Goal: Find contact information: Find contact information

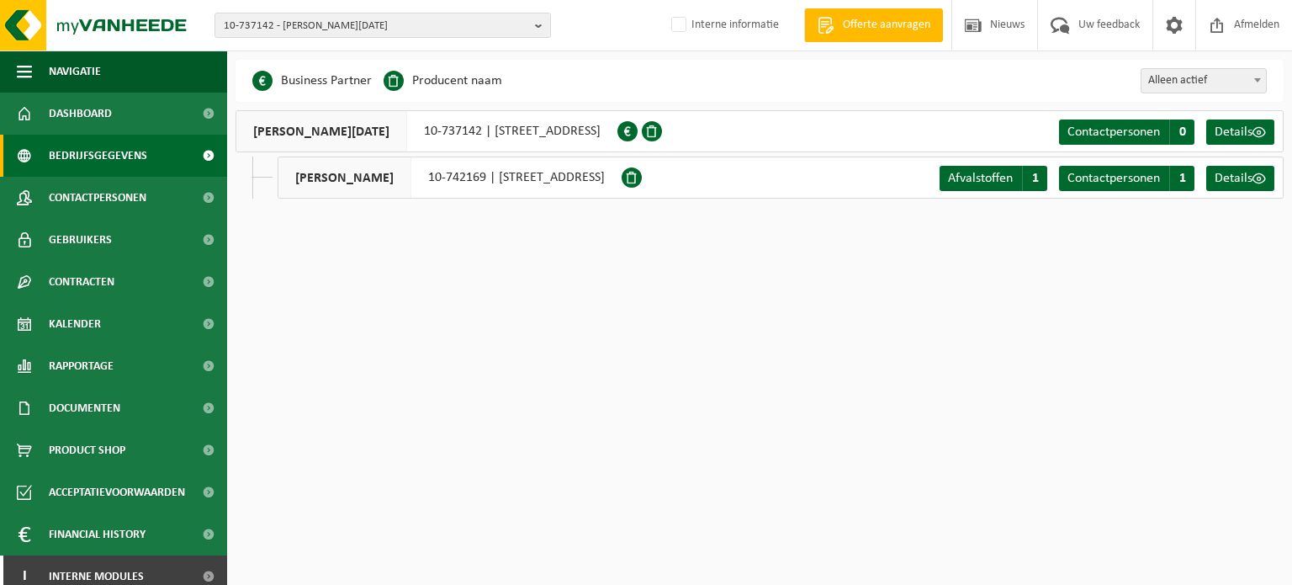
click at [470, 439] on html "10-737142 - SOENEN LUDWIG NOEL - ROESELARE 10-737142 - SOENEN LUDWIG NOEL - ROE…" at bounding box center [646, 292] width 1292 height 585
click at [357, 24] on span "10-737142 - [PERSON_NAME] [PERSON_NAME][DATE]" at bounding box center [376, 25] width 305 height 25
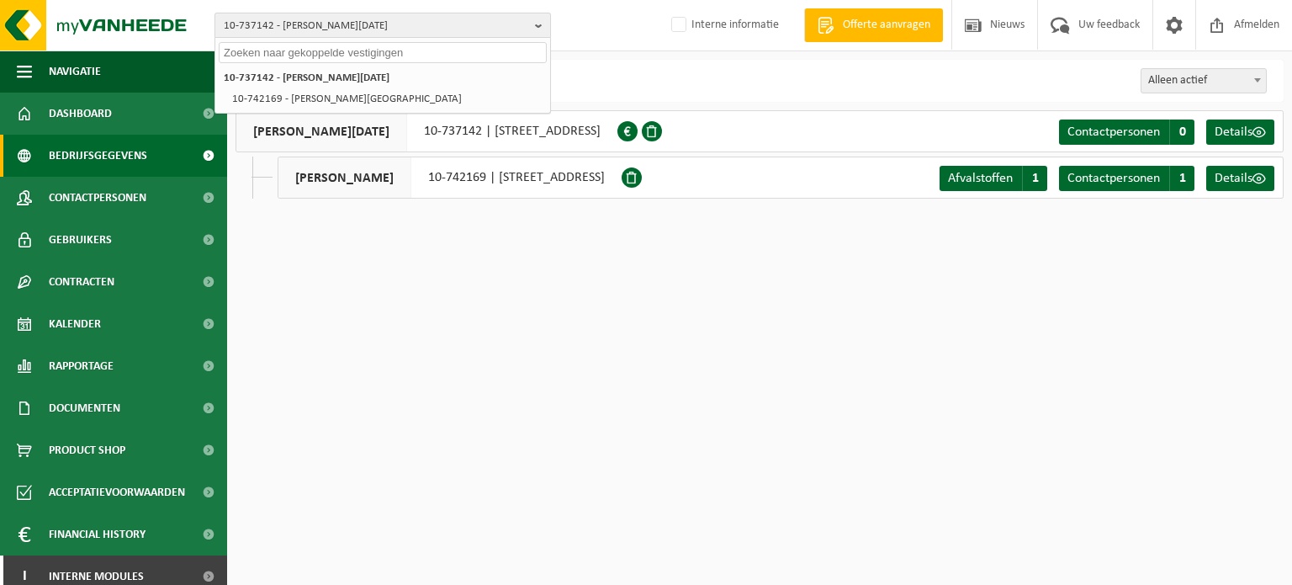
paste input "10-737142"
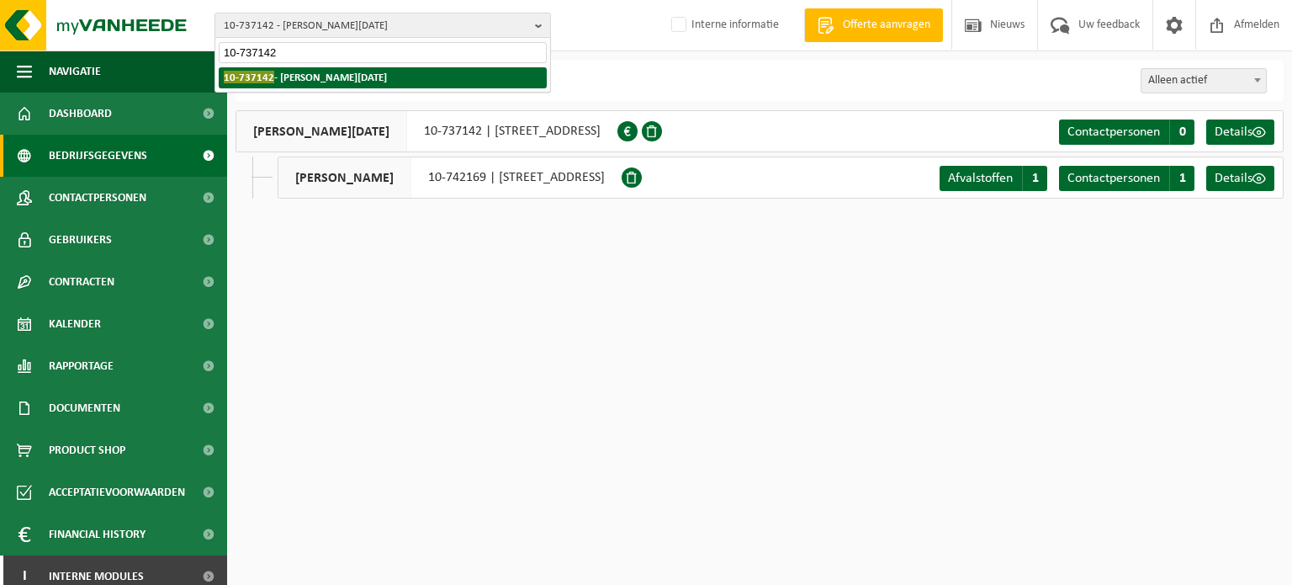
type input "10-737142"
click at [303, 67] on li "10-737142 - SOENEN LUDWIG NOEL - ROESELARE" at bounding box center [383, 77] width 328 height 21
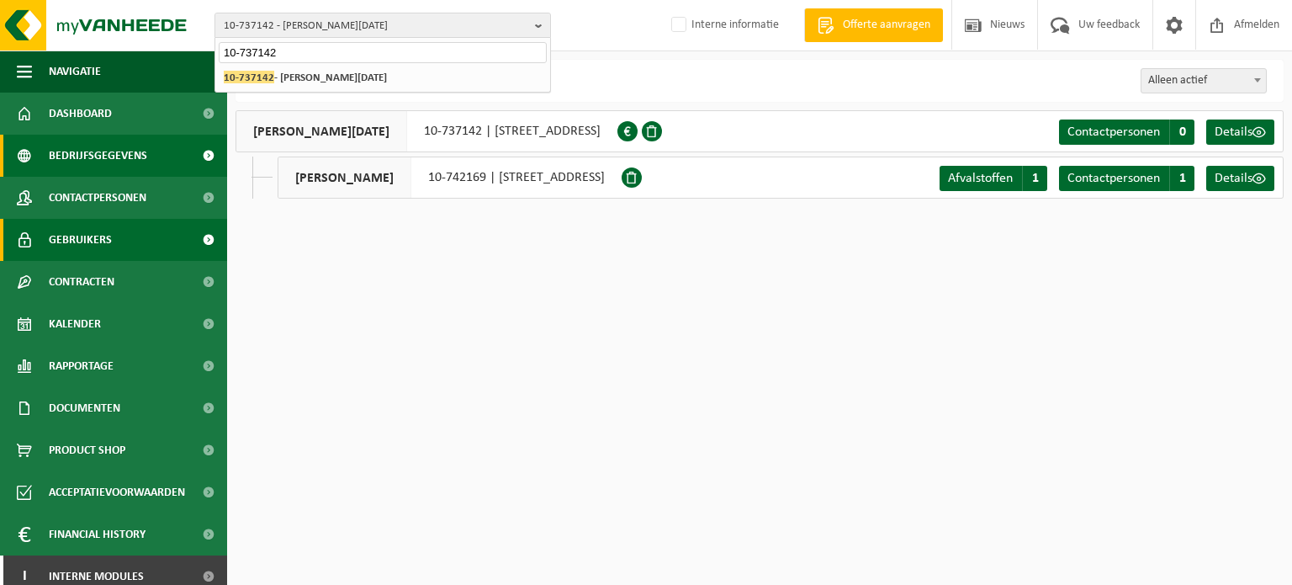
click at [95, 233] on span "Gebruikers" at bounding box center [80, 240] width 63 height 42
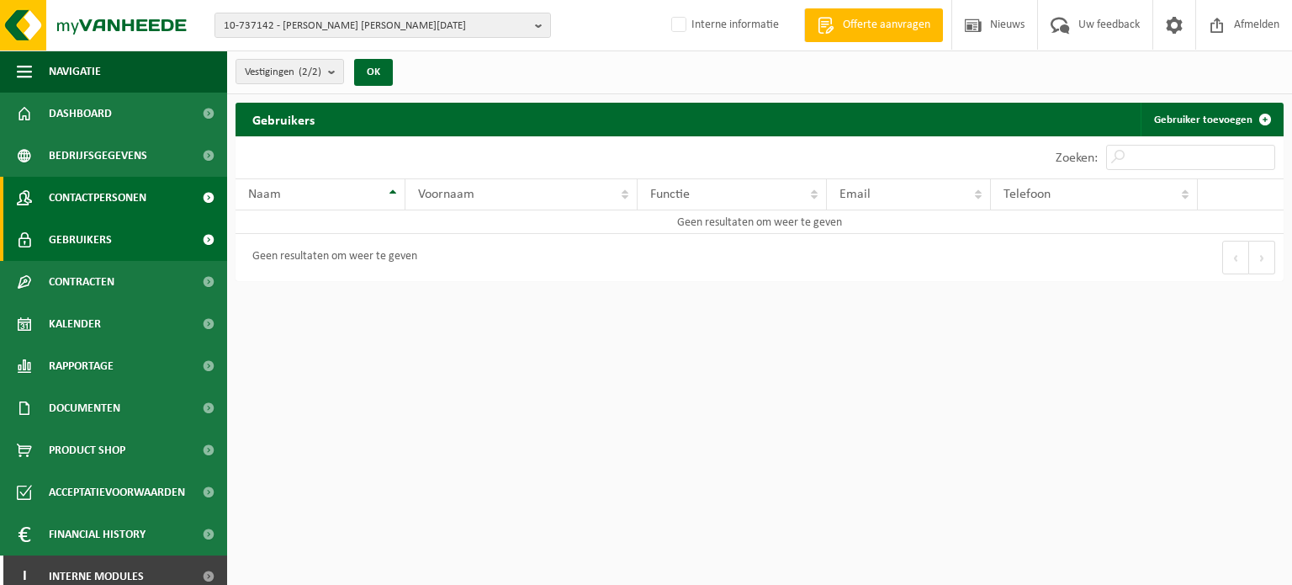
click at [95, 210] on span "Contactpersonen" at bounding box center [98, 198] width 98 height 42
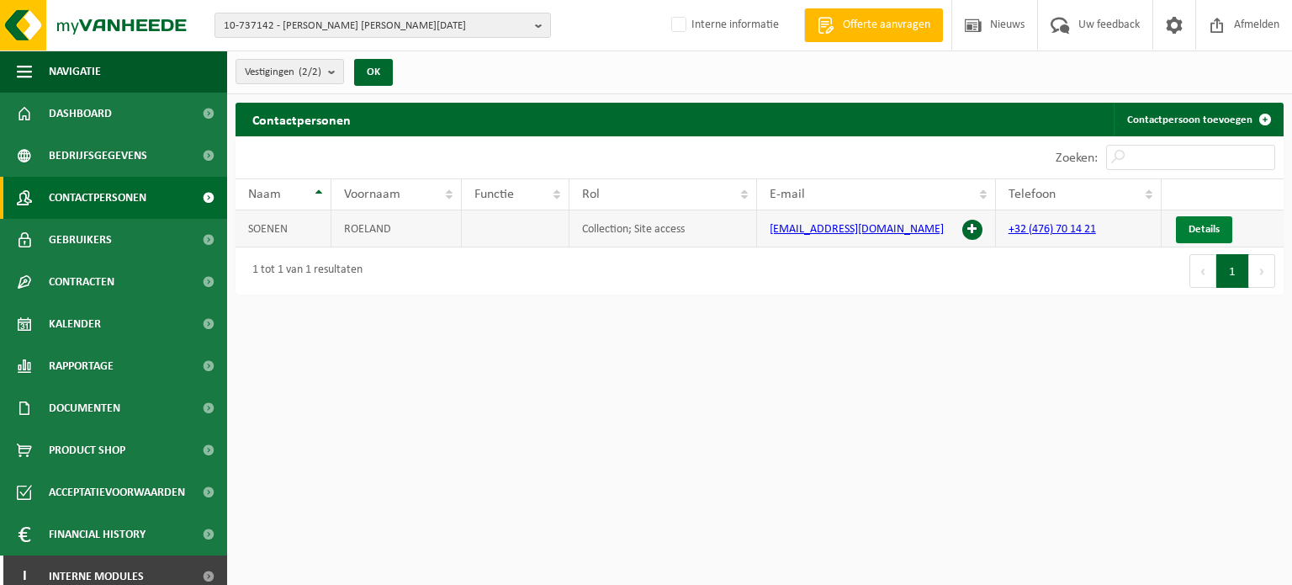
click at [1216, 224] on span "Details" at bounding box center [1204, 229] width 31 height 11
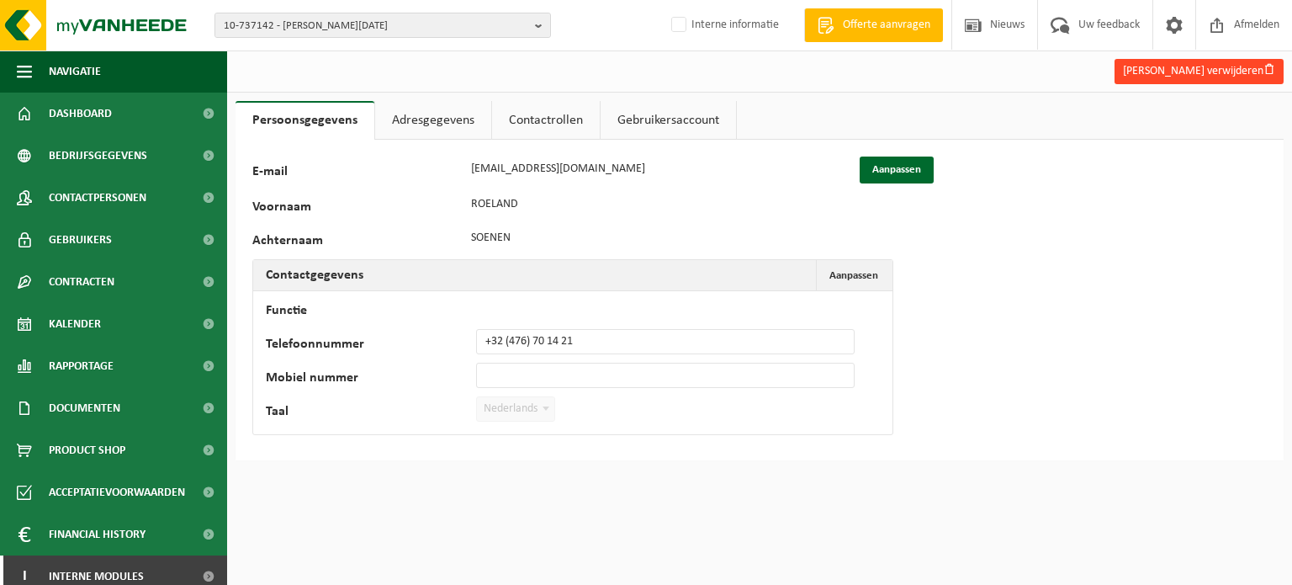
click at [1166, 77] on button "Roeland Soenen verwijderen" at bounding box center [1199, 71] width 169 height 25
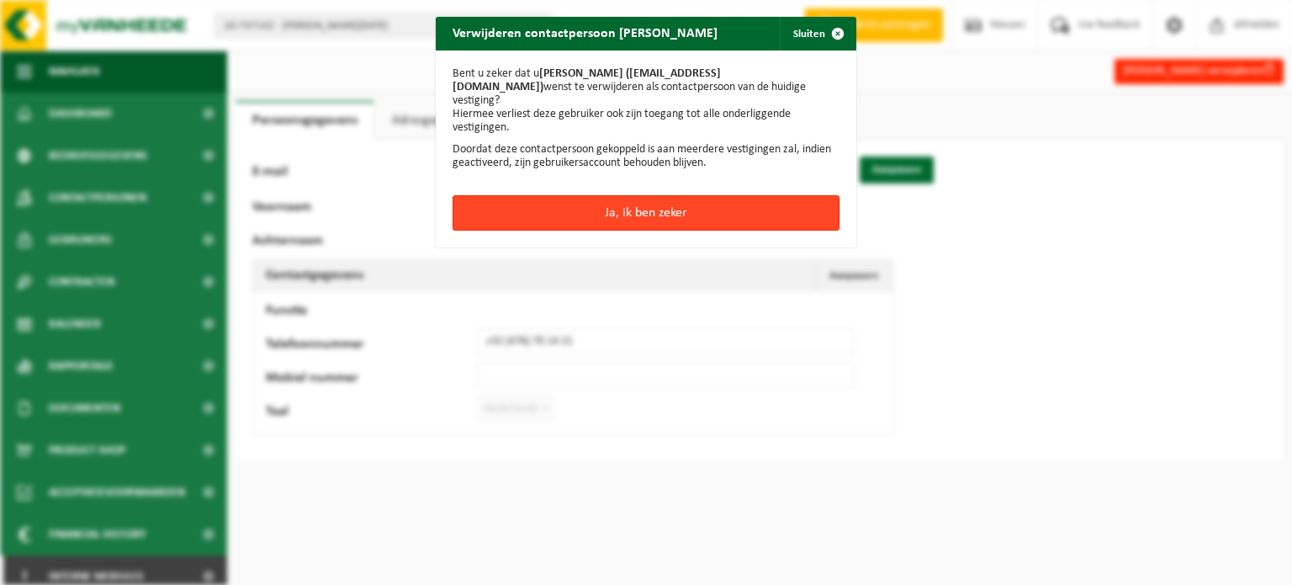
click at [767, 199] on button "Ja, ik ben zeker" at bounding box center [646, 212] width 387 height 35
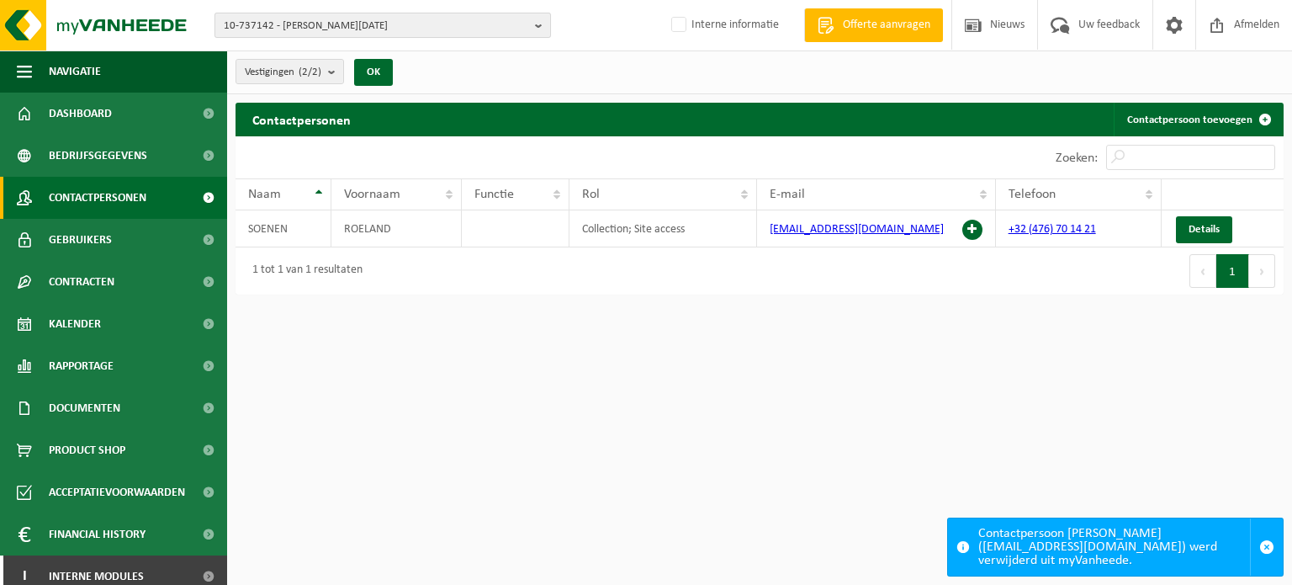
click at [411, 20] on span "10-737142 - SOENEN LUDWIG NOEL - ROESELARE" at bounding box center [376, 25] width 305 height 25
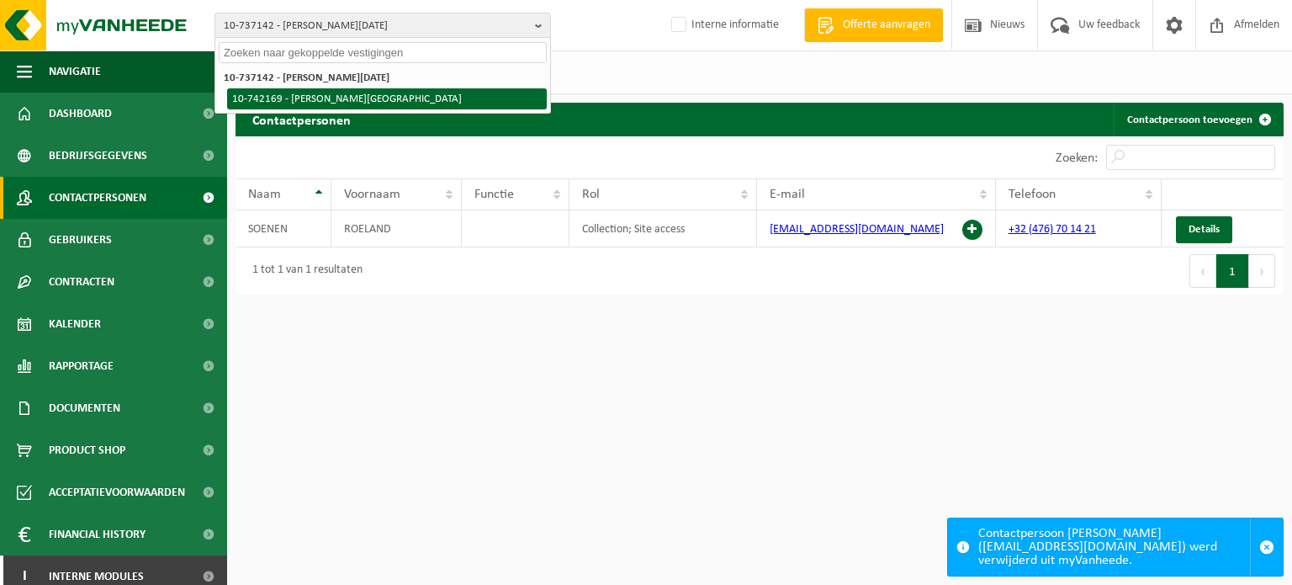
click at [363, 94] on li "10-742169 - SOENEN ROELAND - ROESELARE" at bounding box center [387, 98] width 320 height 21
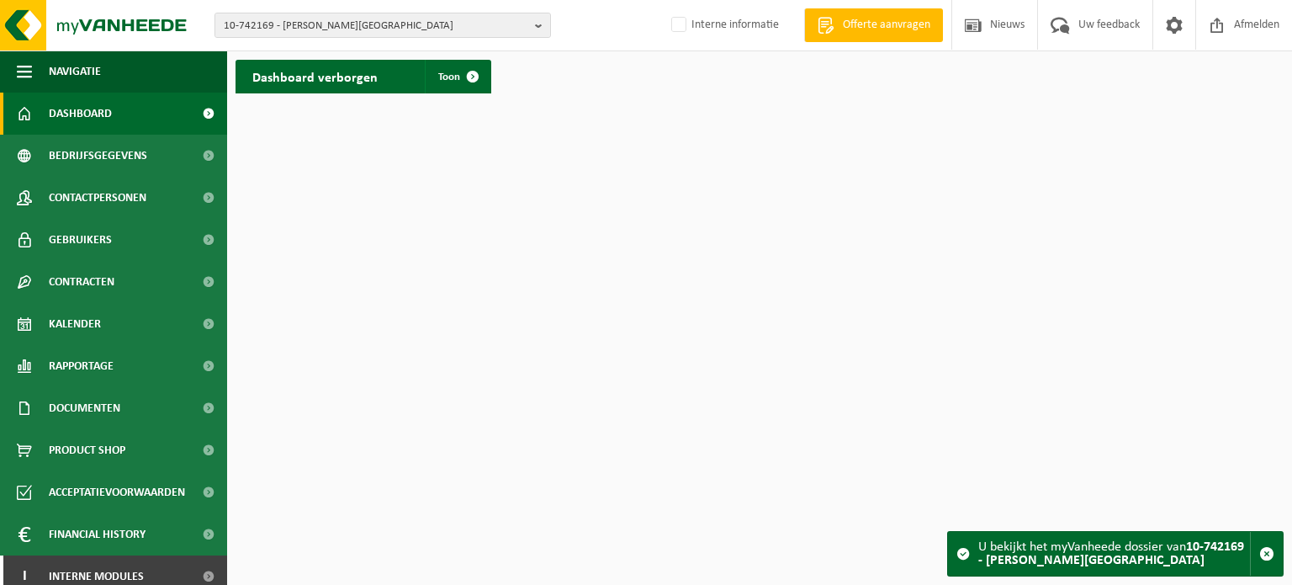
click at [586, 368] on html "10-742169 - SOENEN ROELAND - ROESELARE 10-737142 - SOENEN LUDWIG NOEL - ROESELA…" at bounding box center [646, 292] width 1292 height 585
click at [337, 25] on span "10-742169 - SOENEN ROELAND - ROESELARE" at bounding box center [376, 25] width 305 height 25
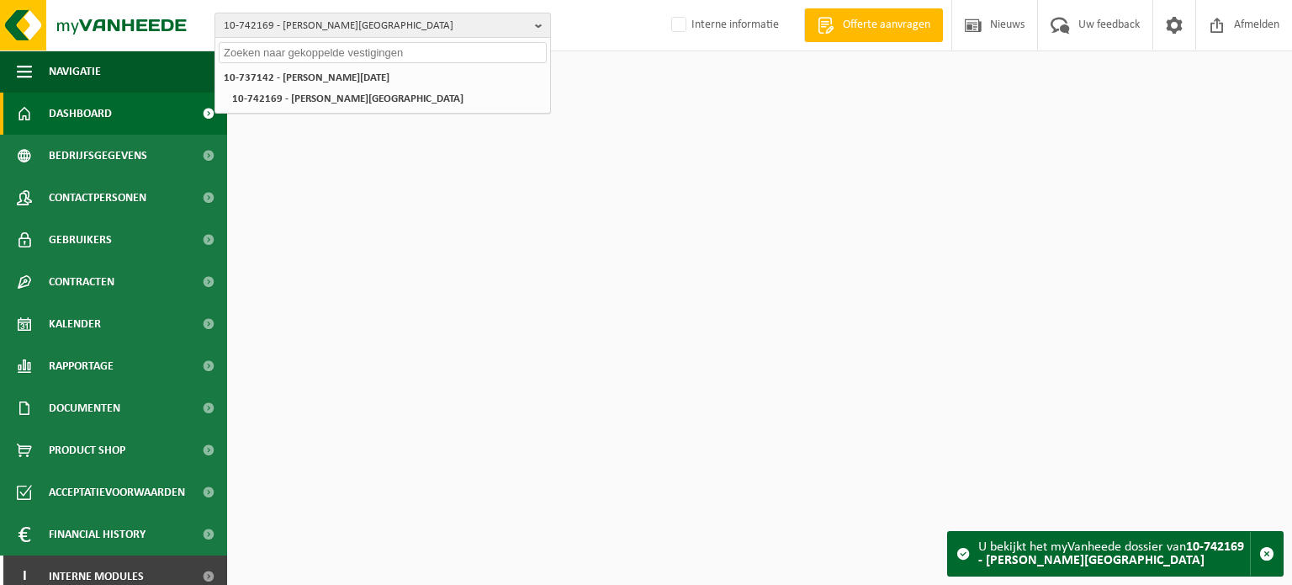
paste input "01-100340"
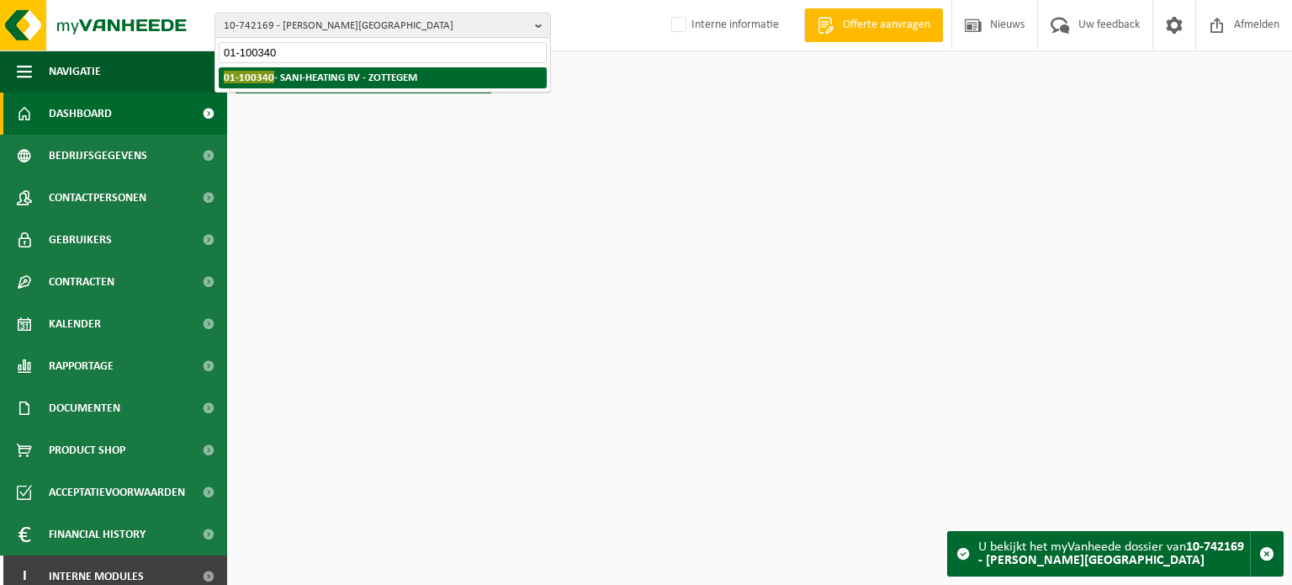
type input "01-100340"
click at [330, 83] on li "01-100340 - SANI-HEATING BV - ZOTTEGEM" at bounding box center [383, 77] width 328 height 21
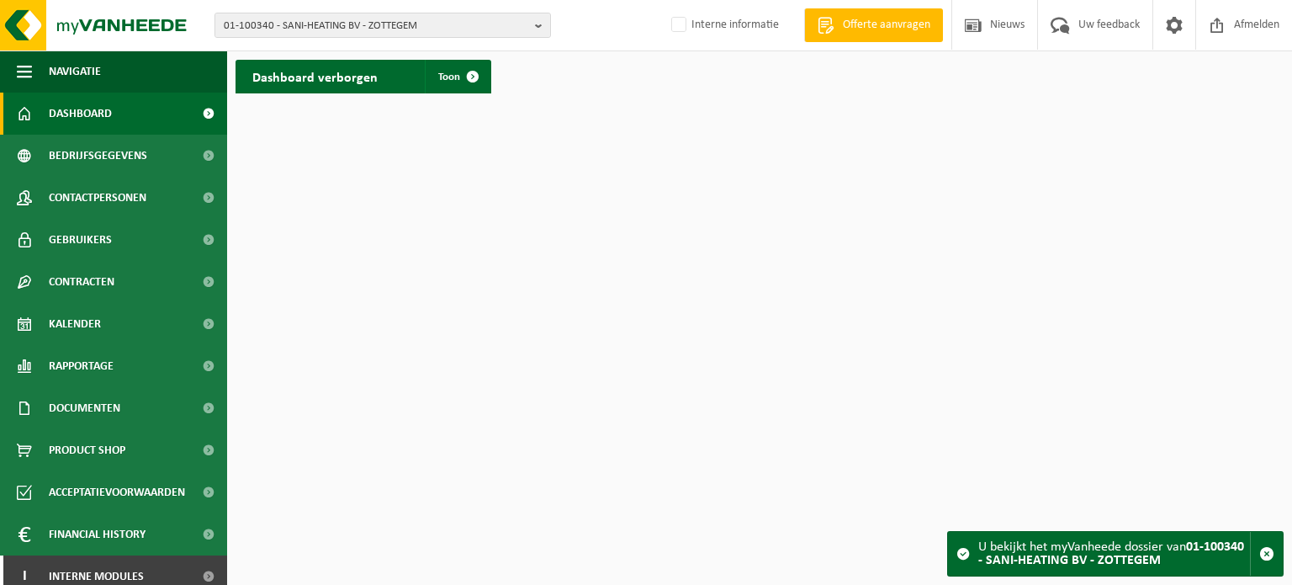
click at [483, 413] on html "01-100340 - SANI-HEATING BV - ZOTTEGEM 01-100340 - SANI-HEATING BV - ZOTTEGEM I…" at bounding box center [646, 292] width 1292 height 585
click at [99, 158] on span "Bedrijfsgegevens" at bounding box center [98, 156] width 98 height 42
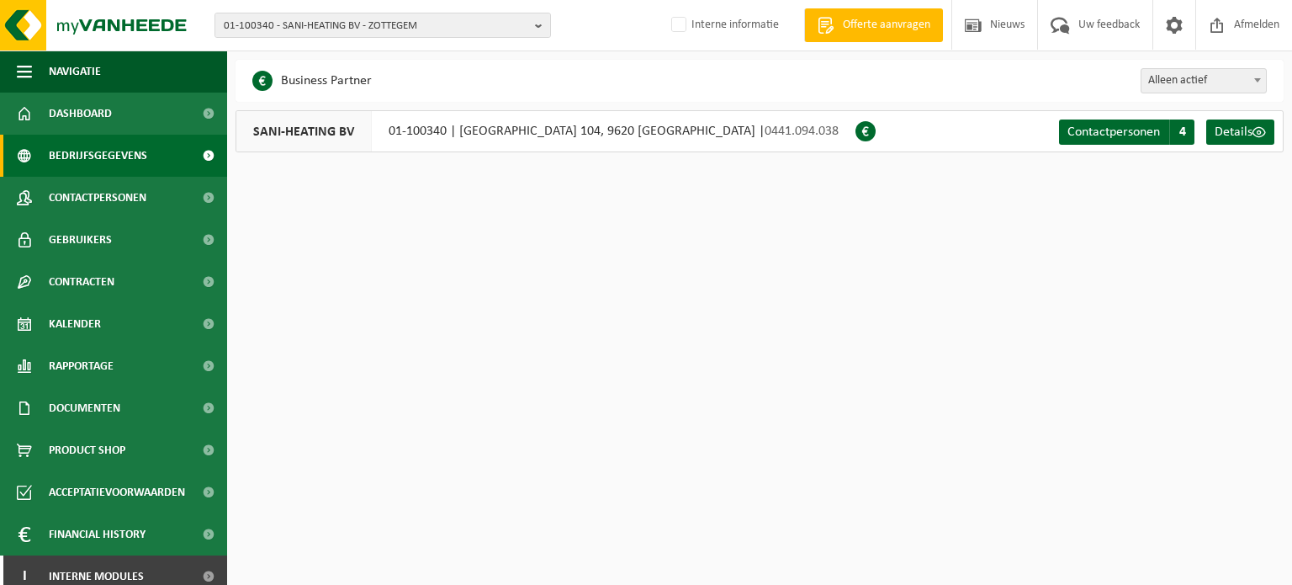
click at [554, 374] on html "01-100340 - SANI-HEATING BV - ZOTTEGEM 01-100340 - SANI-HEATING BV - ZOTTEGEM I…" at bounding box center [646, 292] width 1292 height 585
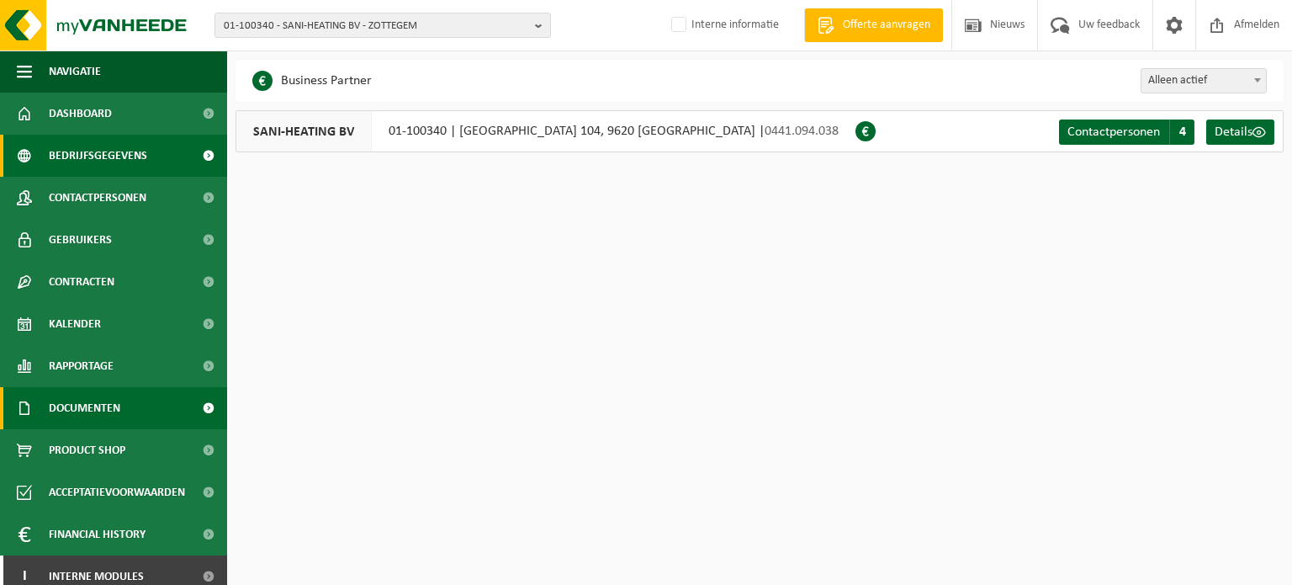
click at [93, 423] on span "Documenten" at bounding box center [85, 408] width 72 height 42
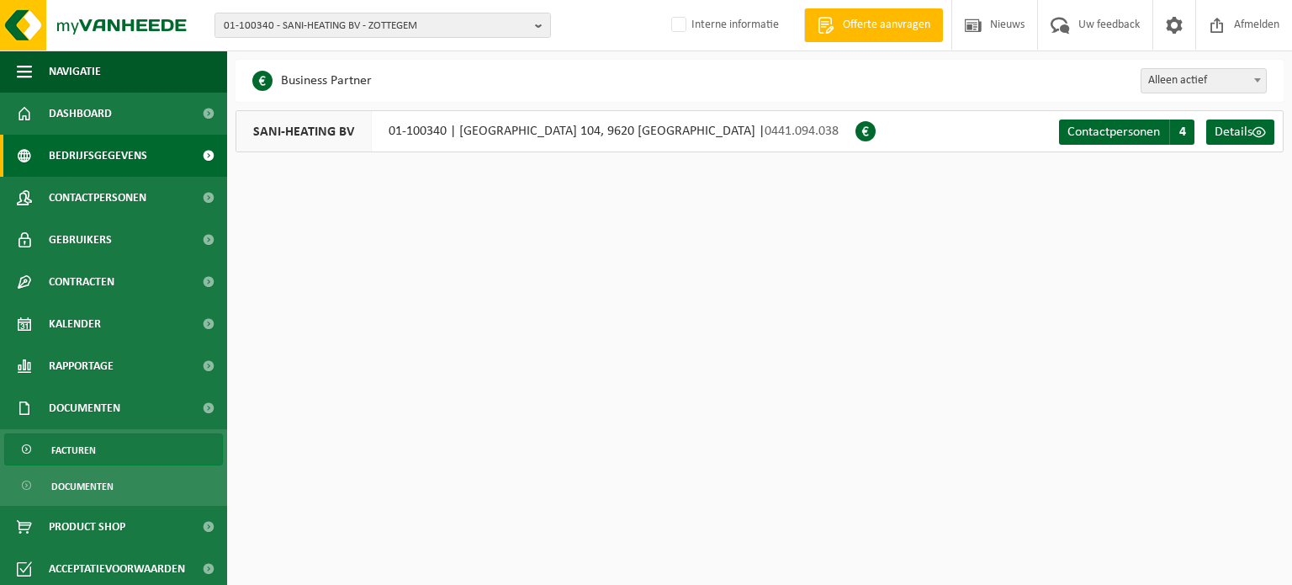
click at [72, 447] on span "Facturen" at bounding box center [73, 450] width 45 height 32
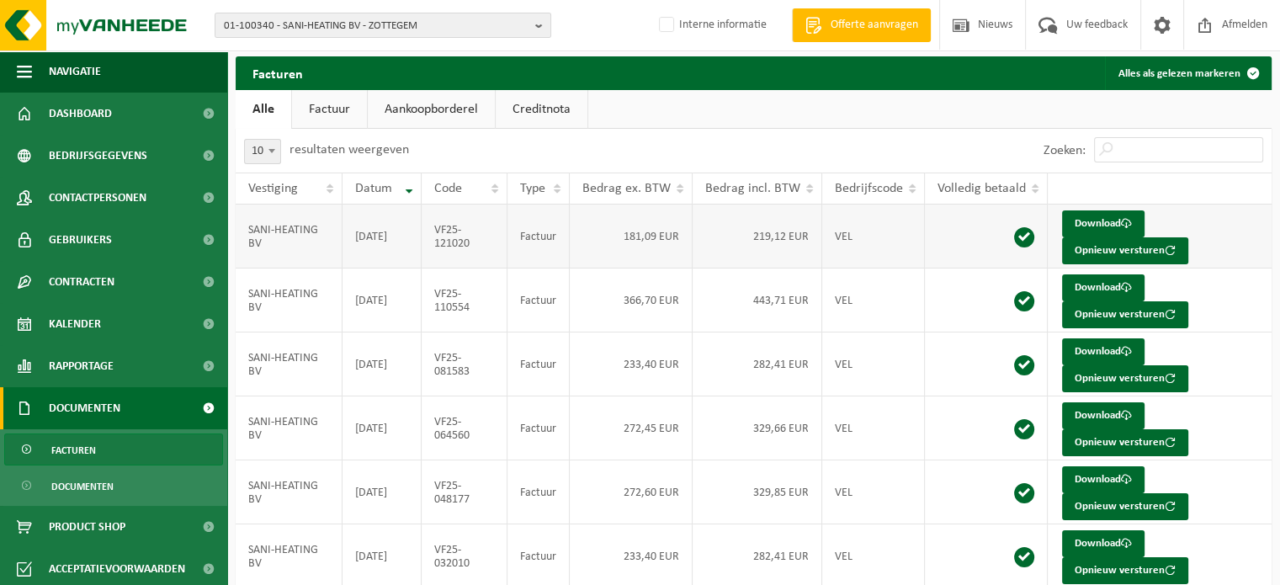
scroll to position [320, 0]
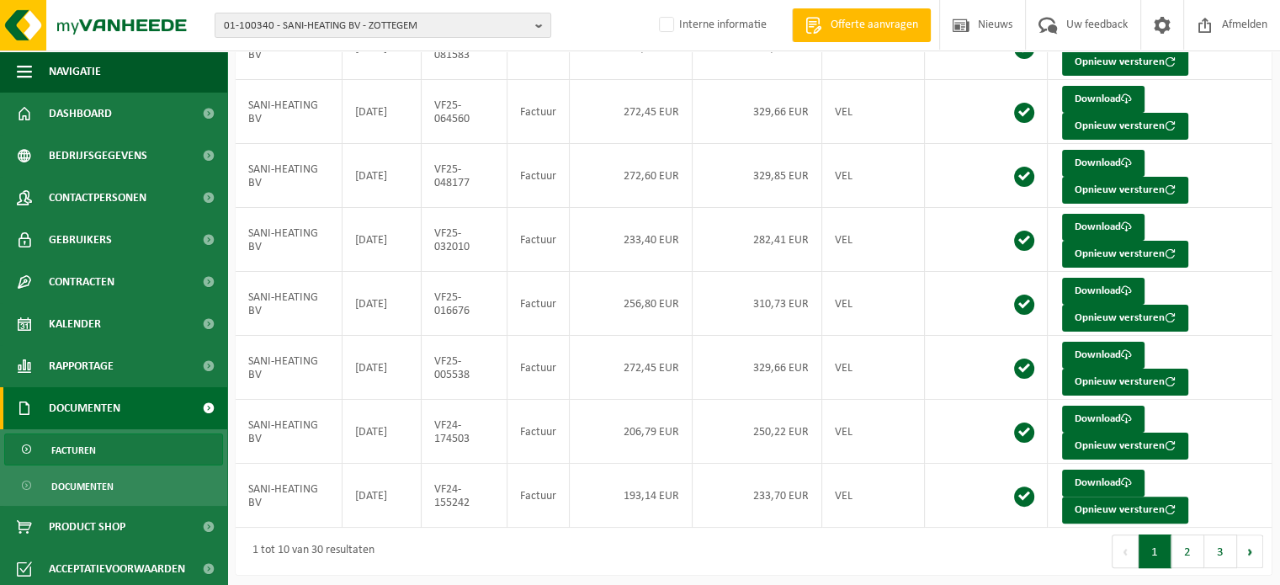
click at [1186, 551] on button "2" at bounding box center [1187, 551] width 33 height 34
click at [1224, 552] on button "3" at bounding box center [1220, 551] width 33 height 34
click at [1157, 549] on button "1" at bounding box center [1154, 551] width 33 height 34
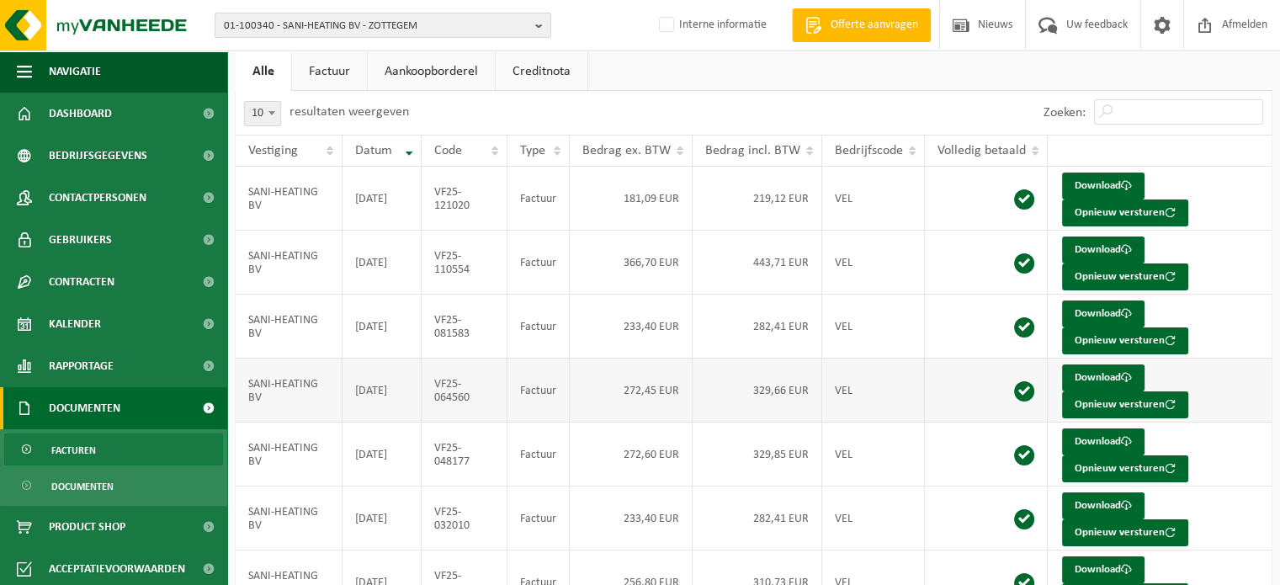
scroll to position [0, 0]
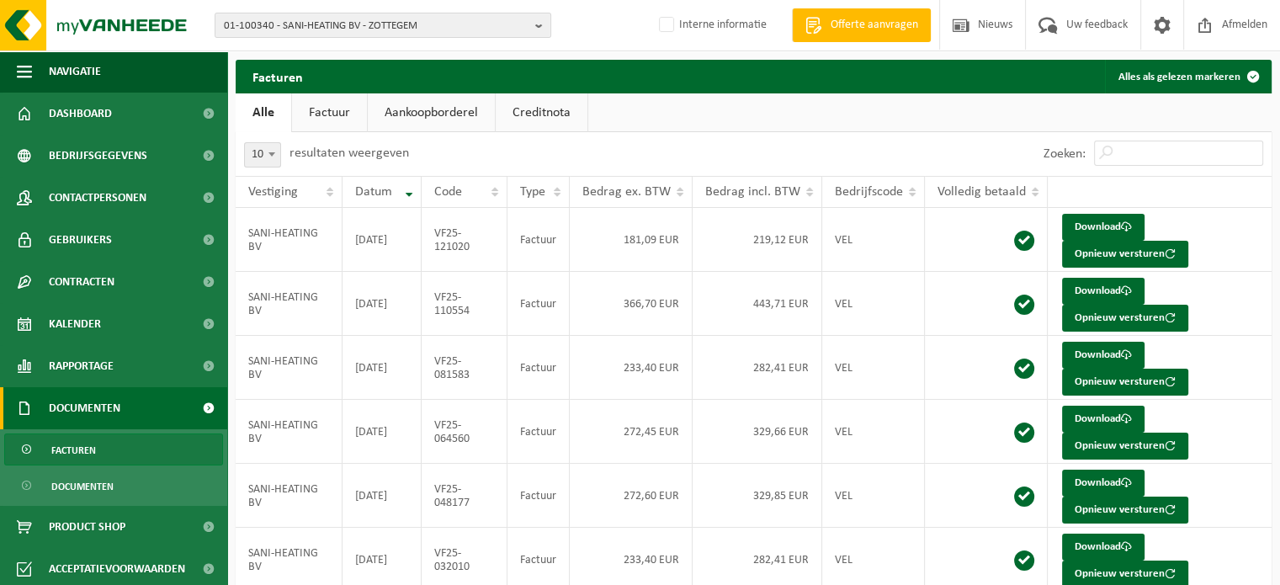
click at [624, 162] on div "10 25 50 100 10 resultaten weergeven" at bounding box center [495, 154] width 518 height 44
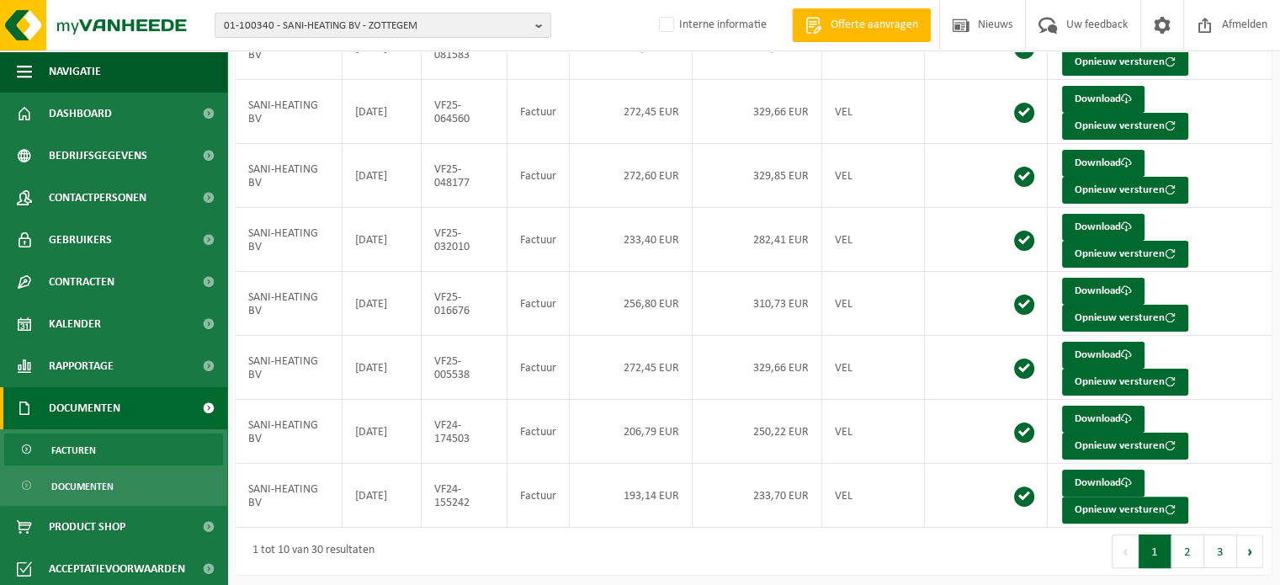
click at [424, 546] on div "1 tot 10 van 30 resultaten" at bounding box center [495, 550] width 518 height 47
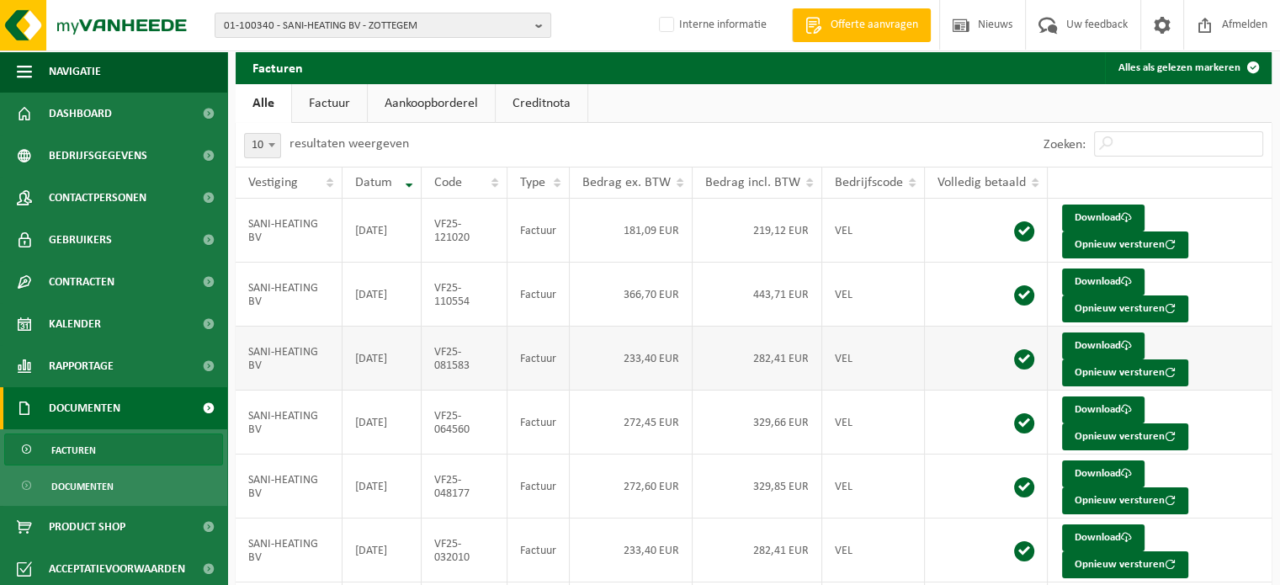
scroll to position [0, 0]
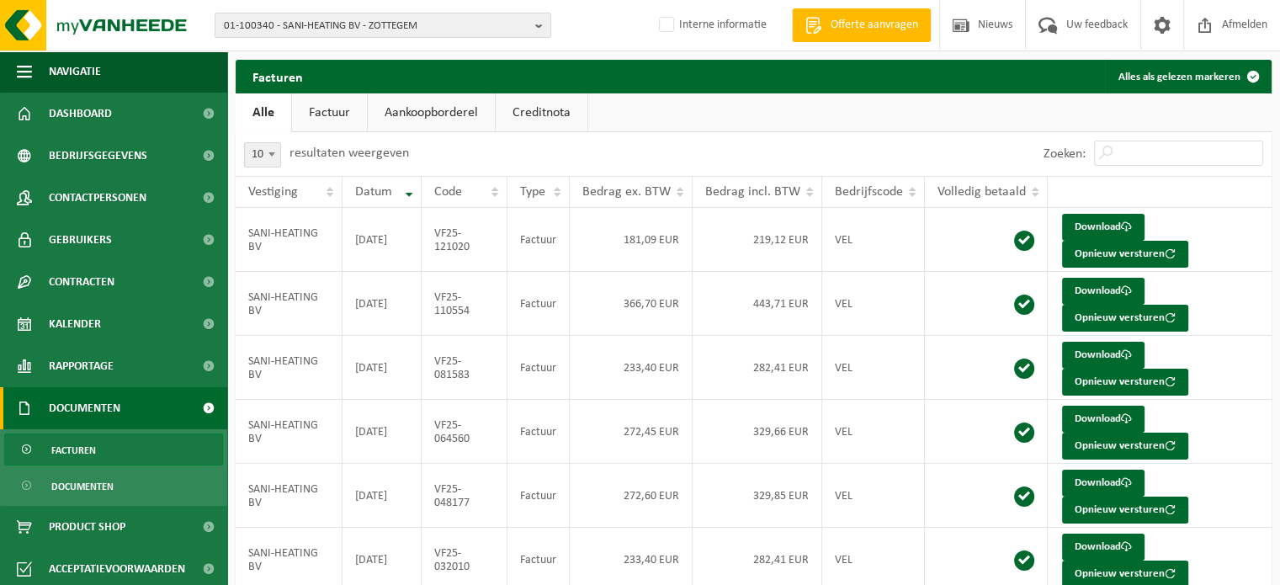
click at [899, 133] on div "Zoeken:" at bounding box center [1013, 154] width 518 height 44
click at [798, 305] on td "443,71 EUR" at bounding box center [757, 304] width 130 height 64
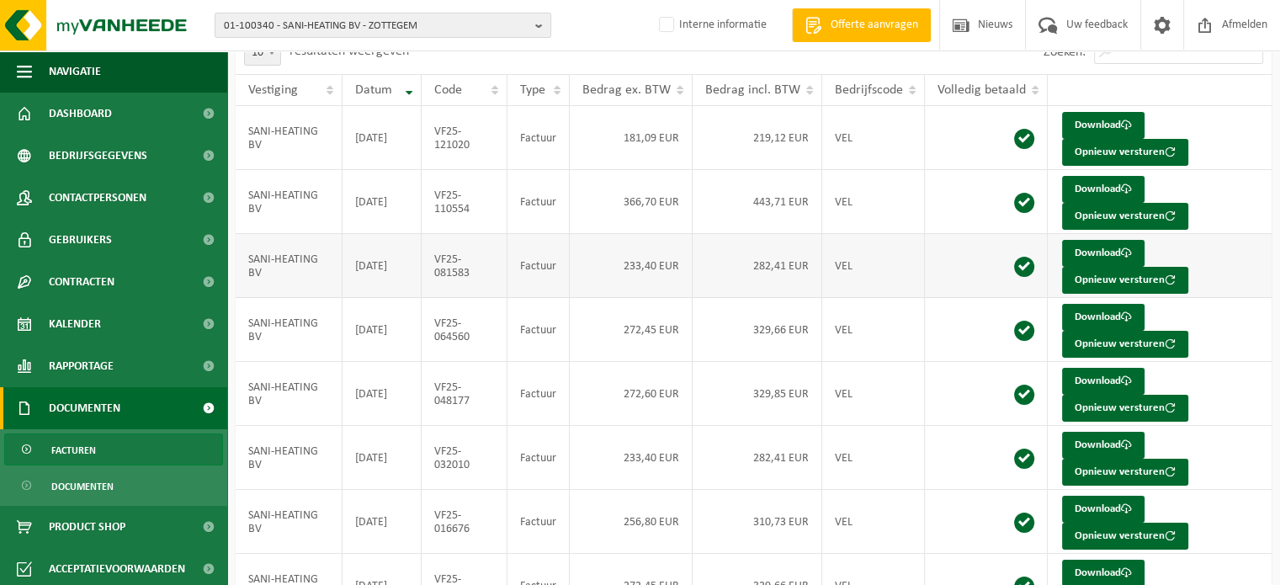
scroll to position [126, 0]
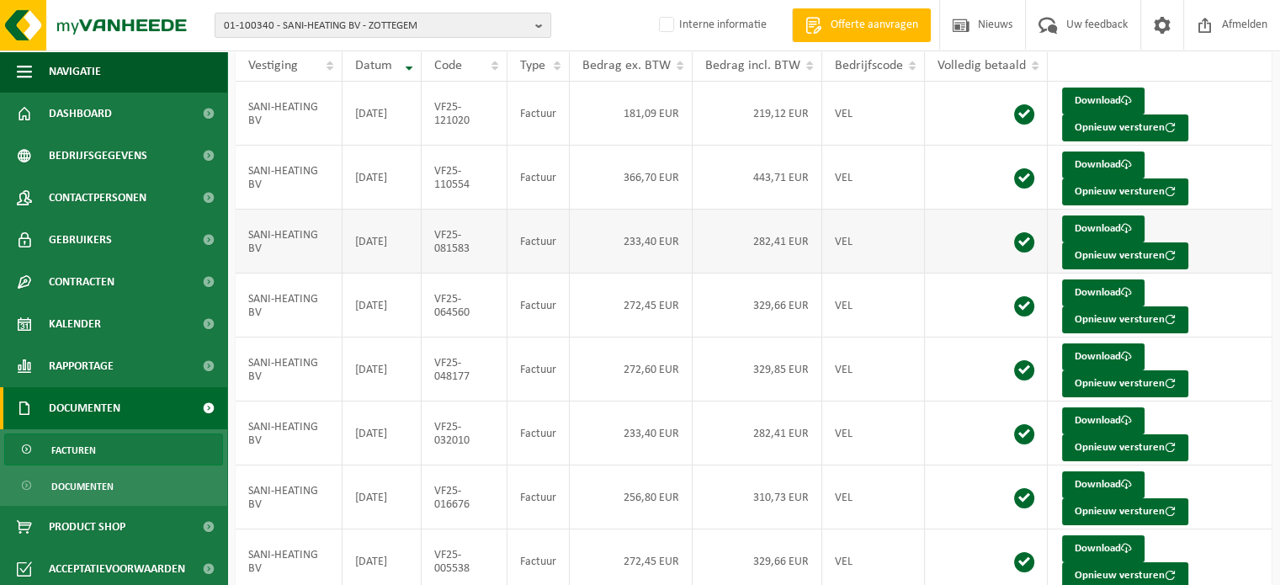
click at [795, 304] on td "329,66 EUR" at bounding box center [757, 305] width 130 height 64
drag, startPoint x: 744, startPoint y: 305, endPoint x: 838, endPoint y: 292, distance: 95.1
click at [838, 292] on tr "SANI-HEATING BV 2025-05-31 VF25-064560 Factuur 272,45 EUR 329,66 EUR VEL Downlo…" at bounding box center [754, 305] width 1036 height 64
click at [866, 300] on td "VEL" at bounding box center [873, 305] width 103 height 64
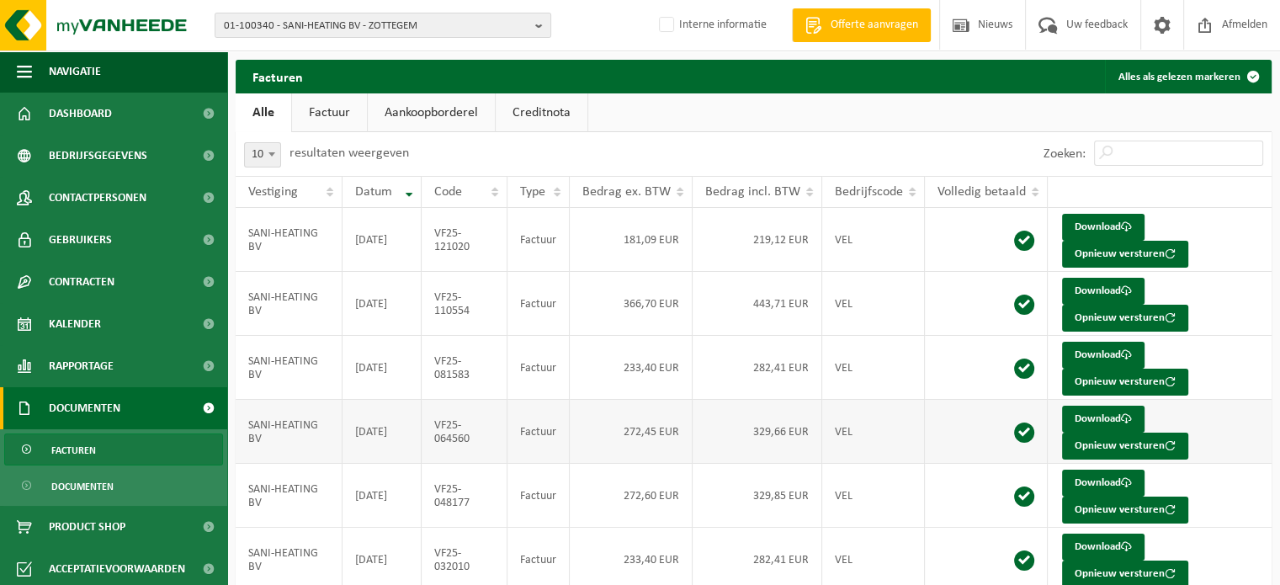
scroll to position [0, 0]
click at [624, 144] on div "10 25 50 100 10 resultaten weergeven" at bounding box center [495, 154] width 518 height 44
click at [912, 147] on div "Zoeken:" at bounding box center [1013, 154] width 518 height 44
click at [906, 117] on ul "Alle Factuur Aankoopborderel Creditnota" at bounding box center [754, 112] width 1036 height 39
click at [348, 24] on span "01-100340 - SANI-HEATING BV - ZOTTEGEM" at bounding box center [376, 25] width 305 height 25
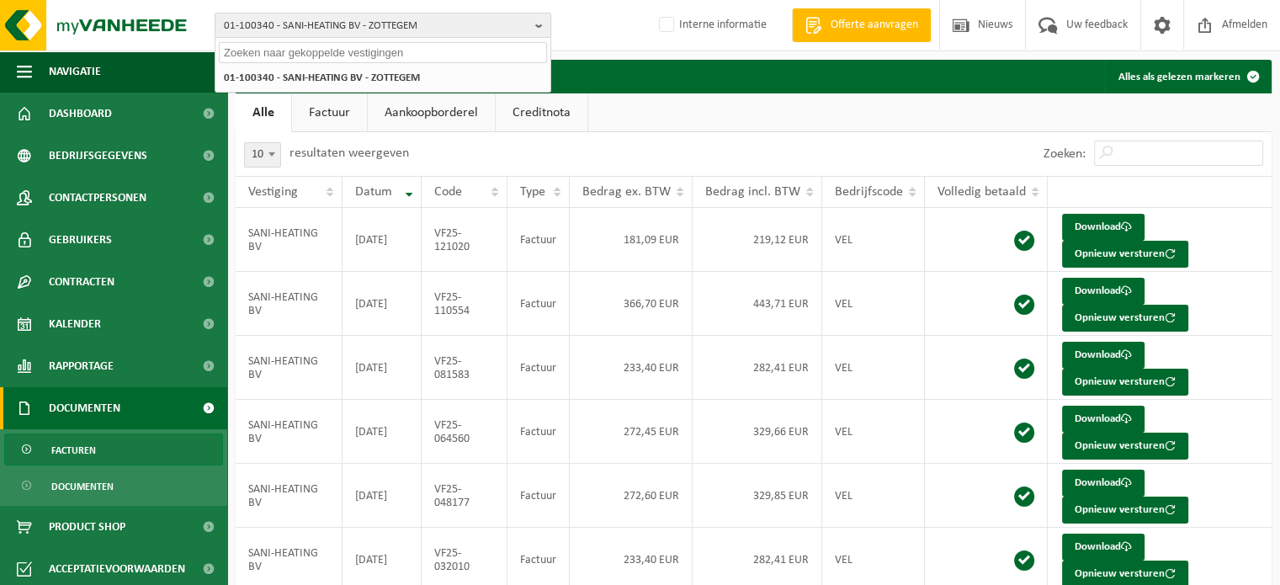
paste input "10-826780"
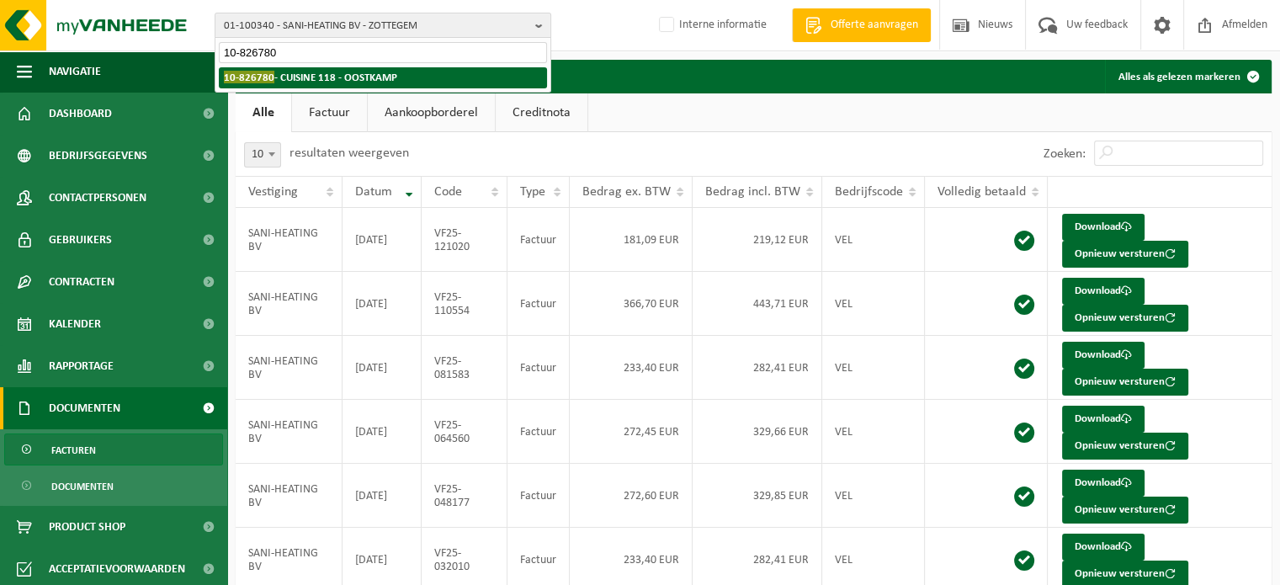
type input "10-826780"
click at [338, 77] on strong "10-826780 - CUISINE 118 - OOSTKAMP" at bounding box center [310, 77] width 173 height 13
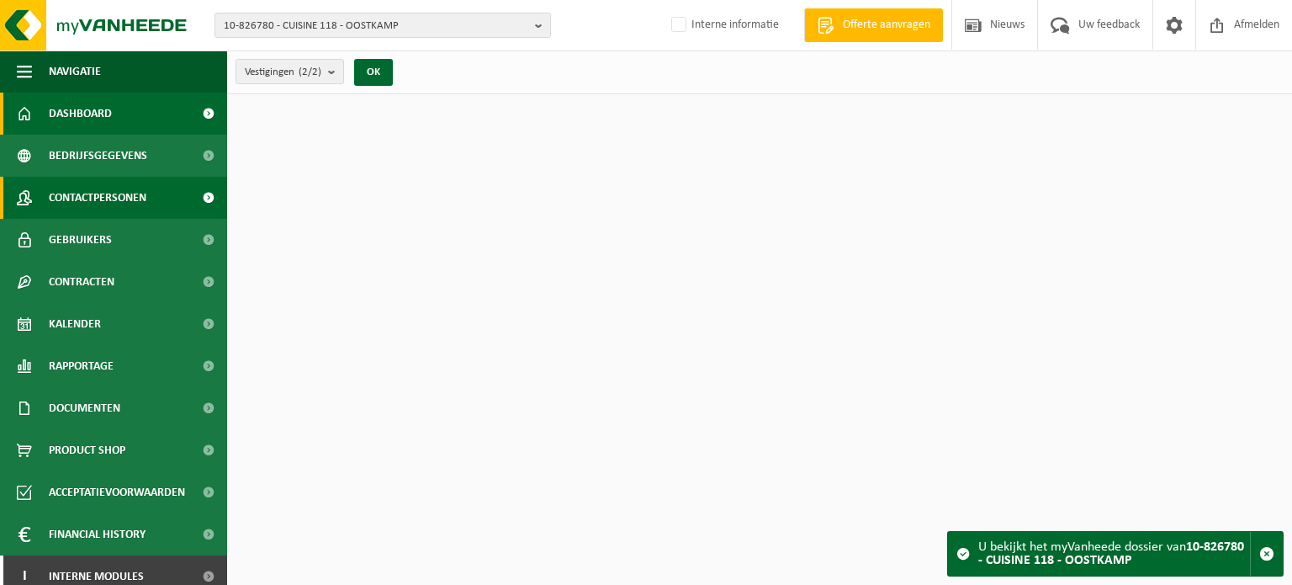
click at [81, 204] on span "Contactpersonen" at bounding box center [98, 198] width 98 height 42
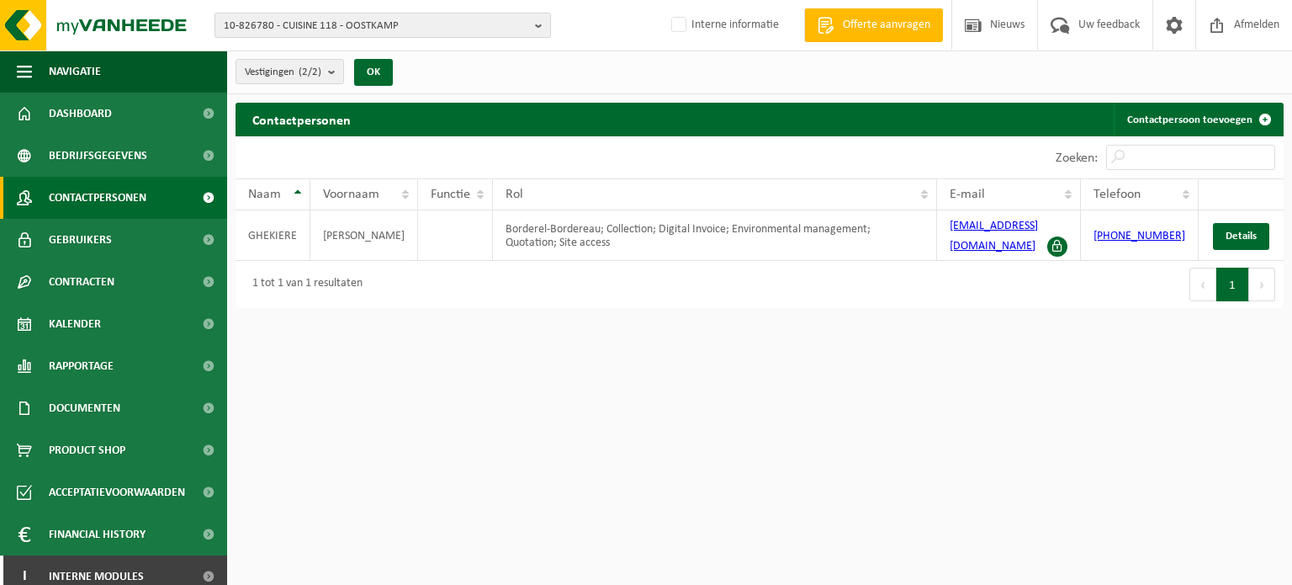
click at [448, 33] on span "10-826780 - CUISINE 118 - OOSTKAMP" at bounding box center [376, 25] width 305 height 25
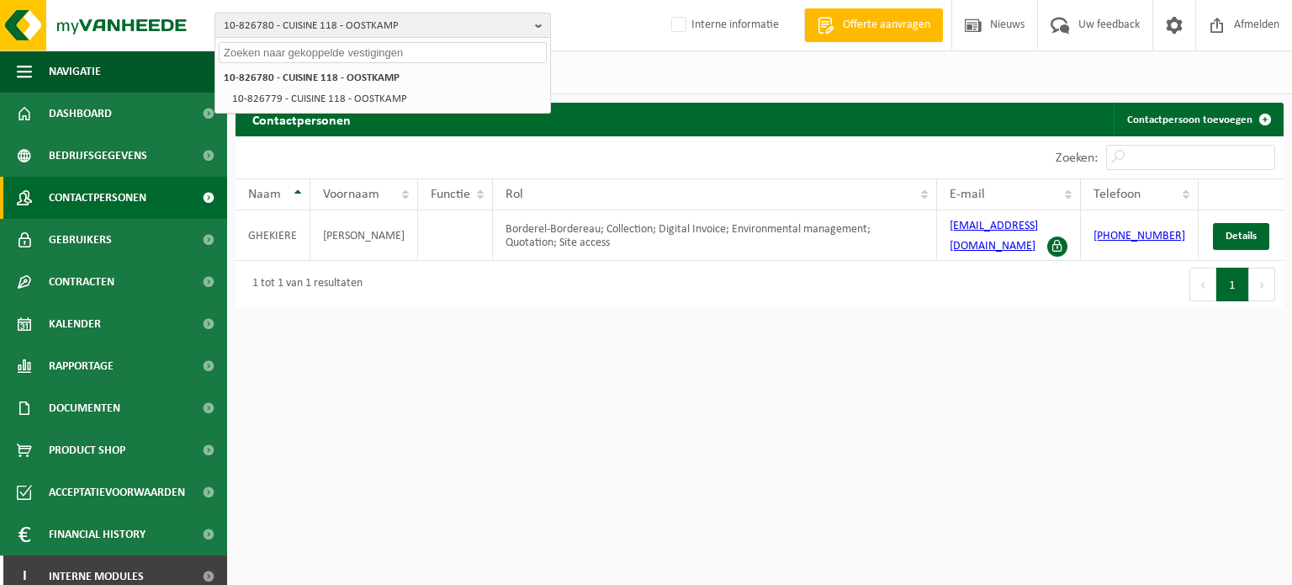
click at [448, 33] on span "10-826780 - CUISINE 118 - OOSTKAMP" at bounding box center [376, 25] width 305 height 25
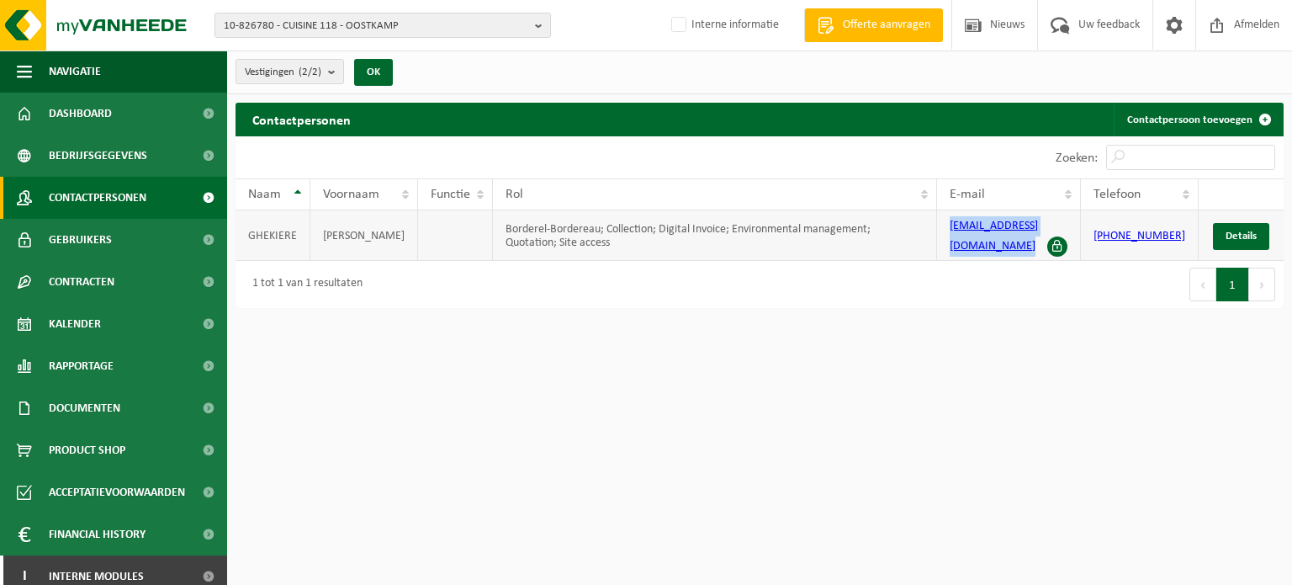
drag, startPoint x: 947, startPoint y: 235, endPoint x: 1067, endPoint y: 218, distance: 120.6
click at [1067, 218] on td "mail@cuisine118.be" at bounding box center [1009, 235] width 144 height 50
copy link "mail@cuisine118.be"
click at [307, 29] on span "10-826780 - CUISINE 118 - OOSTKAMP" at bounding box center [376, 25] width 305 height 25
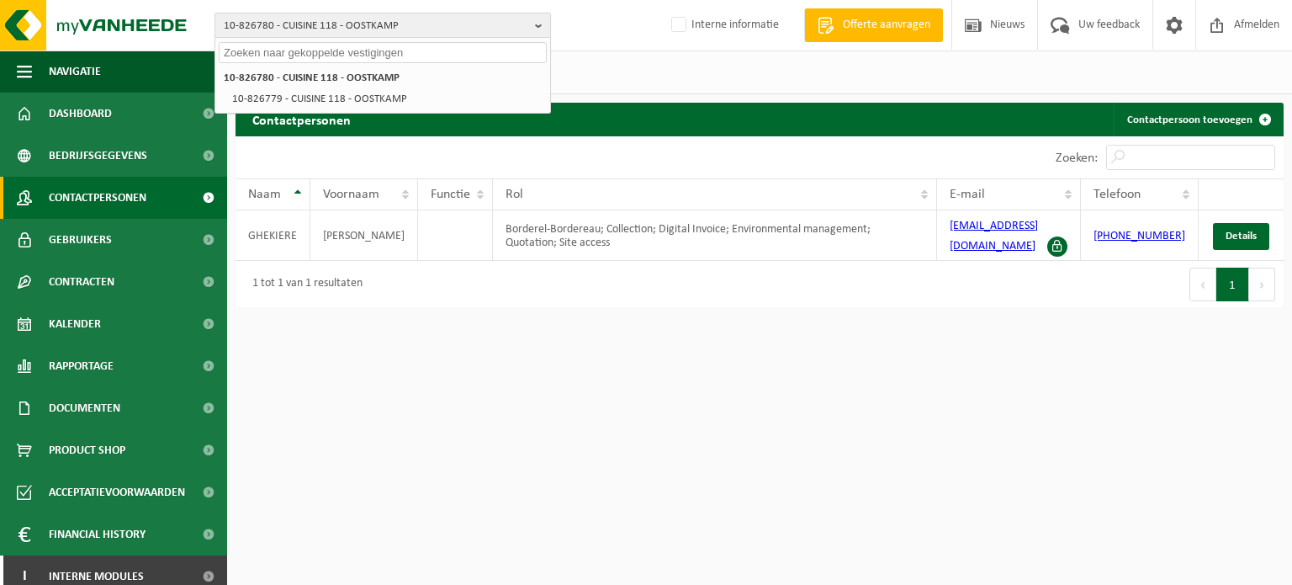
paste input "01-091078"
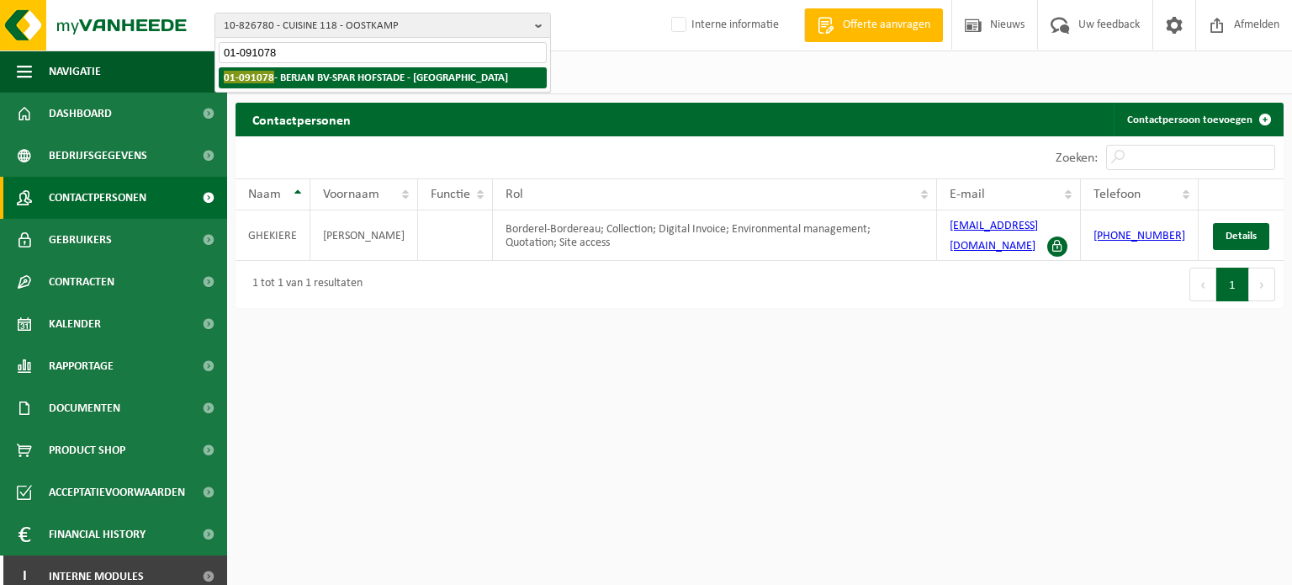
type input "01-091078"
click at [323, 76] on strong "01-091078 - BERJAN BV-SPAR HOFSTADE - BUGGENHOUT" at bounding box center [366, 77] width 284 height 13
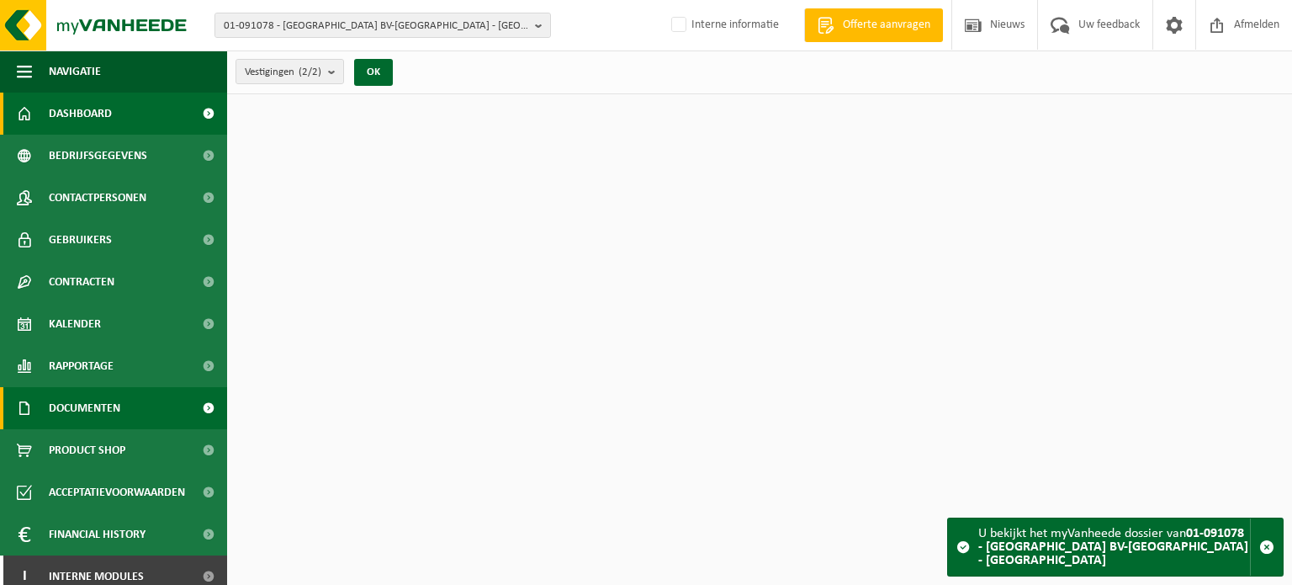
click at [128, 402] on link "Documenten" at bounding box center [113, 408] width 227 height 42
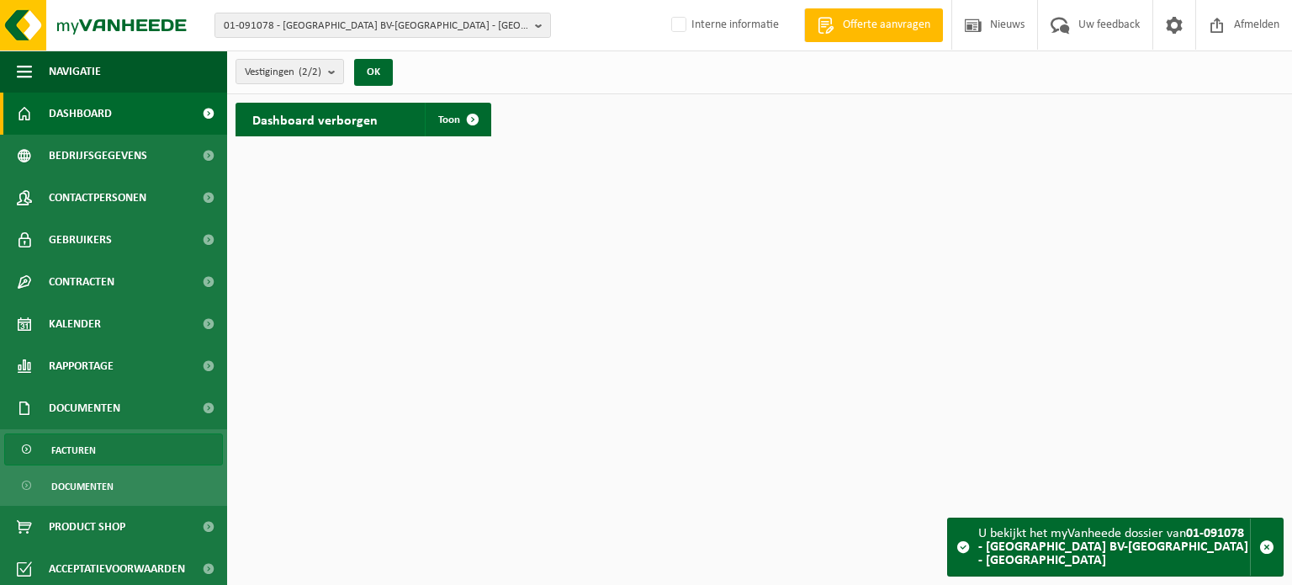
click at [89, 450] on span "Facturen" at bounding box center [73, 450] width 45 height 32
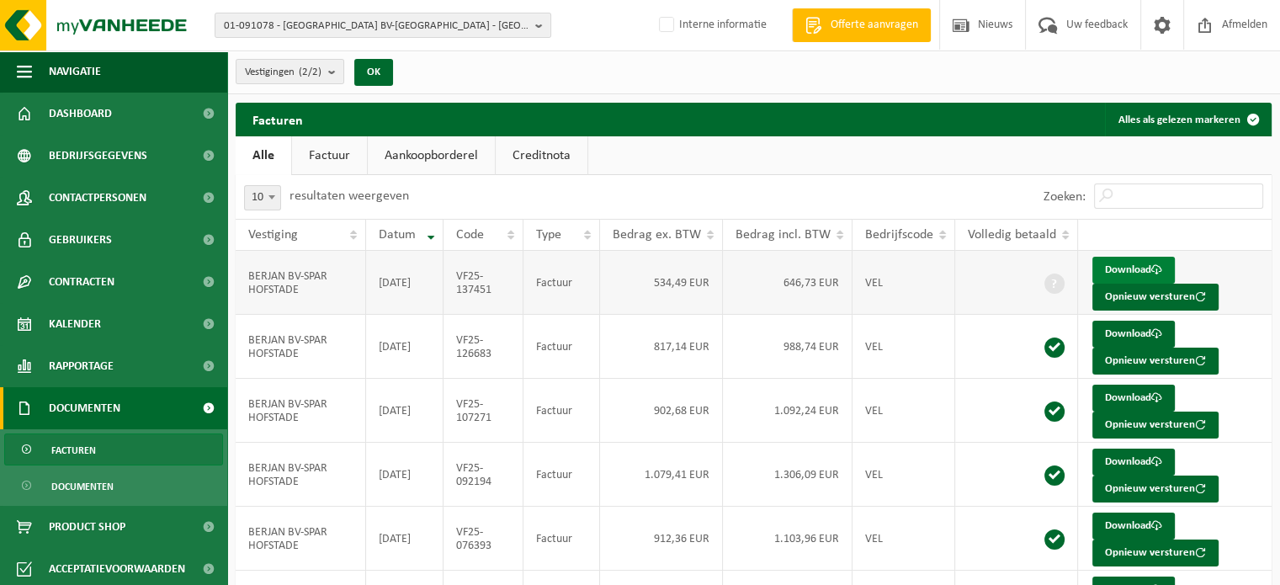
click at [1105, 268] on link "Download" at bounding box center [1133, 270] width 82 height 27
click at [316, 30] on span "01-091078 - BERJAN BV-SPAR HOFSTADE - BUGGENHOUT" at bounding box center [376, 25] width 305 height 25
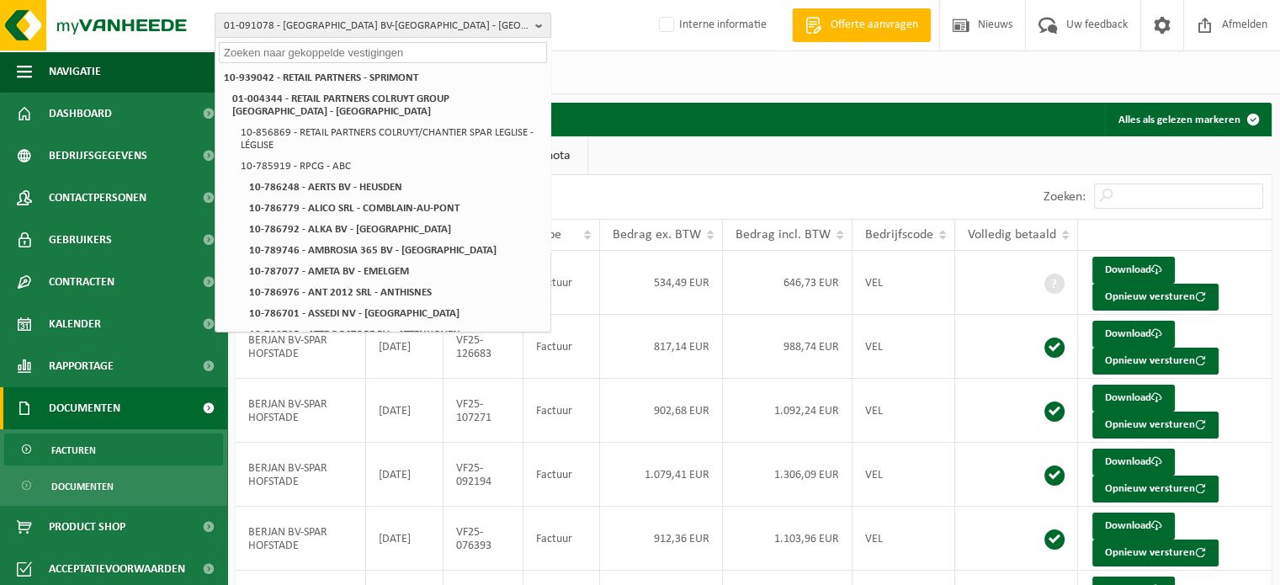
paste input "10-807517"
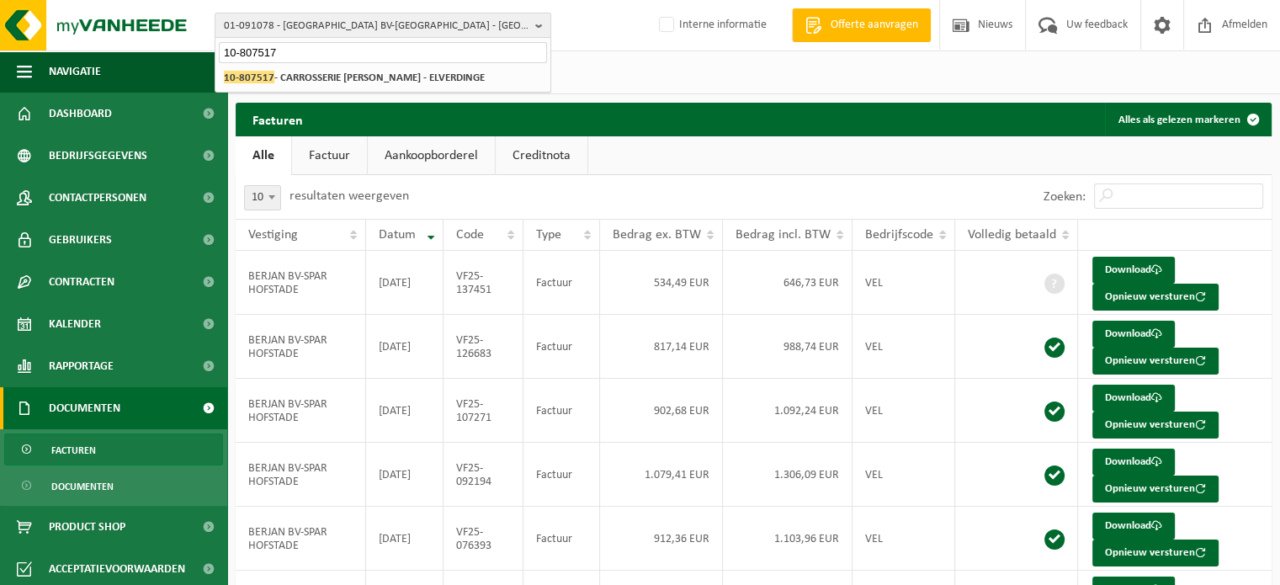
type input "10-807517"
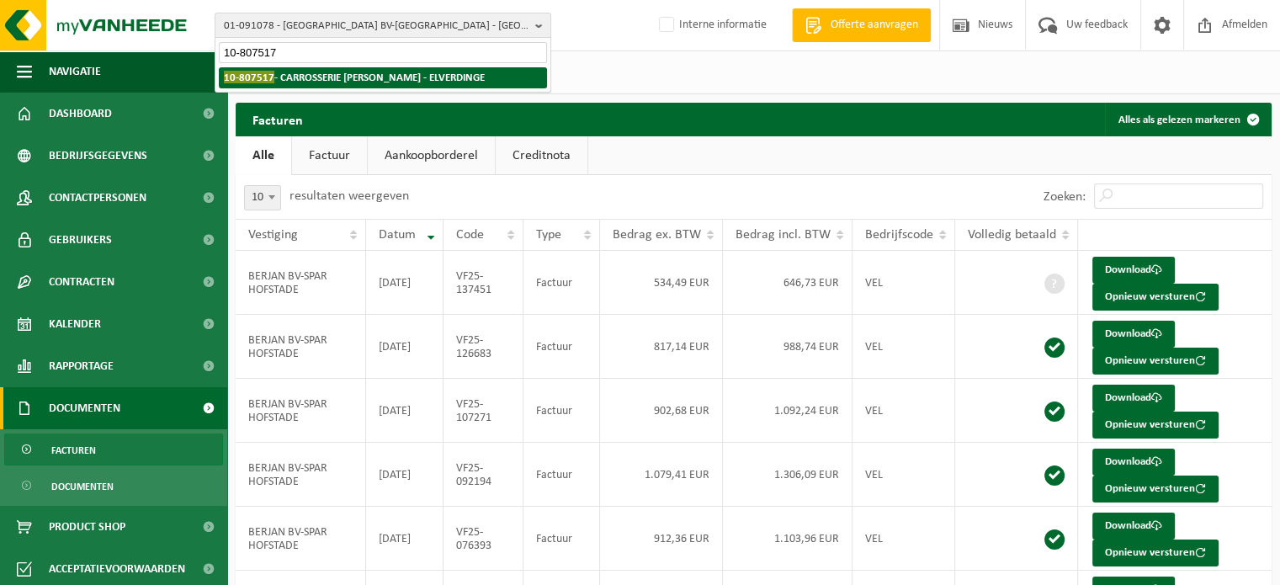
click at [317, 68] on li "10-807517 - CARROSSERIE IVAN FOUBERT - ELVERDINGE" at bounding box center [383, 77] width 328 height 21
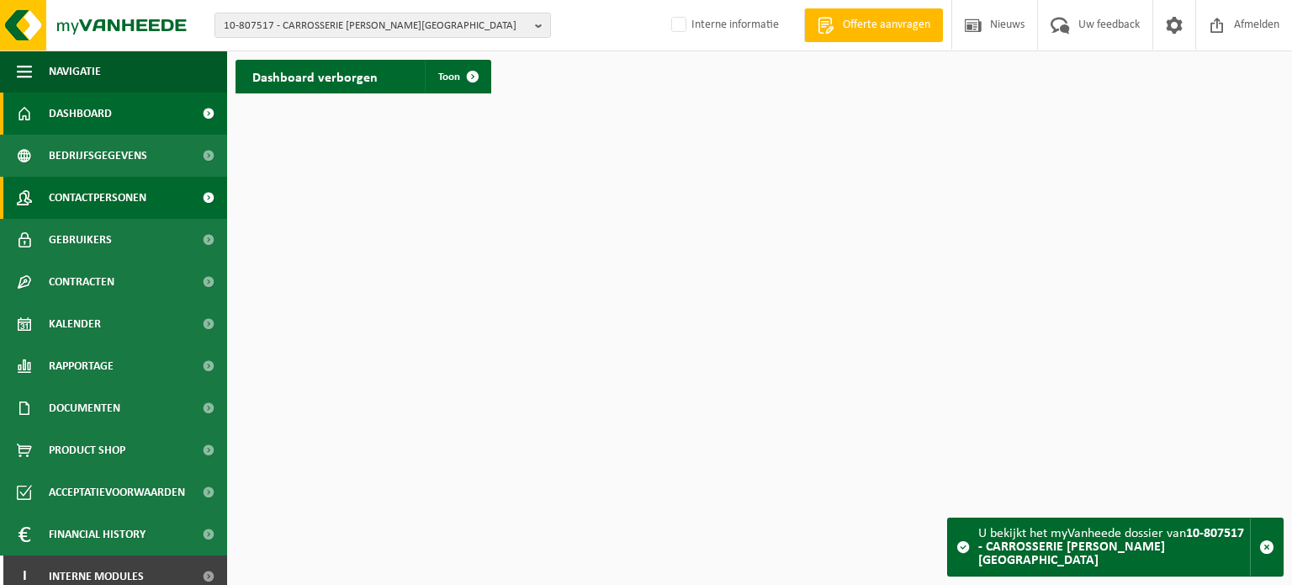
click at [98, 191] on span "Contactpersonen" at bounding box center [98, 198] width 98 height 42
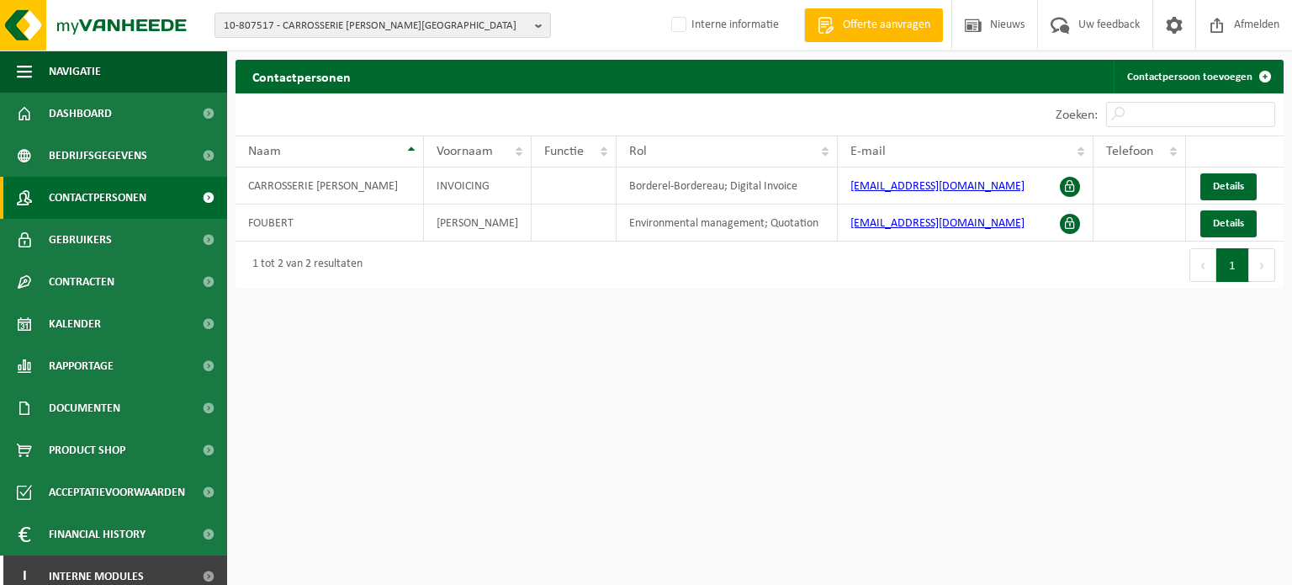
drag, startPoint x: 628, startPoint y: 339, endPoint x: 600, endPoint y: 338, distance: 27.8
click at [627, 340] on html "10-807517 - CARROSSERIE [PERSON_NAME] - ELVERDINGE 10-807517 - CARROSSERIE [PER…" at bounding box center [646, 292] width 1292 height 585
click at [135, 231] on link "Gebruikers" at bounding box center [113, 240] width 227 height 42
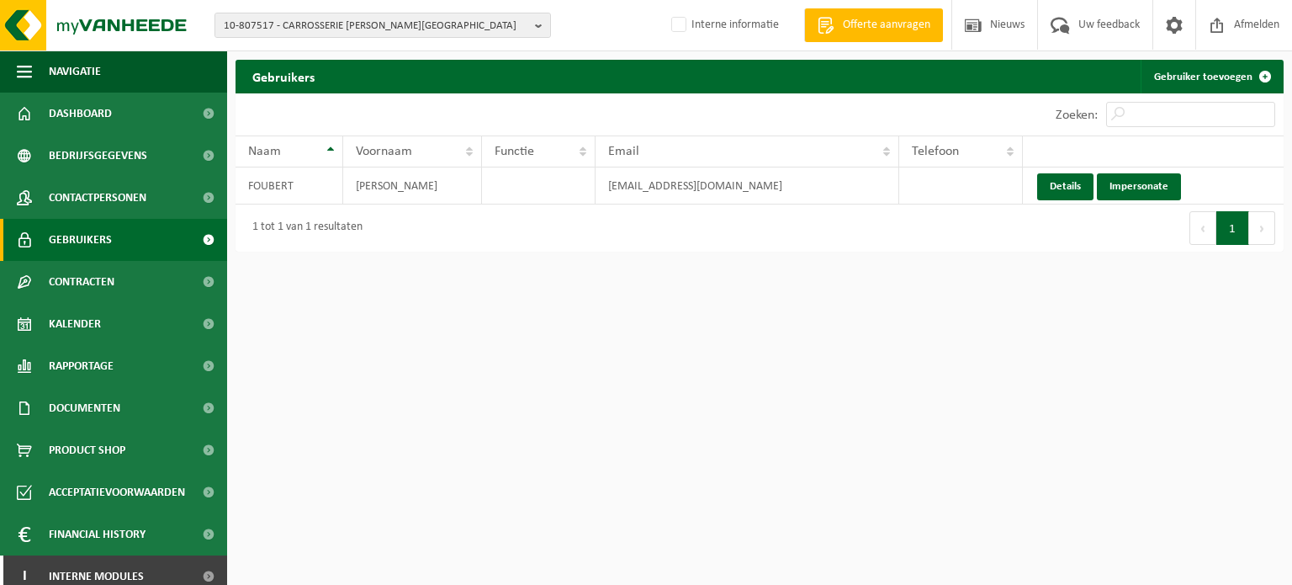
click at [578, 480] on html "10-807517 - CARROSSERIE IVAN FOUBERT - ELVERDINGE 10-807517 - CARROSSERIE IVAN …" at bounding box center [646, 292] width 1292 height 585
drag, startPoint x: 801, startPoint y: 184, endPoint x: 584, endPoint y: 202, distance: 217.8
click at [584, 202] on tr "FOUBERT IVAN carrosserie.ivan.foubert@gmail.com Details Impersonate" at bounding box center [760, 185] width 1048 height 37
copy tr "[EMAIL_ADDRESS][DOMAIN_NAME]"
click at [986, 305] on html "10-807517 - CARROSSERIE [PERSON_NAME] - ELVERDINGE 10-807517 - CARROSSERIE [PER…" at bounding box center [646, 292] width 1292 height 585
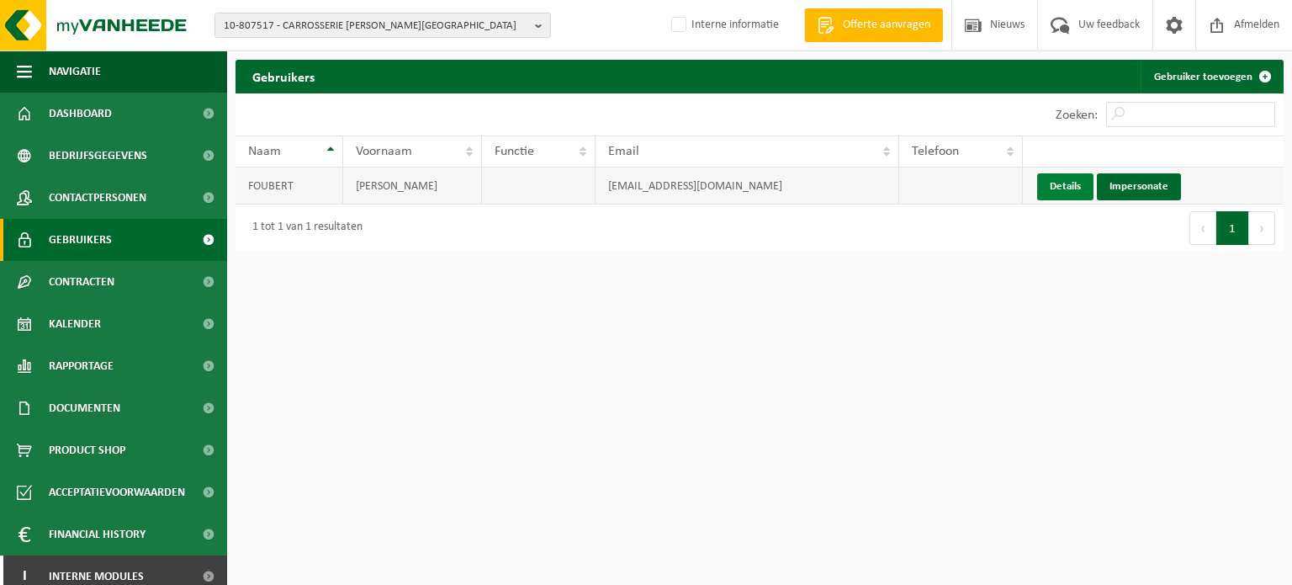
click at [1058, 181] on link "Details" at bounding box center [1065, 186] width 56 height 27
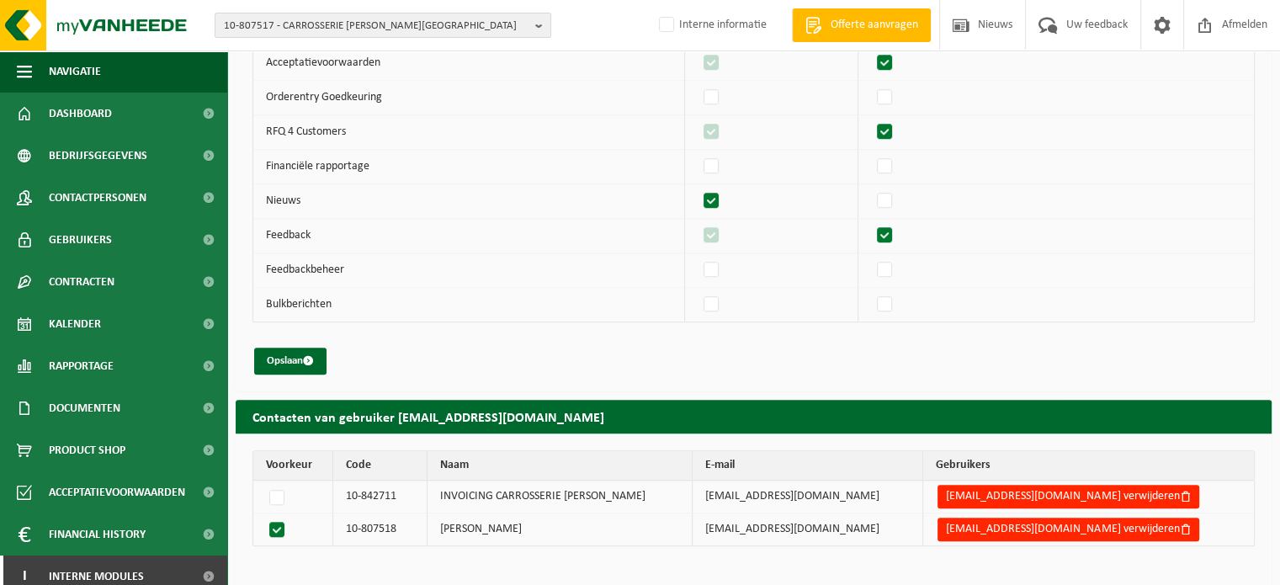
scroll to position [1303, 0]
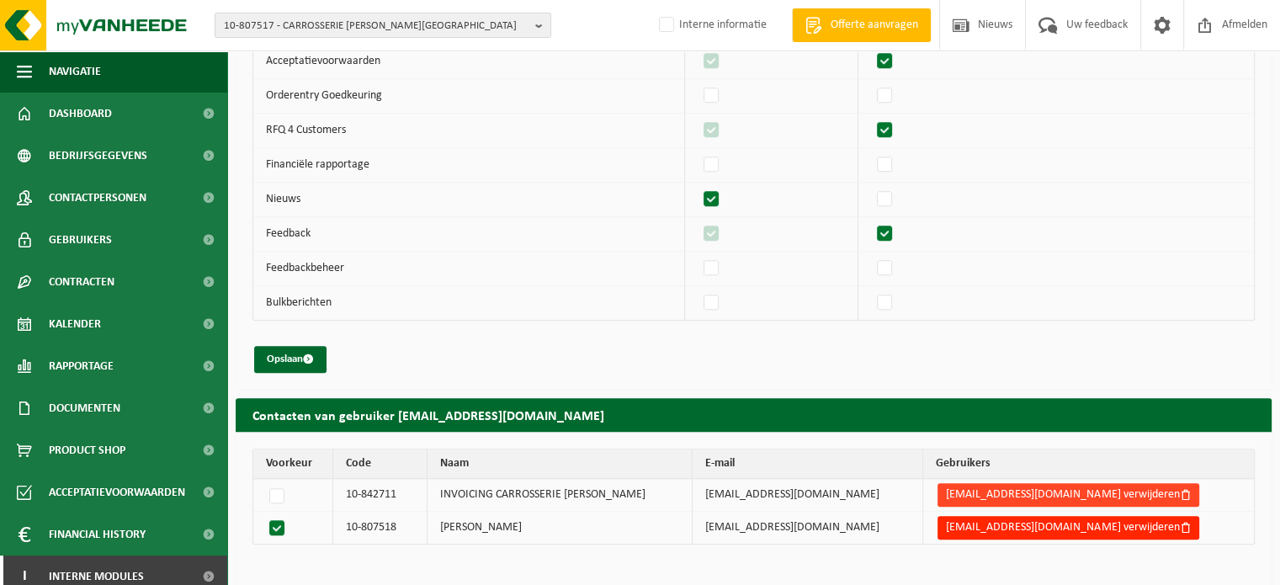
click at [986, 487] on button "[EMAIL_ADDRESS][DOMAIN_NAME] verwijderen" at bounding box center [1068, 495] width 262 height 24
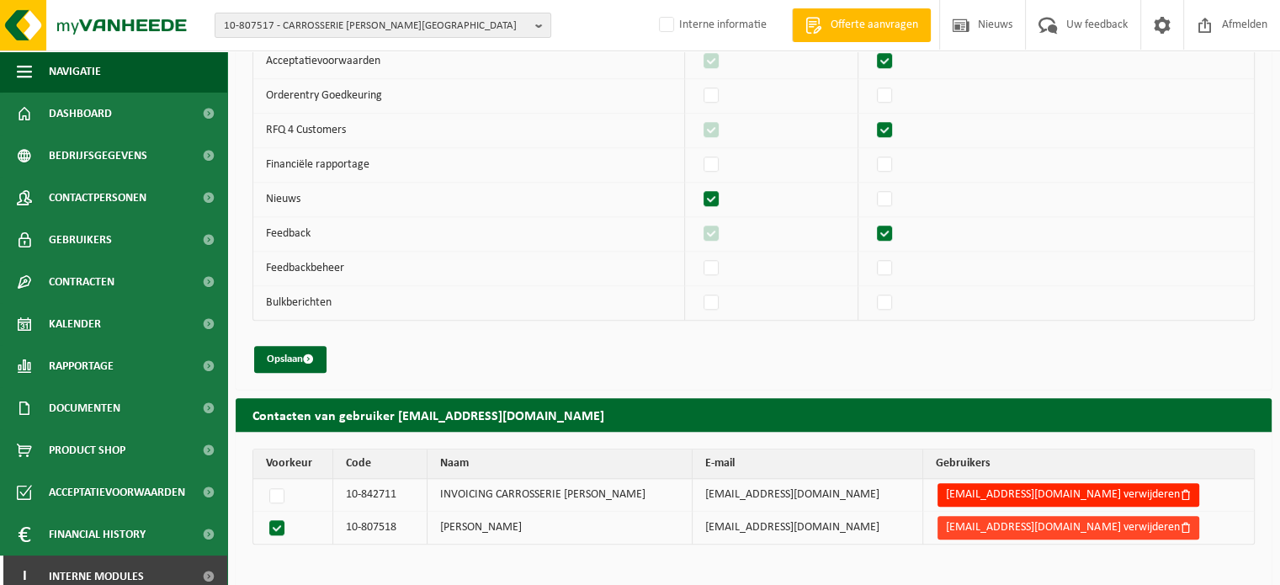
scroll to position [1271, 0]
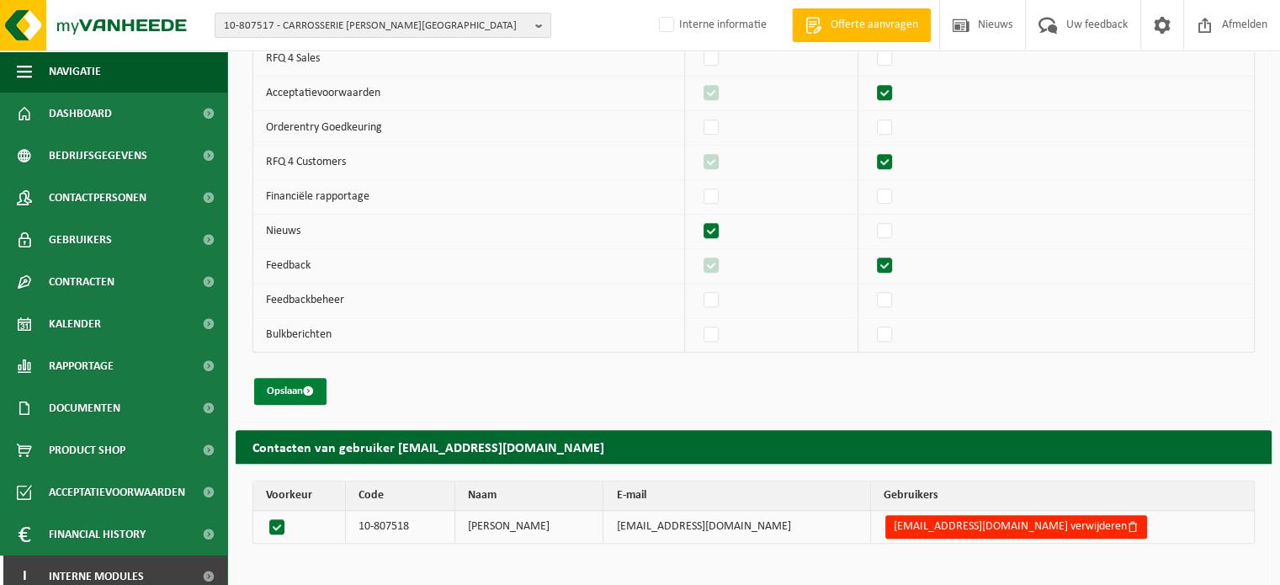
click at [303, 391] on button "Opslaan" at bounding box center [290, 391] width 72 height 27
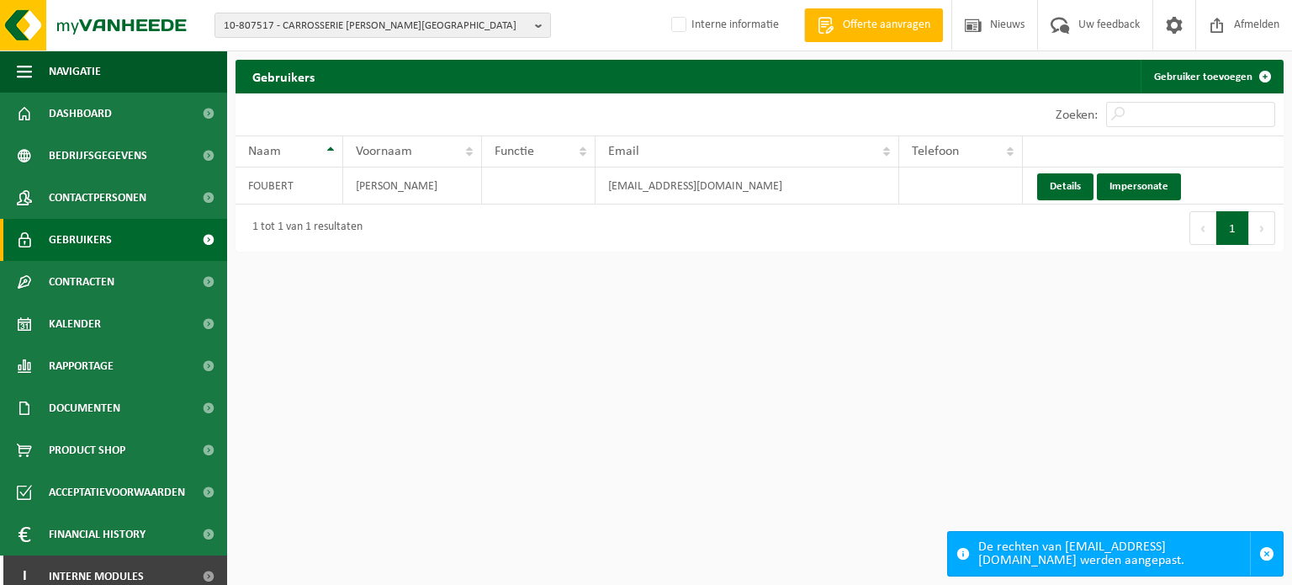
click at [822, 236] on div "Eerste Vorige 1 Volgende Laatste" at bounding box center [1022, 227] width 524 height 47
click at [389, 515] on html "10-807517 - CARROSSERIE [PERSON_NAME] - ELVERDINGE 10-807517 - CARROSSERIE [PER…" at bounding box center [646, 292] width 1292 height 585
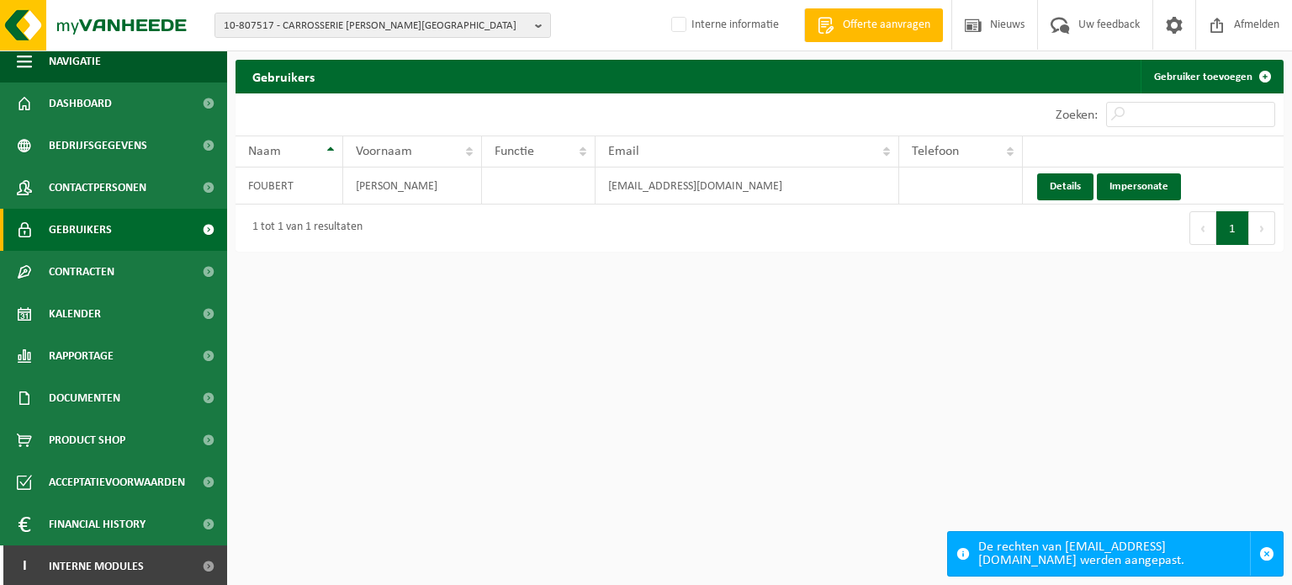
scroll to position [13, 0]
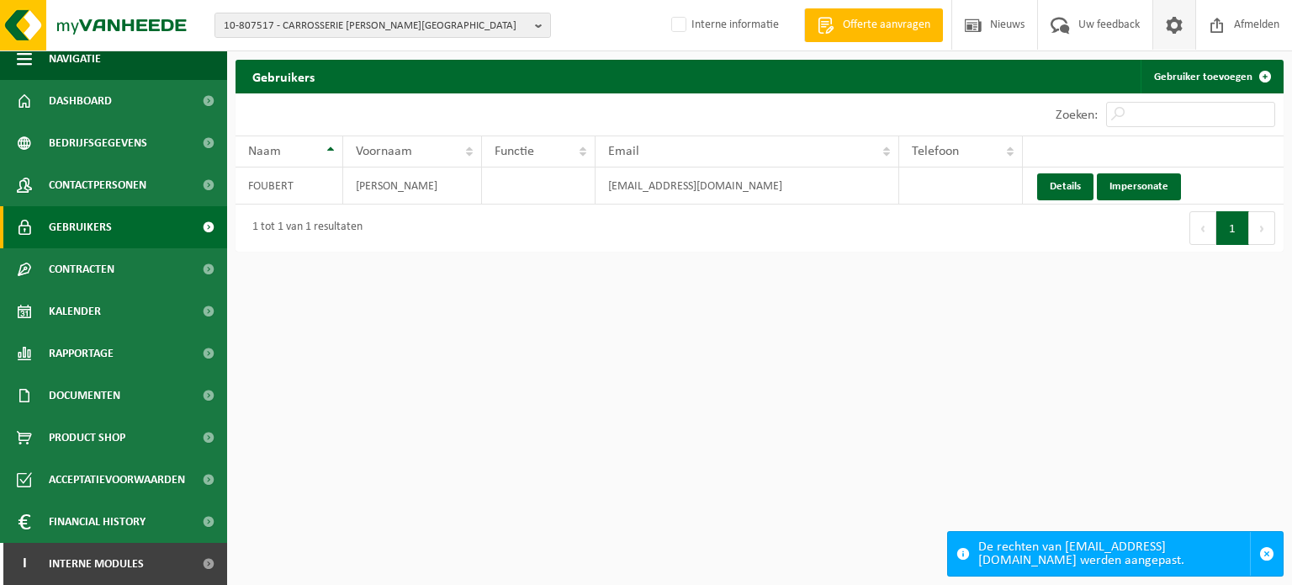
click at [1180, 26] on span at bounding box center [1174, 25] width 25 height 50
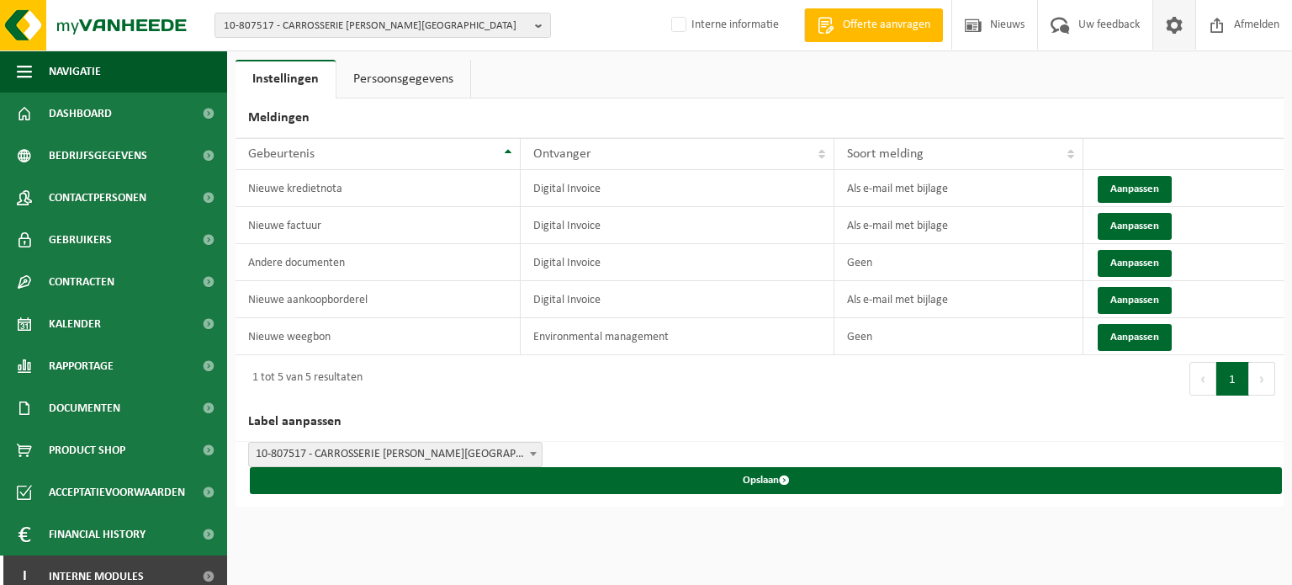
click at [646, 403] on h2 "Label aanpassen" at bounding box center [760, 422] width 1048 height 40
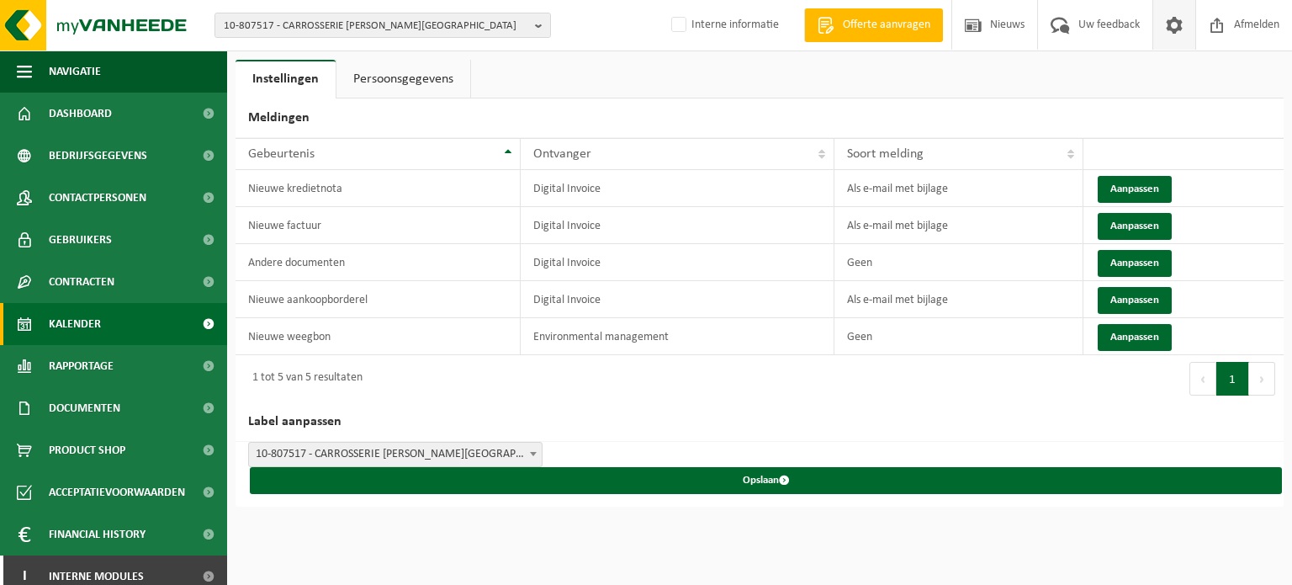
click at [58, 336] on span "Kalender" at bounding box center [75, 324] width 52 height 42
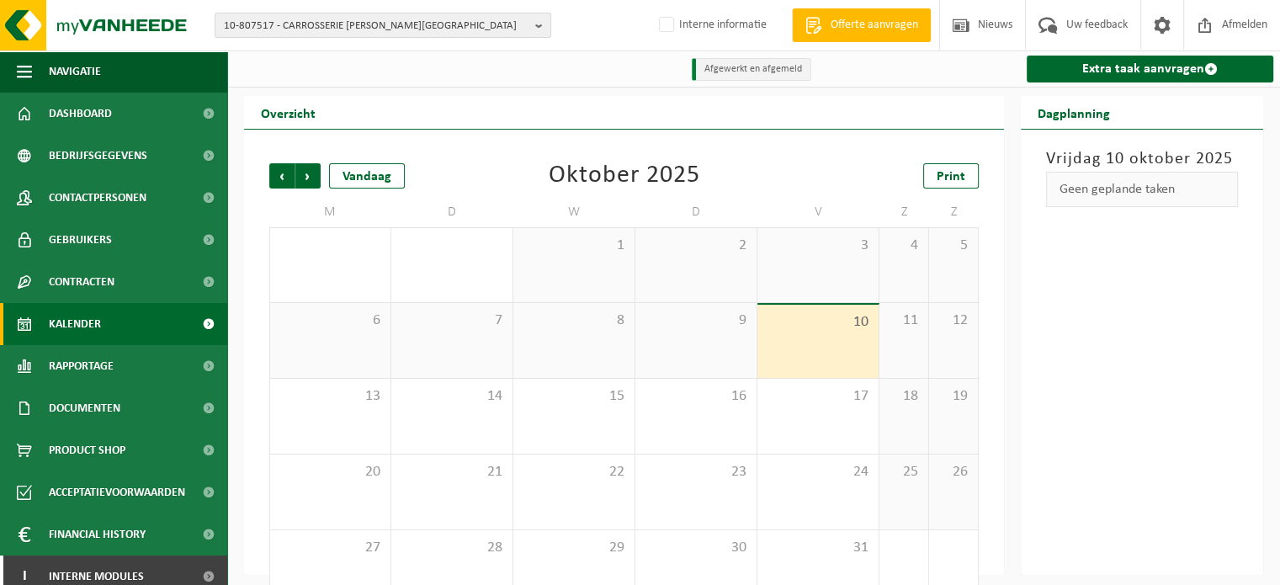
scroll to position [39, 0]
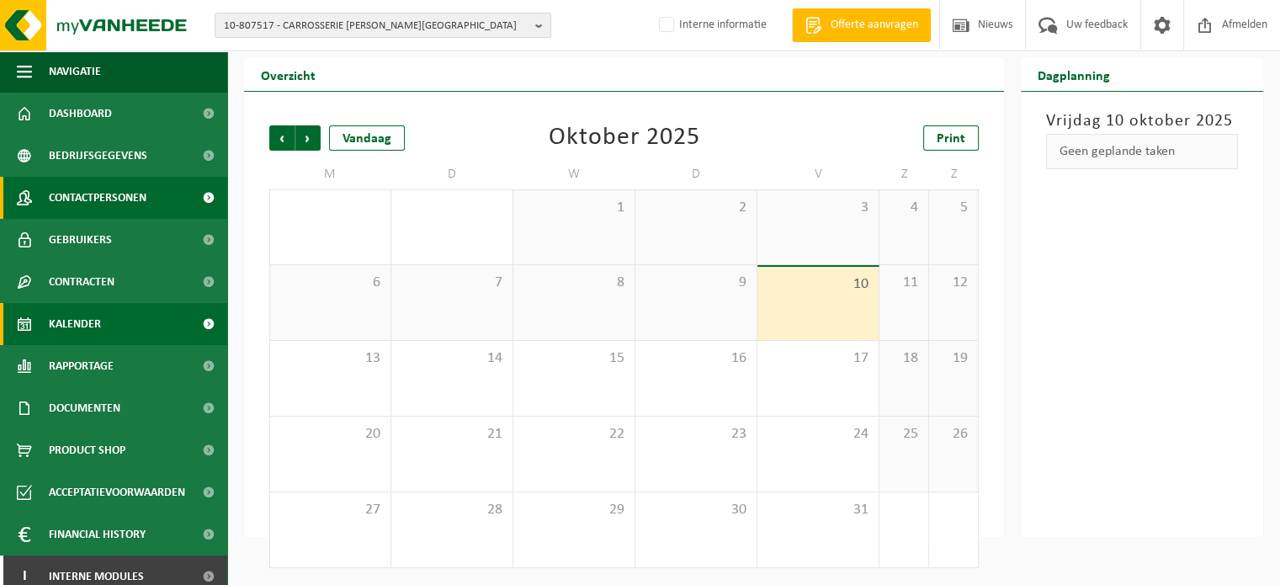
click at [98, 195] on span "Contactpersonen" at bounding box center [98, 198] width 98 height 42
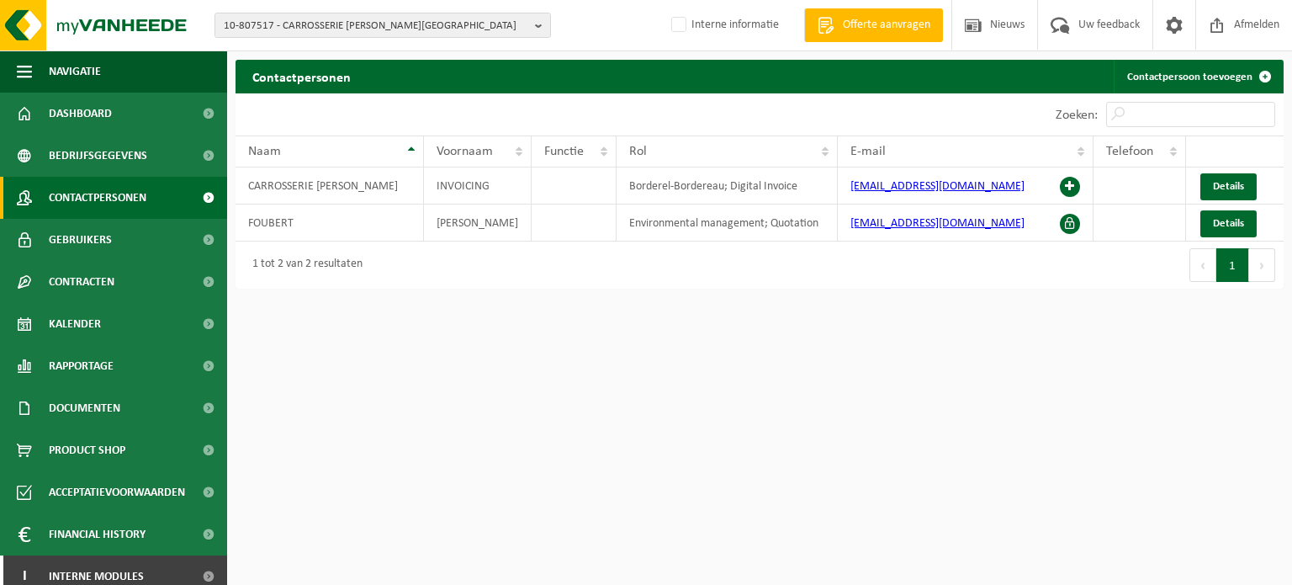
click at [565, 359] on html "10-807517 - CARROSSERIE [PERSON_NAME] - ELVERDINGE 10-807517 - CARROSSERIE [PER…" at bounding box center [646, 292] width 1292 height 585
drag, startPoint x: 559, startPoint y: 413, endPoint x: 571, endPoint y: 416, distance: 13.1
click at [555, 416] on html "10-807517 - CARROSSERIE [PERSON_NAME] - ELVERDINGE 10-807517 - CARROSSERIE [PER…" at bounding box center [646, 292] width 1292 height 585
click at [855, 277] on div "Eerste Vorige 1 Volgende Laatste" at bounding box center [1022, 264] width 524 height 47
click at [835, 260] on div "Eerste Vorige 1 Volgende Laatste" at bounding box center [1022, 264] width 524 height 47
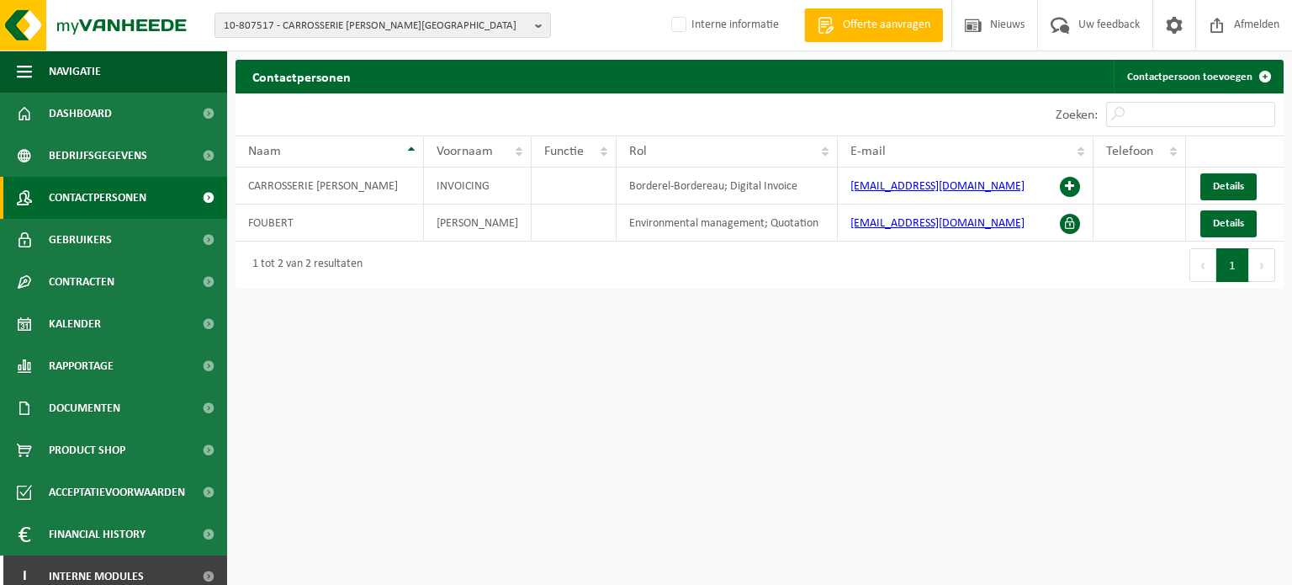
click at [831, 241] on div "Eerste Vorige 1 Volgende Laatste" at bounding box center [1022, 264] width 524 height 47
drag, startPoint x: 839, startPoint y: 241, endPoint x: 851, endPoint y: 241, distance: 11.8
click at [851, 241] on div "Eerste Vorige 1 Volgende Laatste" at bounding box center [1022, 264] width 524 height 47
click at [830, 275] on div "Eerste Vorige 1 Volgende Laatste" at bounding box center [1022, 264] width 524 height 47
click at [798, 276] on div "Eerste Vorige 1 Volgende Laatste" at bounding box center [1022, 264] width 524 height 47
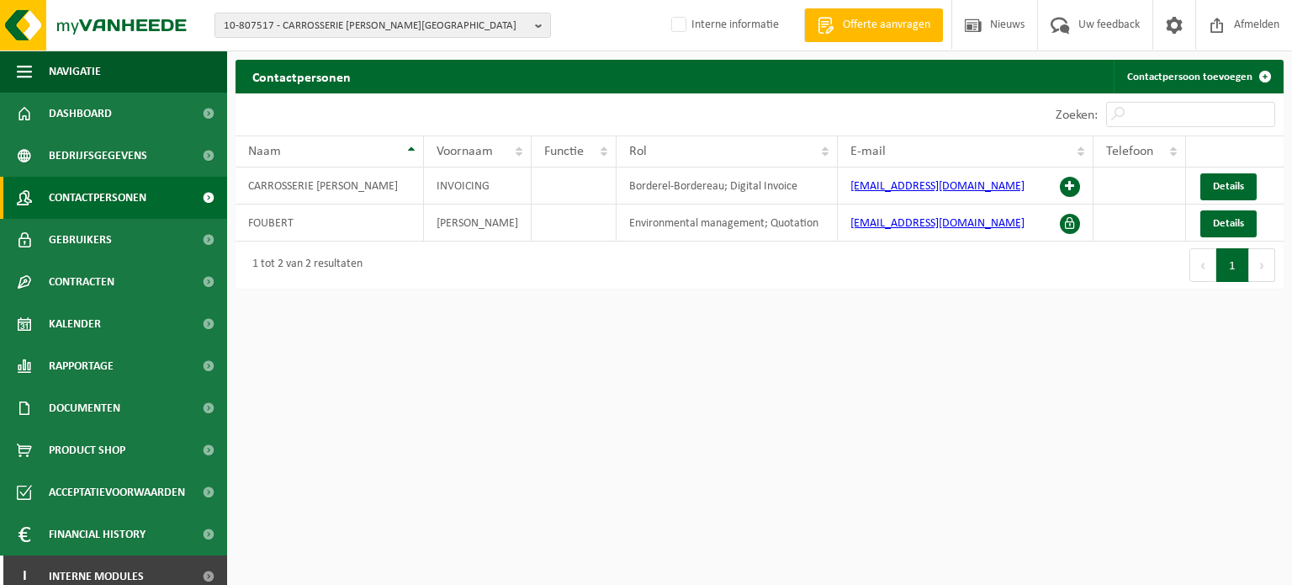
click at [541, 491] on html "10-807517 - CARROSSERIE [PERSON_NAME] - ELVERDINGE 10-807517 - CARROSSERIE [PER…" at bounding box center [646, 292] width 1292 height 585
click at [438, 268] on div "1 tot 2 van 2 resultaten" at bounding box center [498, 264] width 524 height 47
click at [387, 253] on div "1 tot 2 van 2 resultaten" at bounding box center [498, 264] width 524 height 47
click at [283, 262] on div "1 tot 2 van 2 resultaten" at bounding box center [303, 265] width 119 height 30
click at [562, 363] on html "10-807517 - CARROSSERIE [PERSON_NAME] - ELVERDINGE 10-807517 - CARROSSERIE [PER…" at bounding box center [646, 292] width 1292 height 585
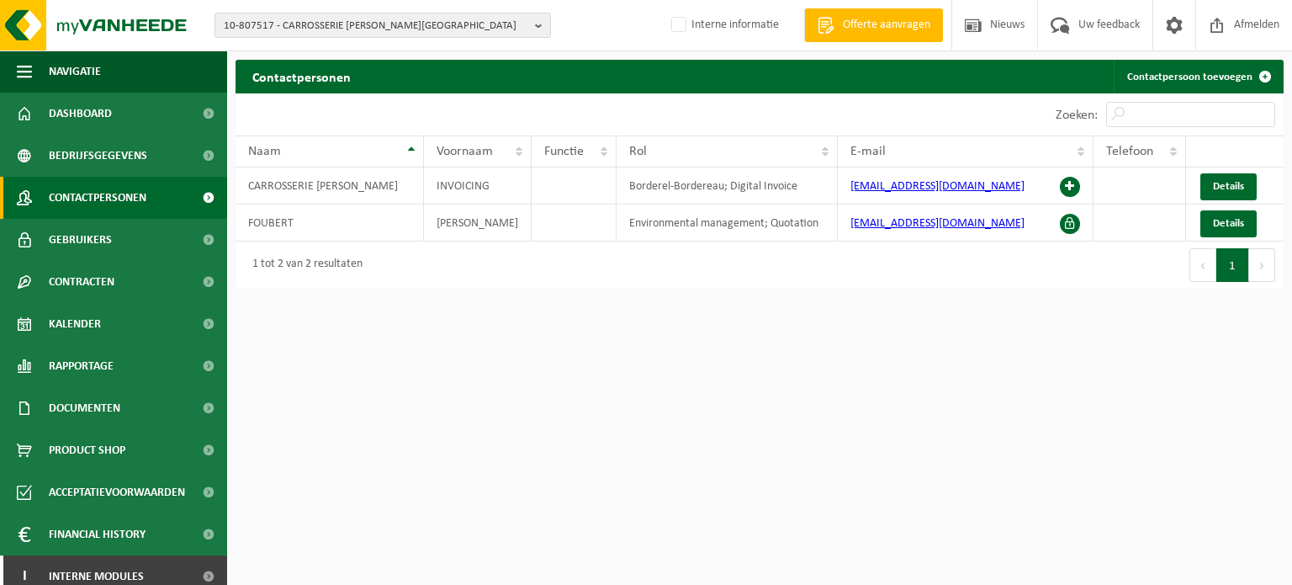
click at [649, 262] on div "1 tot 2 van 2 resultaten" at bounding box center [498, 264] width 524 height 47
click at [846, 453] on html "10-807517 - CARROSSERIE [PERSON_NAME] - ELVERDINGE 10-807517 - CARROSSERIE [PER…" at bounding box center [646, 292] width 1292 height 585
drag, startPoint x: 313, startPoint y: 543, endPoint x: 324, endPoint y: 543, distance: 10.9
click at [313, 543] on html "10-807517 - CARROSSERIE [PERSON_NAME] - ELVERDINGE 10-807517 - CARROSSERIE [PER…" at bounding box center [646, 292] width 1292 height 585
click at [666, 453] on html "10-807517 - CARROSSERIE [PERSON_NAME] - ELVERDINGE 10-807517 - CARROSSERIE [PER…" at bounding box center [646, 292] width 1292 height 585
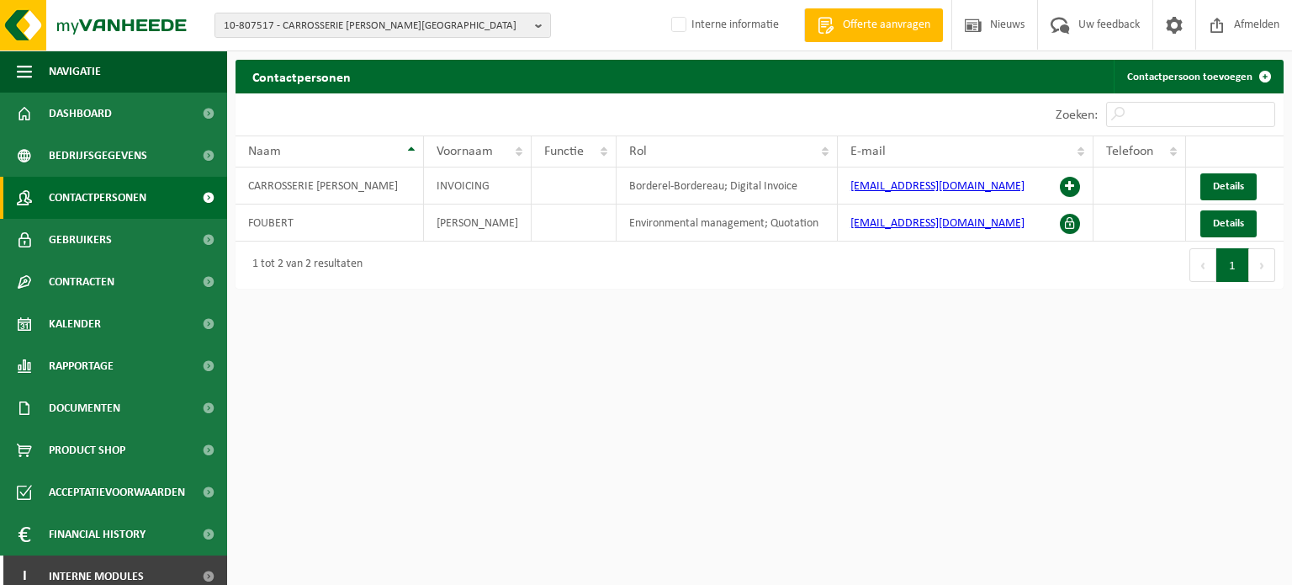
click at [797, 326] on html "10-807517 - CARROSSERIE [PERSON_NAME] - ELVERDINGE 10-807517 - CARROSSERIE [PER…" at bounding box center [646, 292] width 1292 height 585
click at [751, 257] on div "1 tot 2 van 2 resultaten" at bounding box center [498, 264] width 524 height 47
drag, startPoint x: 1032, startPoint y: 224, endPoint x: 814, endPoint y: 225, distance: 217.9
click at [814, 225] on tr "FOUBERT IVAN Environmental management; Quotation carrosserie.ivan.foubert@gmail…" at bounding box center [760, 222] width 1048 height 37
copy tr "[EMAIL_ADDRESS][PERSON_NAME][PERSON_NAME][DOMAIN_NAME]"
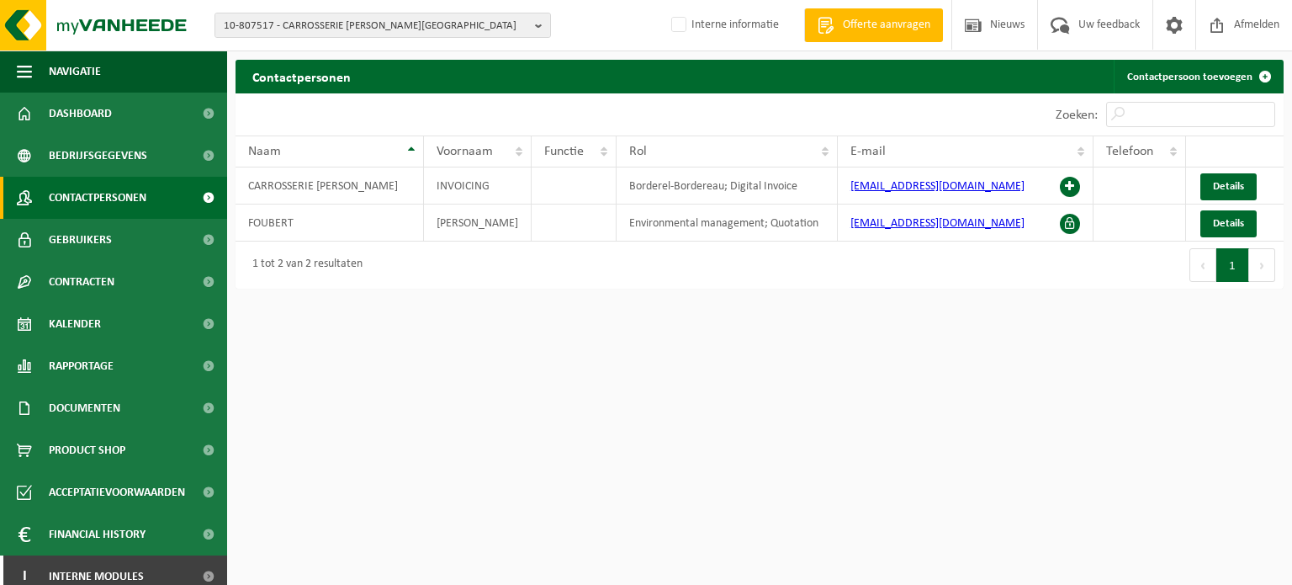
click at [459, 361] on html "10-807517 - CARROSSERIE IVAN FOUBERT - ELVERDINGE 10-807517 - CARROSSERIE IVAN …" at bounding box center [646, 292] width 1292 height 585
click at [616, 315] on html "10-807517 - CARROSSERIE IVAN FOUBERT - ELVERDINGE 10-807517 - CARROSSERIE IVAN …" at bounding box center [646, 292] width 1292 height 585
click at [722, 257] on div "1 tot 2 van 2 resultaten" at bounding box center [498, 264] width 524 height 47
click at [676, 278] on div "1 tot 2 van 2 resultaten" at bounding box center [498, 264] width 524 height 47
click at [663, 274] on div "1 tot 2 van 2 resultaten" at bounding box center [498, 264] width 524 height 47
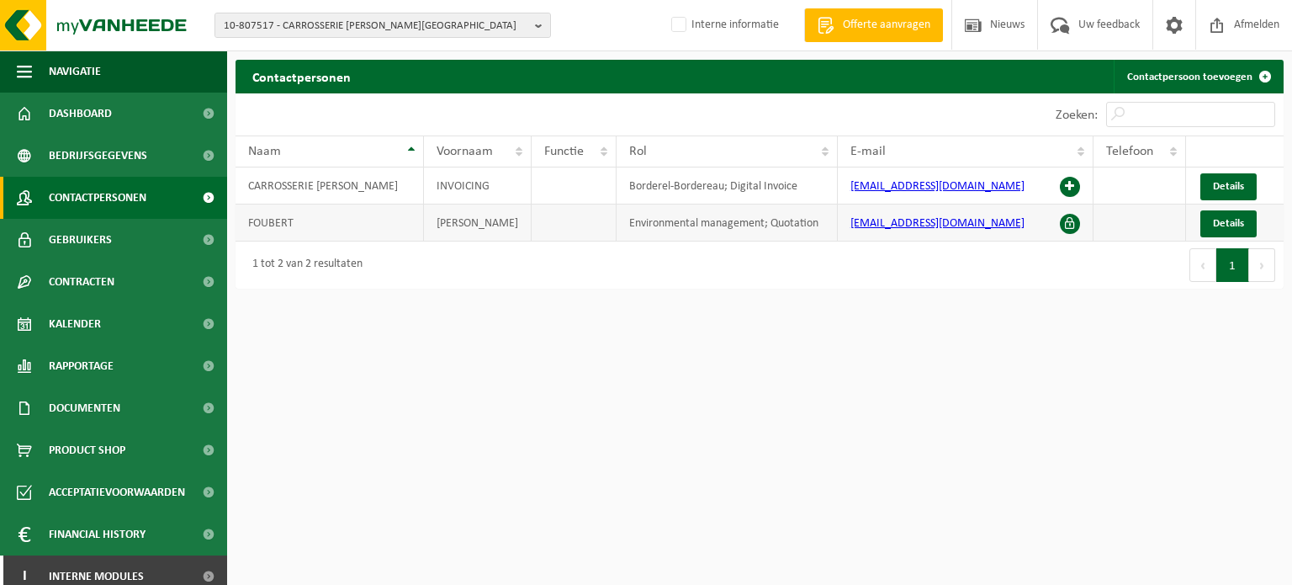
click at [617, 222] on td "Environmental management; Quotation" at bounding box center [727, 222] width 221 height 37
click at [288, 353] on html "10-807517 - CARROSSERIE IVAN FOUBERT - ELVERDINGE 10-807517 - CARROSSERIE IVAN …" at bounding box center [646, 292] width 1292 height 585
click at [252, 355] on html "10-807517 - CARROSSERIE IVAN FOUBERT - ELVERDINGE 10-807517 - CARROSSERIE IVAN …" at bounding box center [646, 292] width 1292 height 585
click at [283, 262] on div "1 tot 2 van 2 resultaten" at bounding box center [303, 265] width 119 height 30
click at [366, 258] on div "1 tot 2 van 2 resultaten" at bounding box center [498, 264] width 524 height 47
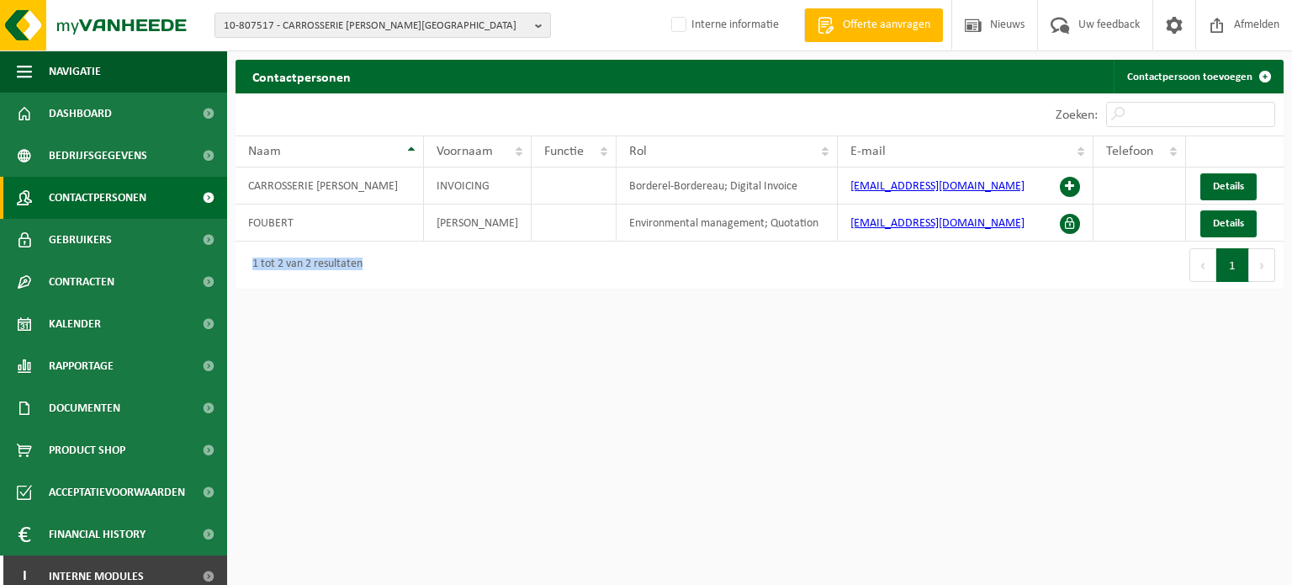
drag, startPoint x: 246, startPoint y: 261, endPoint x: 441, endPoint y: 292, distance: 197.6
click at [437, 279] on div "1 tot 2 van 2 resultaten" at bounding box center [498, 264] width 524 height 47
click at [414, 402] on html "10-807517 - CARROSSERIE IVAN FOUBERT - ELVERDINGE 10-807517 - CARROSSERIE IVAN …" at bounding box center [646, 292] width 1292 height 585
click at [961, 266] on div "Eerste Vorige 1 Volgende Laatste" at bounding box center [1022, 264] width 524 height 47
click at [946, 237] on td "carrosserie.ivan.foubert@gmail.com" at bounding box center [966, 222] width 256 height 37
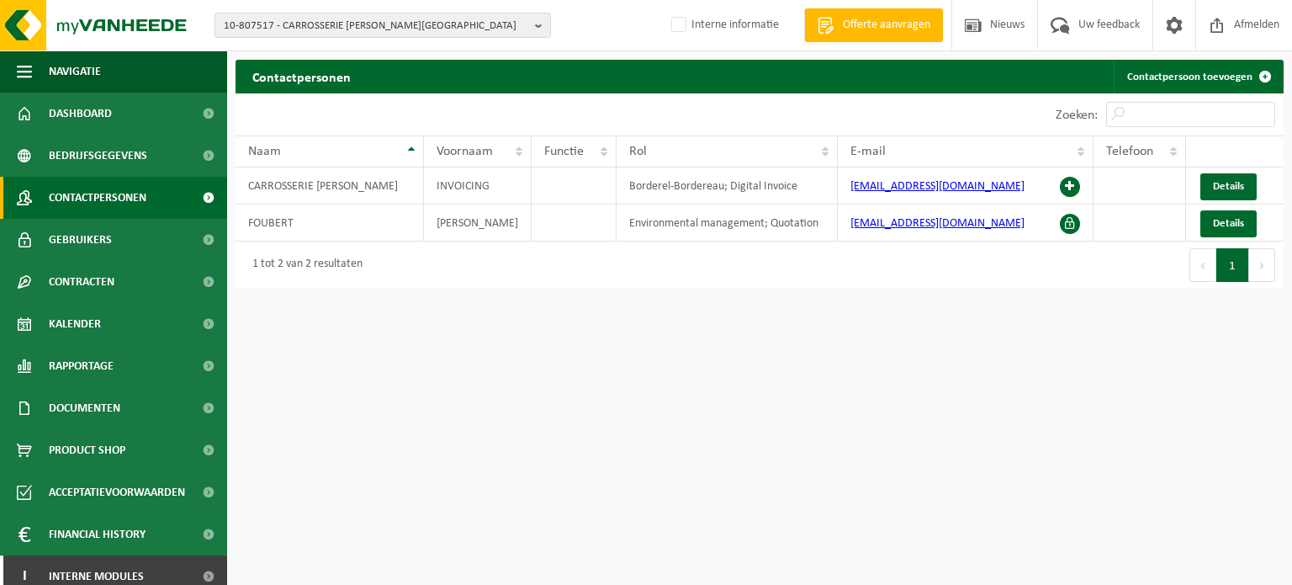
click at [859, 333] on html "10-807517 - CARROSSERIE IVAN FOUBERT - ELVERDINGE 10-807517 - CARROSSERIE IVAN …" at bounding box center [646, 292] width 1292 height 585
click at [771, 225] on td "Environmental management; Quotation" at bounding box center [727, 222] width 221 height 37
click at [911, 300] on html "10-807517 - CARROSSERIE IVAN FOUBERT - ELVERDINGE 10-807517 - CARROSSERIE IVAN …" at bounding box center [646, 292] width 1292 height 585
click at [884, 265] on div "Eerste Vorige 1 Volgende Laatste" at bounding box center [1022, 264] width 524 height 47
click at [826, 223] on td "Environmental management; Quotation" at bounding box center [727, 222] width 221 height 37
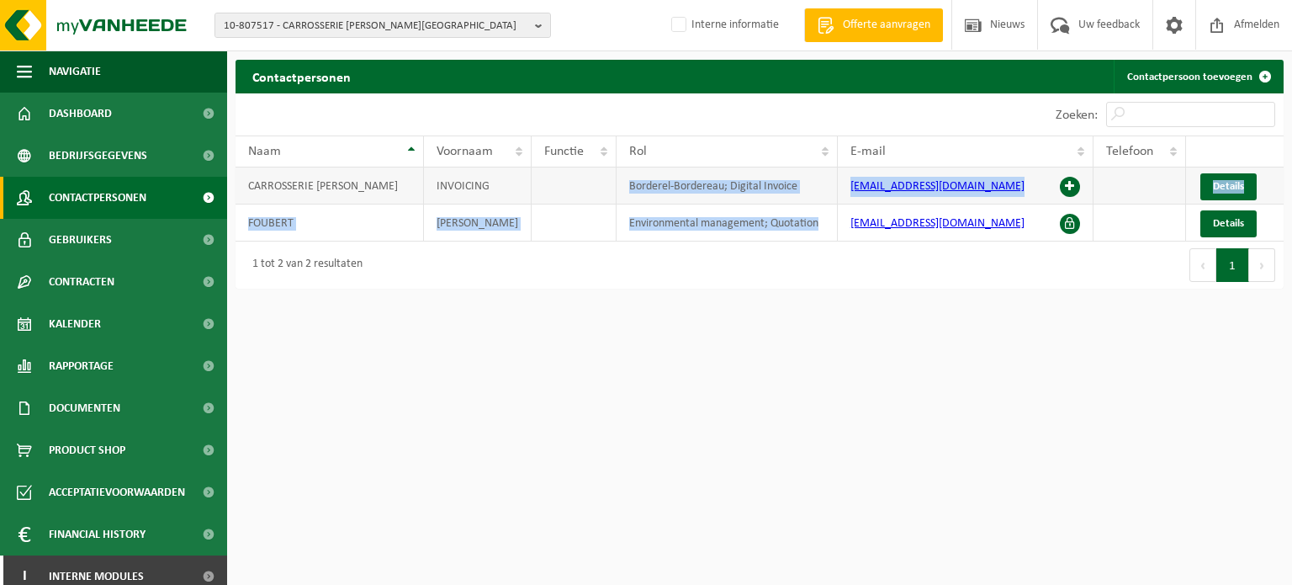
drag, startPoint x: 819, startPoint y: 227, endPoint x: 616, endPoint y: 174, distance: 210.4
click at [616, 174] on tbody "CARROSSERIE IVAN FOUBERT INVOICING Borderel-Bordereau; Digital Invoice carrosse…" at bounding box center [760, 204] width 1048 height 74
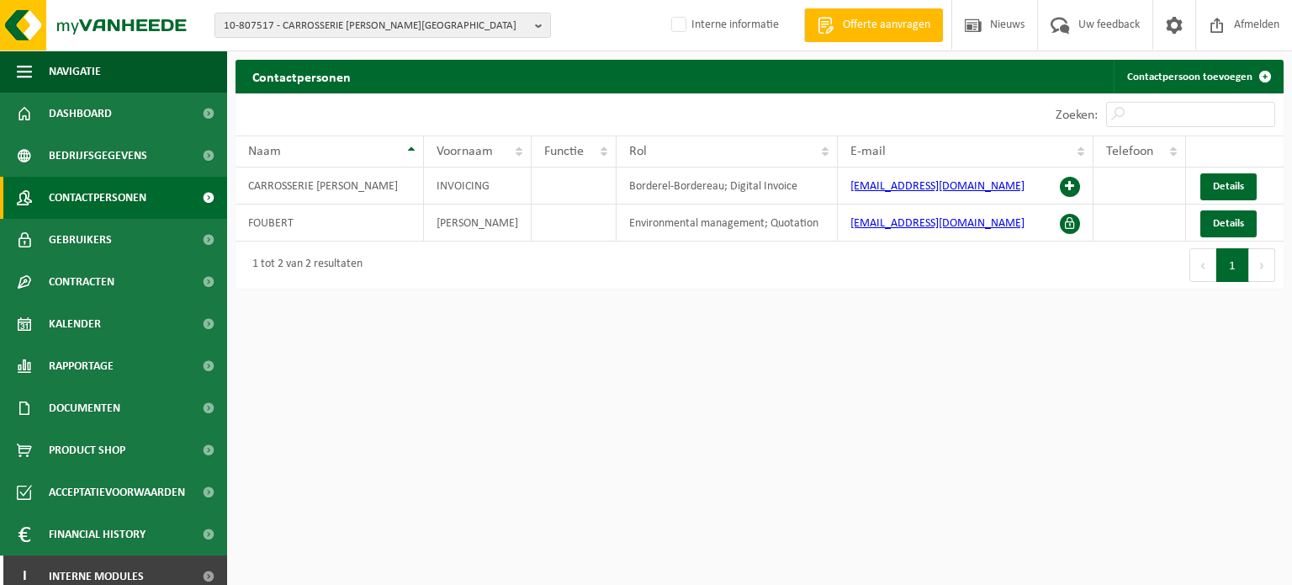
click at [644, 312] on html "10-807517 - CARROSSERIE IVAN FOUBERT - ELVERDINGE 10-807517 - CARROSSERIE IVAN …" at bounding box center [646, 292] width 1292 height 585
click at [644, 292] on div "Contactpersonen Contactpersoon toevoegen Even geduld. Door de grote hoeveelheid…" at bounding box center [759, 178] width 1065 height 237
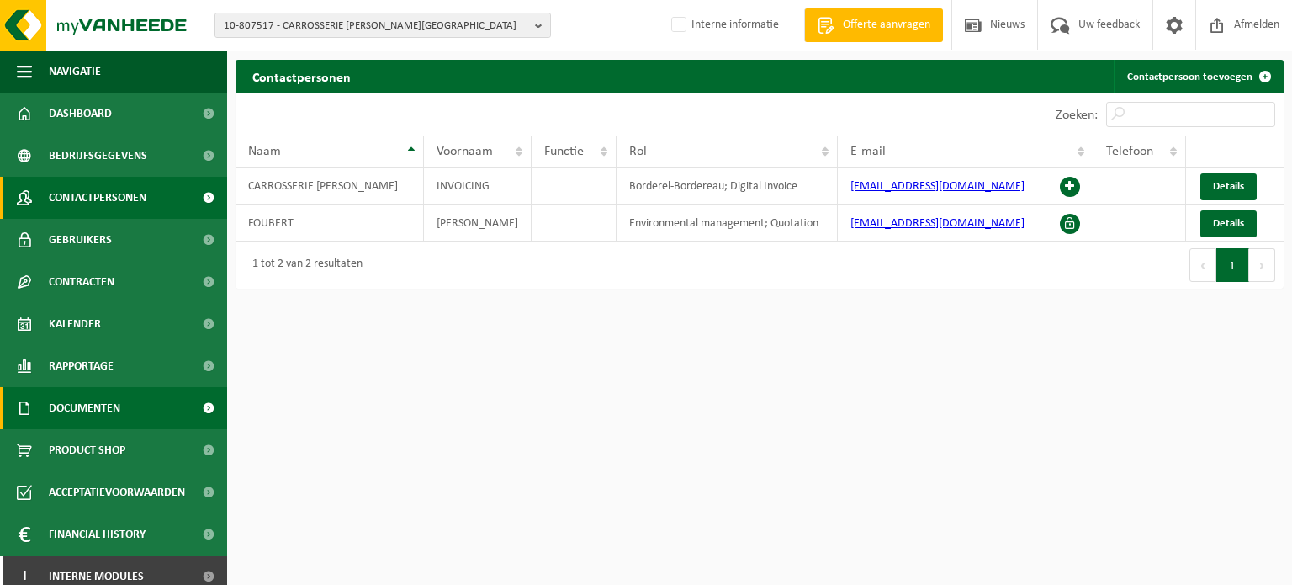
click at [77, 411] on span "Documenten" at bounding box center [85, 408] width 72 height 42
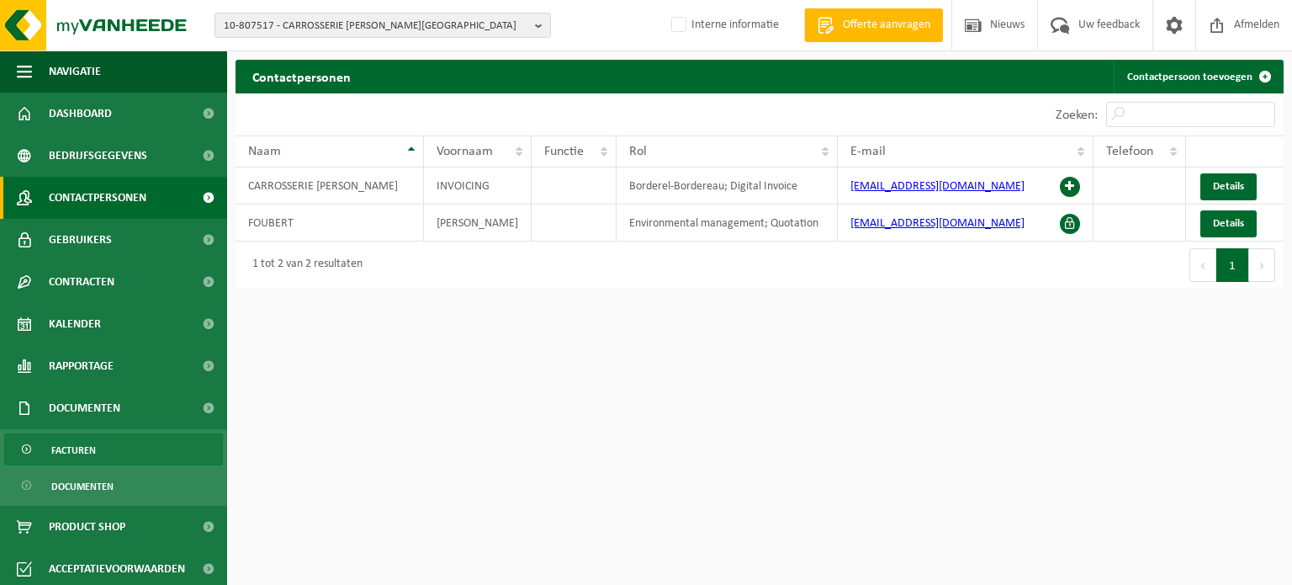
click at [80, 447] on span "Facturen" at bounding box center [73, 450] width 45 height 32
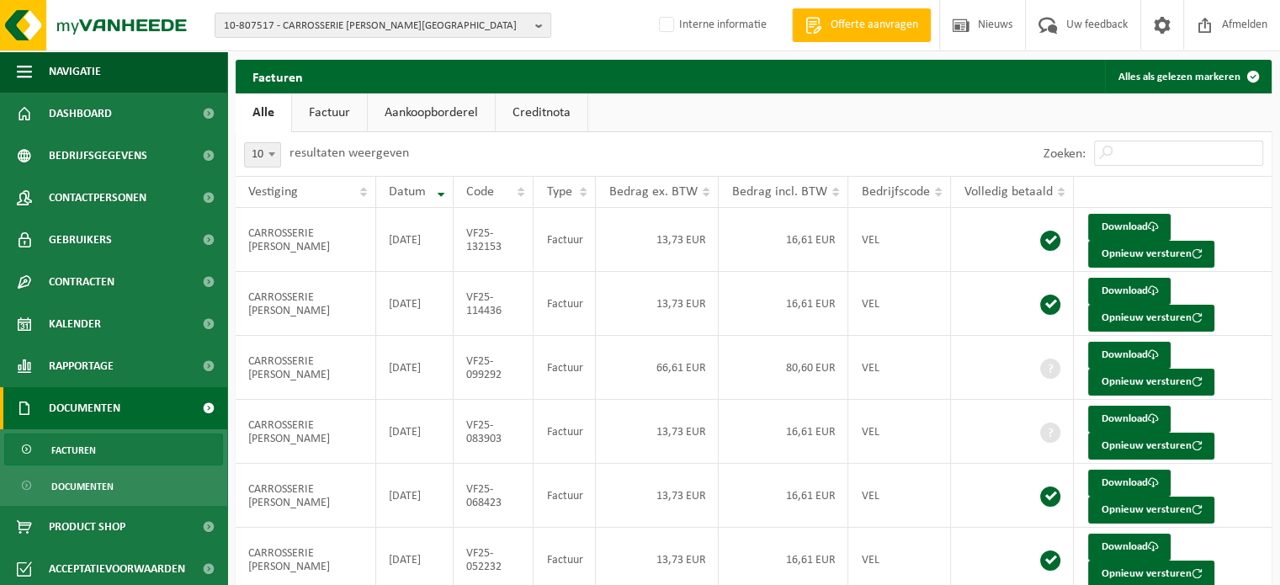
scroll to position [20, 0]
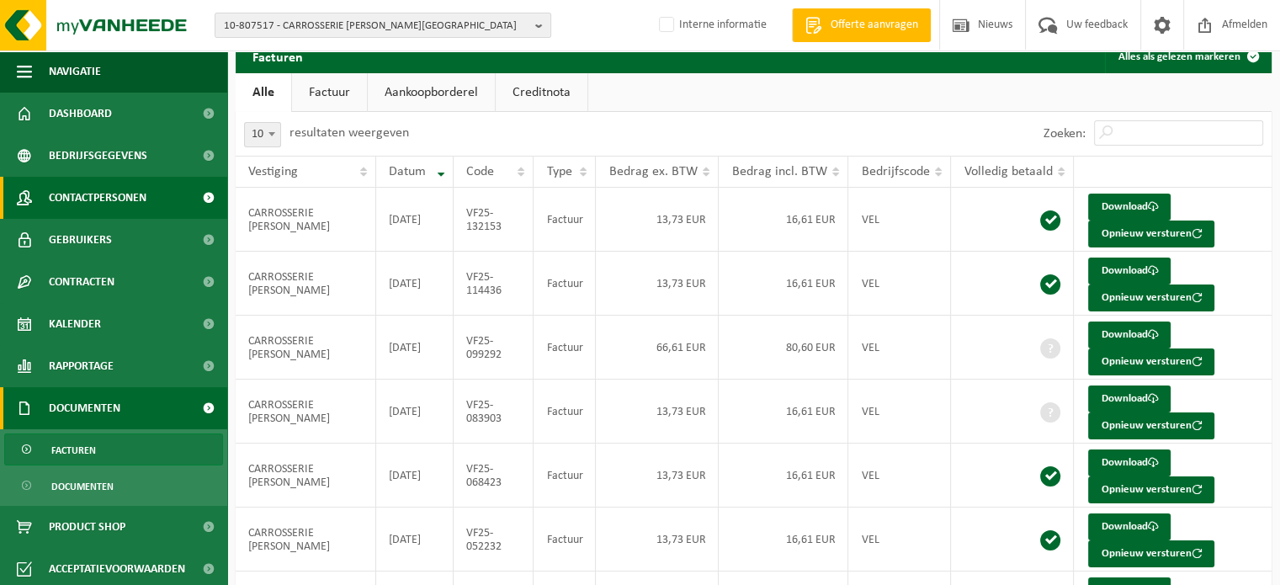
click at [141, 191] on span "Contactpersonen" at bounding box center [98, 198] width 98 height 42
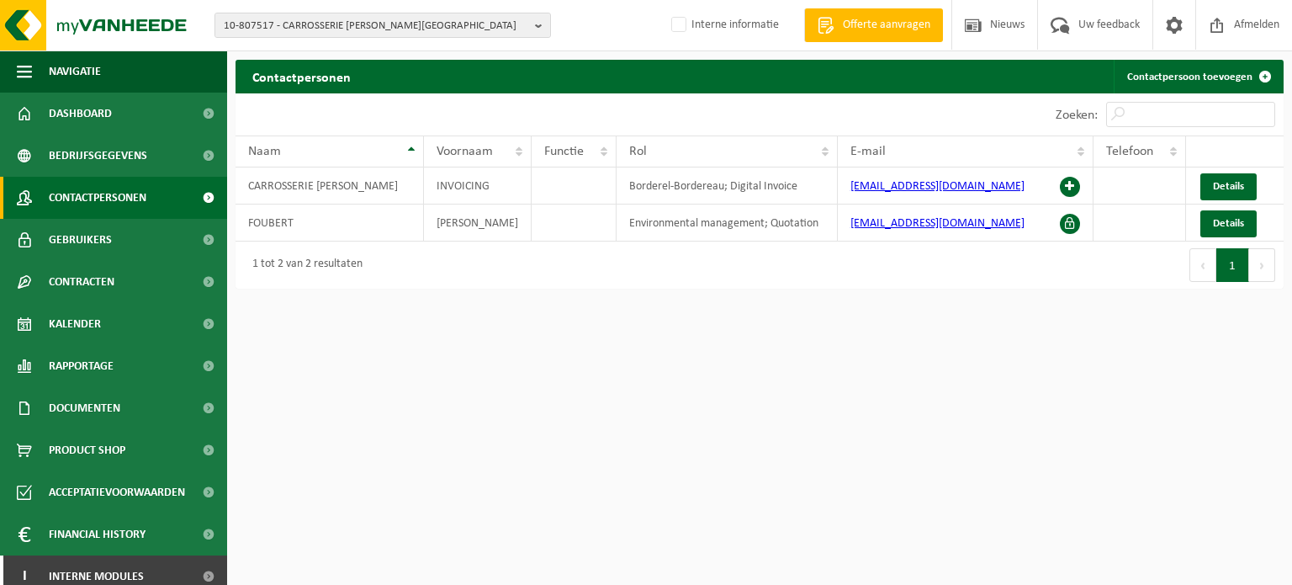
click at [824, 368] on html "10-807517 - CARROSSERIE IVAN FOUBERT - ELVERDINGE 10-807517 - CARROSSERIE IVAN …" at bounding box center [646, 292] width 1292 height 585
drag, startPoint x: 1034, startPoint y: 218, endPoint x: 845, endPoint y: 235, distance: 190.0
click at [845, 235] on td "[EMAIL_ADDRESS][PERSON_NAME][PERSON_NAME][DOMAIN_NAME]" at bounding box center [966, 222] width 256 height 37
copy link "[EMAIL_ADDRESS][PERSON_NAME][PERSON_NAME][DOMAIN_NAME]"
drag, startPoint x: 786, startPoint y: 309, endPoint x: 767, endPoint y: 307, distance: 18.6
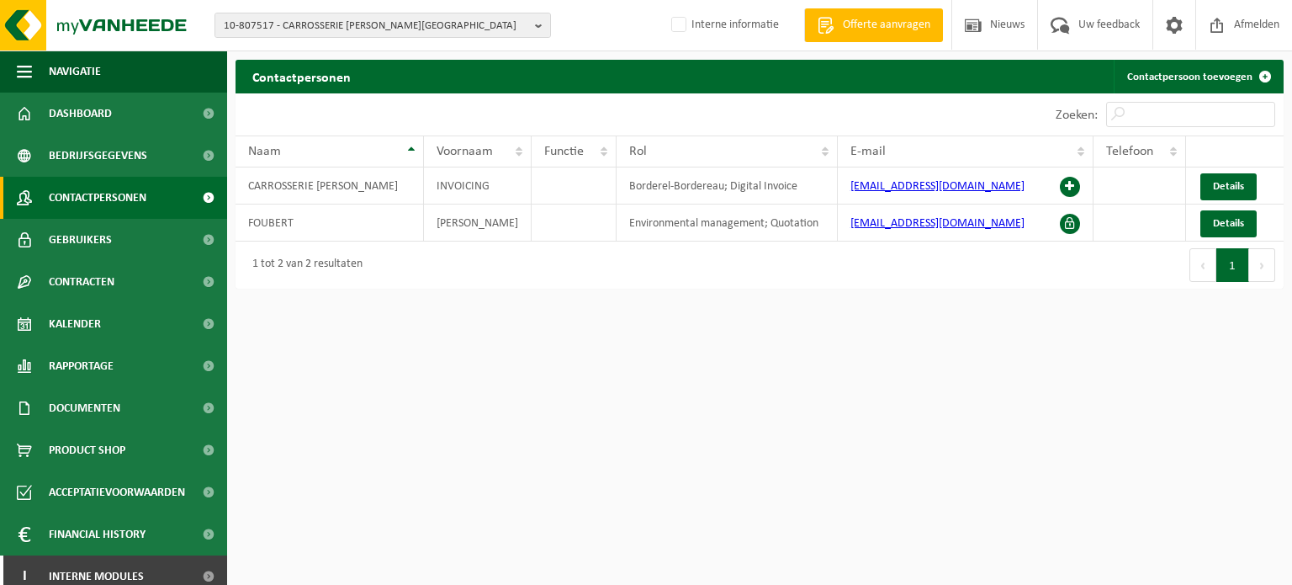
click at [784, 309] on html "10-807517 - CARROSSERIE IVAN FOUBERT - ELVERDINGE 10-807517 - CARROSSERIE IVAN …" at bounding box center [646, 292] width 1292 height 585
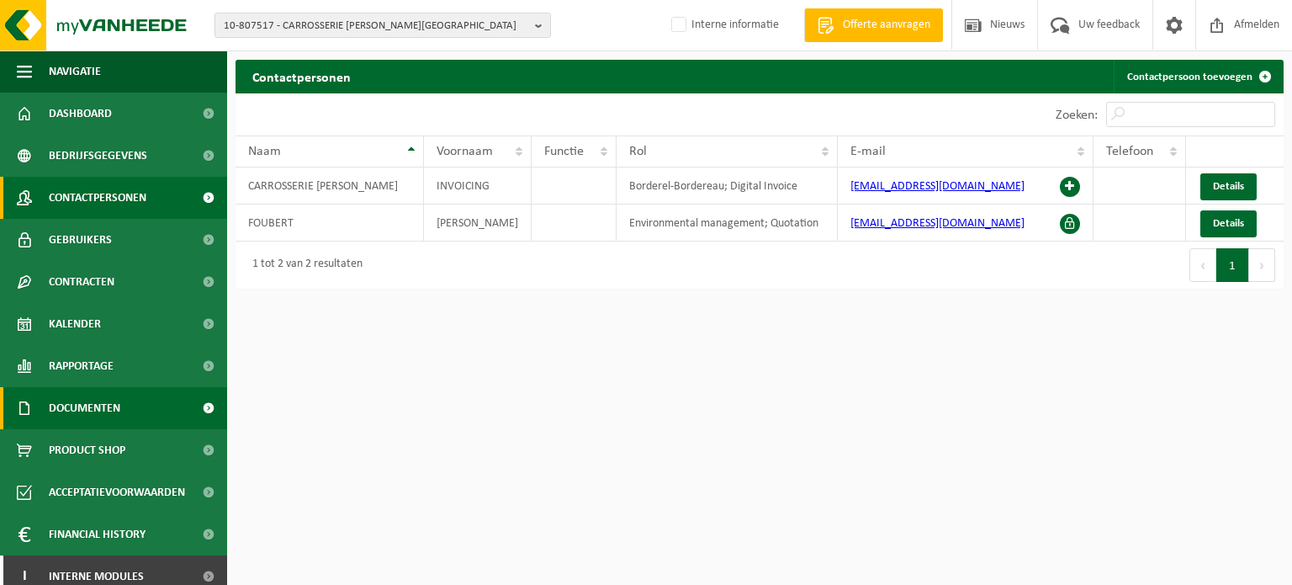
click at [105, 395] on span "Documenten" at bounding box center [85, 408] width 72 height 42
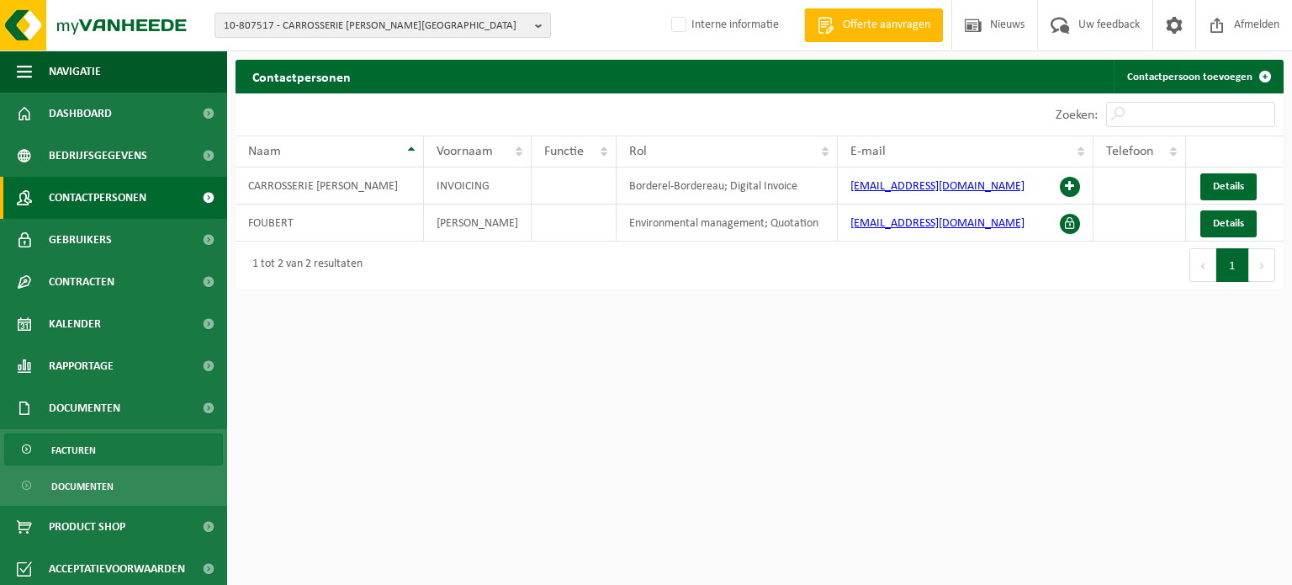
click at [60, 453] on span "Facturen" at bounding box center [73, 450] width 45 height 32
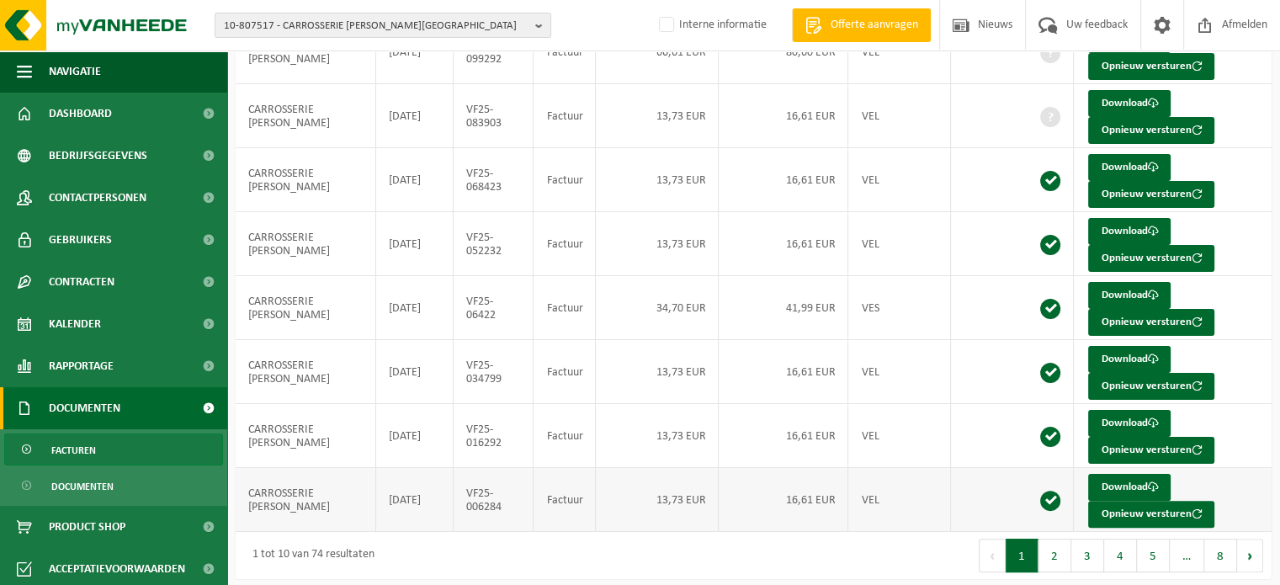
scroll to position [320, 0]
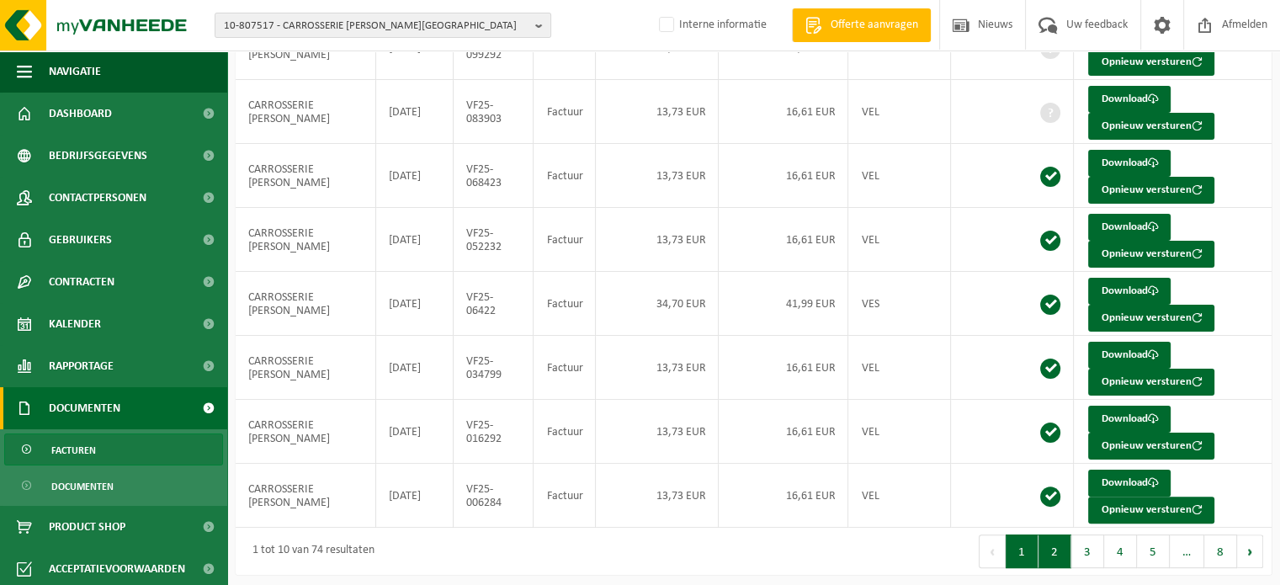
click at [1058, 543] on button "2" at bounding box center [1054, 551] width 33 height 34
click at [1015, 549] on button "1" at bounding box center [1021, 551] width 33 height 34
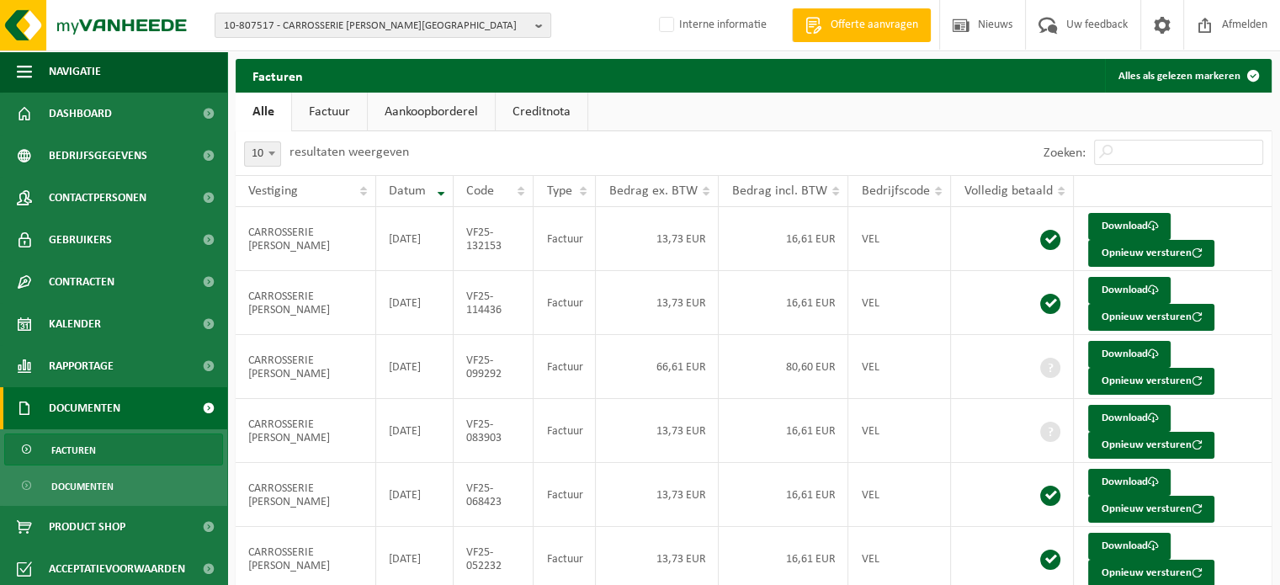
scroll to position [0, 0]
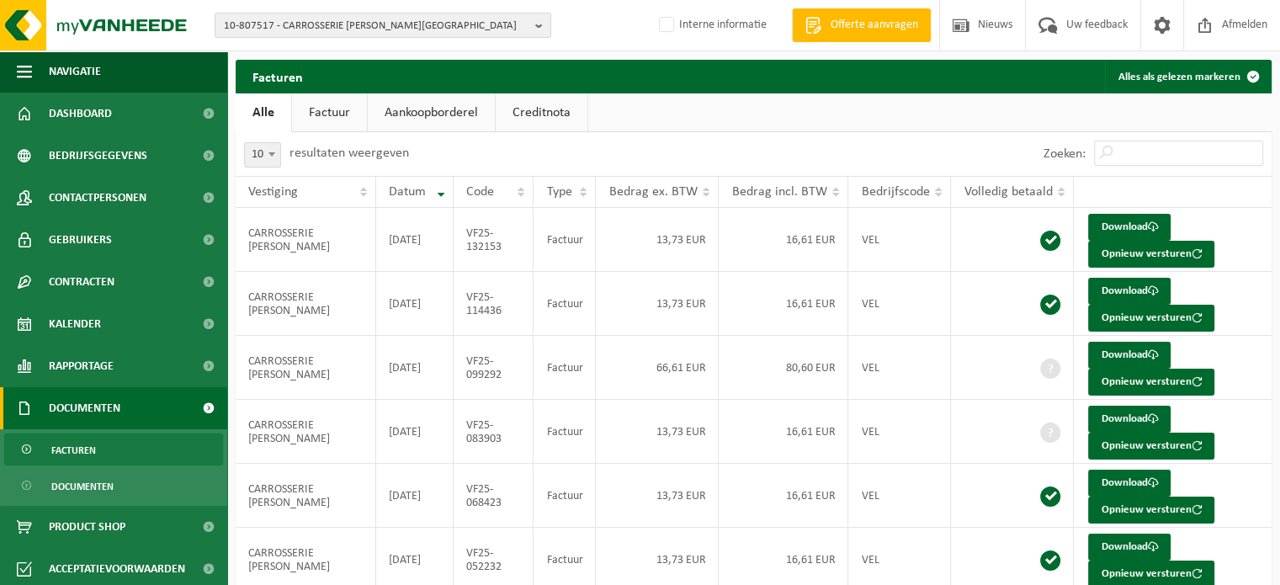
click at [539, 319] on td "Factuur" at bounding box center [564, 304] width 62 height 64
click at [503, 329] on td "VF25-114436" at bounding box center [493, 304] width 80 height 64
click at [466, 336] on td "VF25-099292" at bounding box center [493, 368] width 80 height 64
click at [476, 414] on td "VF25-083903" at bounding box center [493, 432] width 80 height 64
click at [256, 393] on td "CARROSSERIE [PERSON_NAME]" at bounding box center [306, 368] width 140 height 64
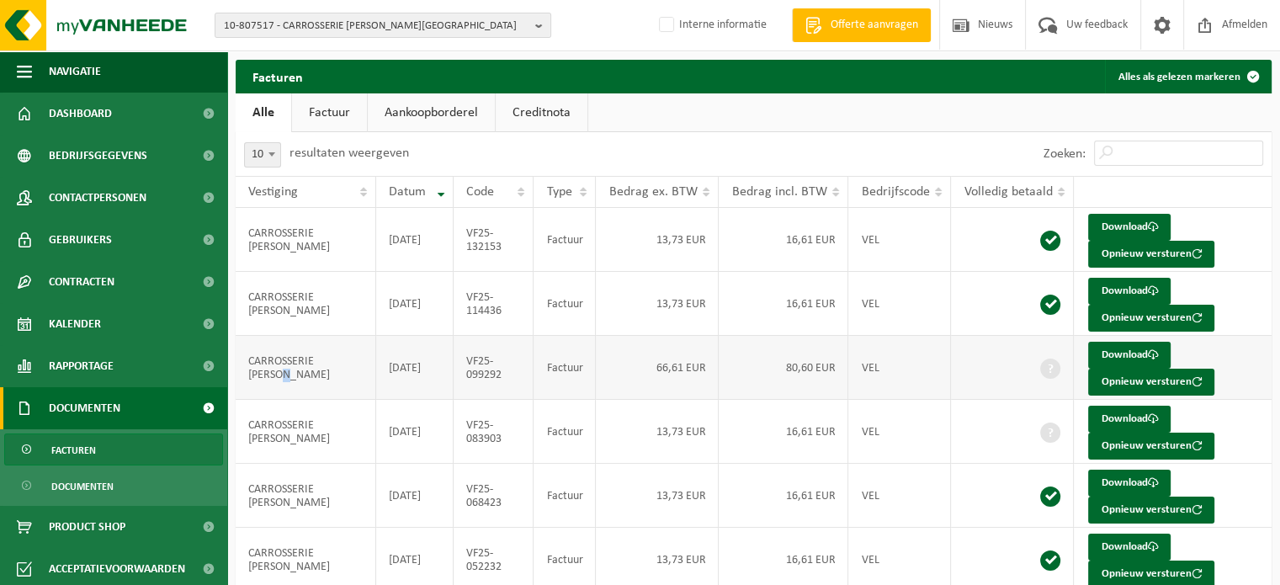
click at [264, 373] on td "CARROSSERIE [PERSON_NAME]" at bounding box center [306, 368] width 140 height 64
drag, startPoint x: 246, startPoint y: 364, endPoint x: 328, endPoint y: 377, distance: 82.6
click at [328, 377] on td "CARROSSERIE [PERSON_NAME]" at bounding box center [306, 368] width 140 height 64
click at [347, 381] on td "CARROSSERIE [PERSON_NAME]" at bounding box center [306, 368] width 140 height 64
click at [506, 339] on td "VF25-099292" at bounding box center [493, 368] width 80 height 64
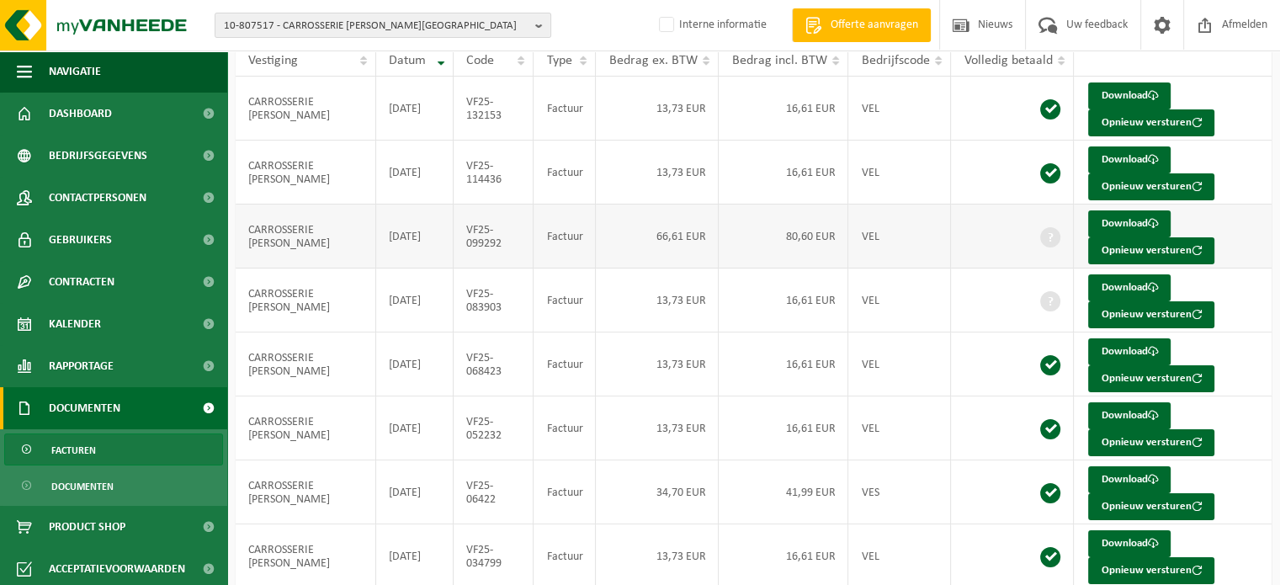
scroll to position [147, 0]
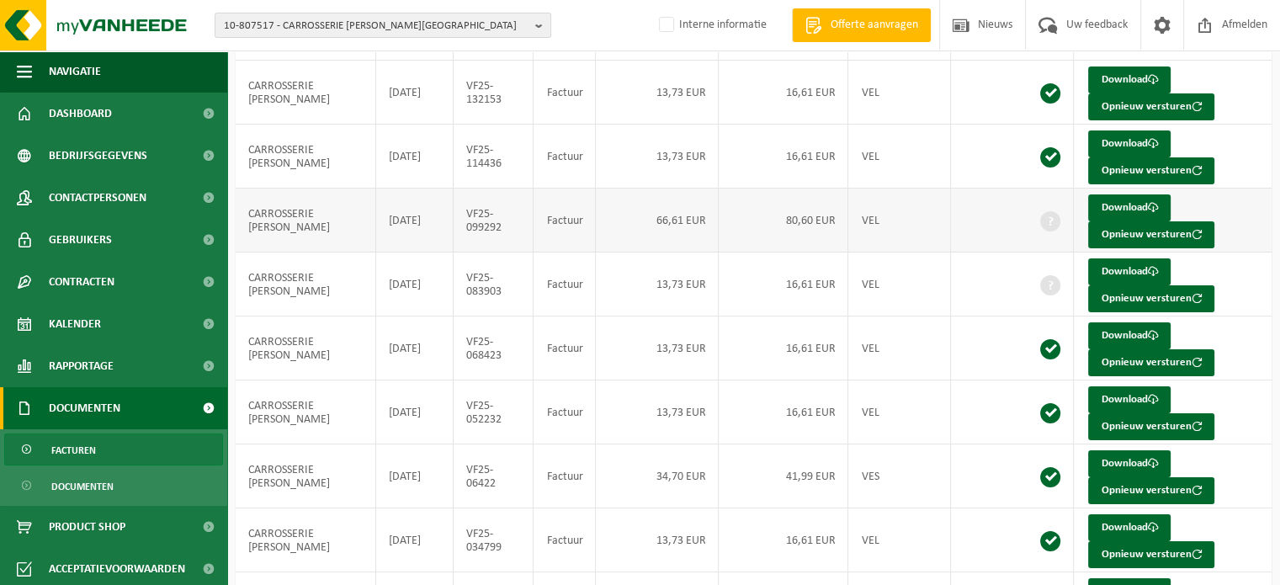
click at [448, 239] on td "[DATE]" at bounding box center [414, 220] width 77 height 64
click at [507, 310] on td "VF25-083903" at bounding box center [493, 284] width 80 height 64
click at [424, 201] on td "2025-07-31" at bounding box center [414, 220] width 77 height 64
click at [914, 272] on td "VEL" at bounding box center [899, 284] width 103 height 64
click at [633, 292] on td "13,73 EUR" at bounding box center [657, 284] width 123 height 64
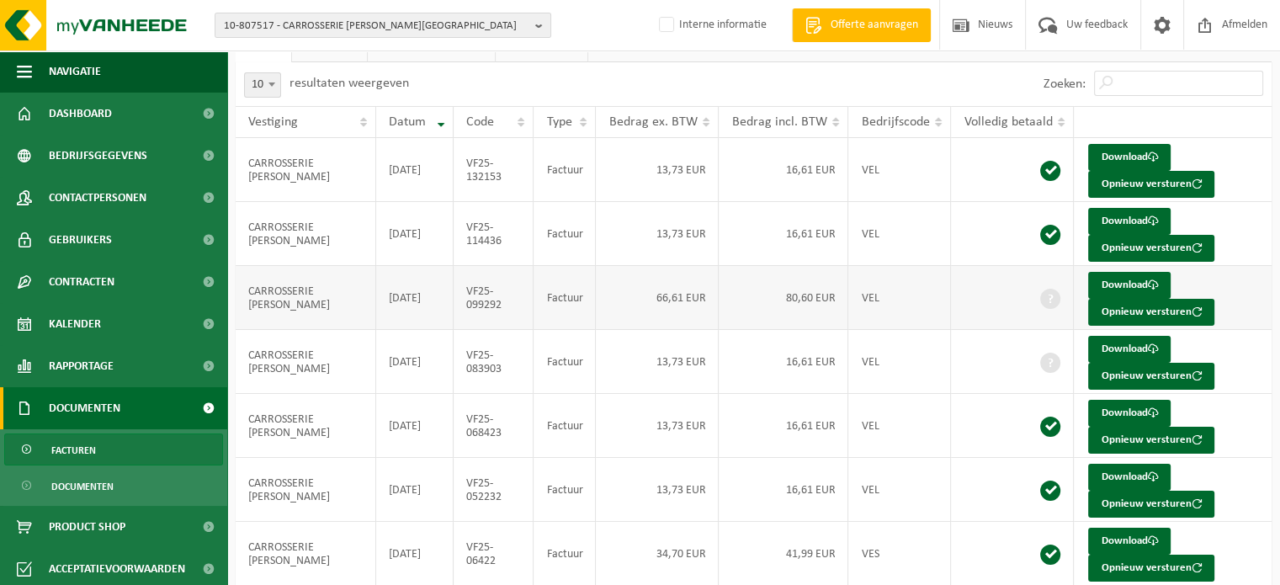
scroll to position [63, 0]
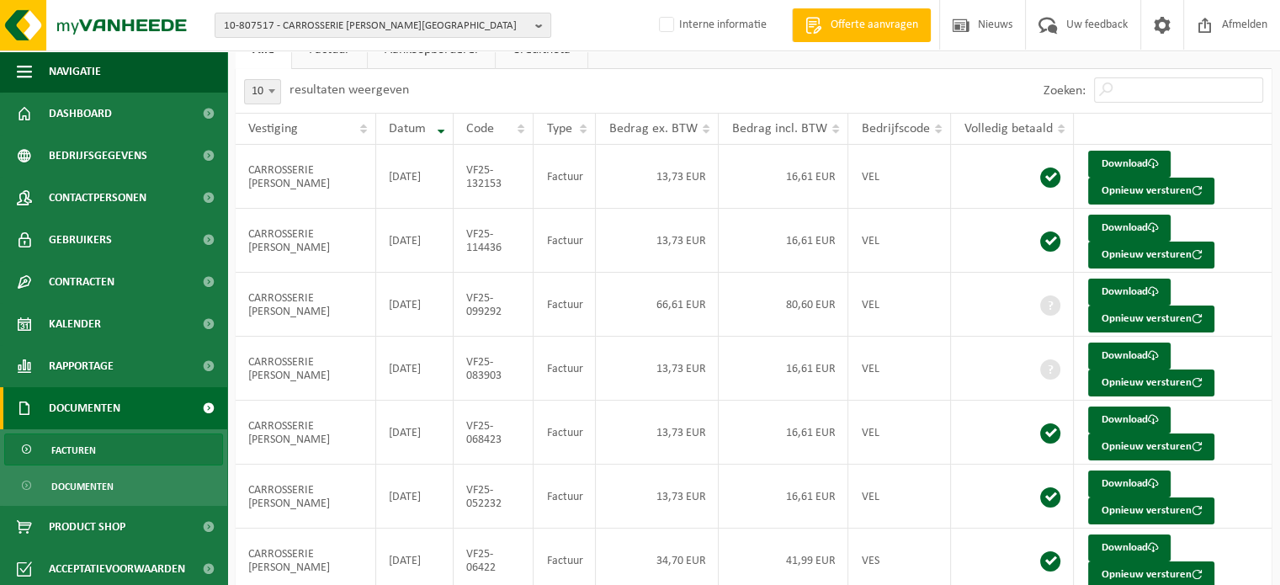
click at [1267, 103] on div "Zoeken:" at bounding box center [1153, 91] width 236 height 44
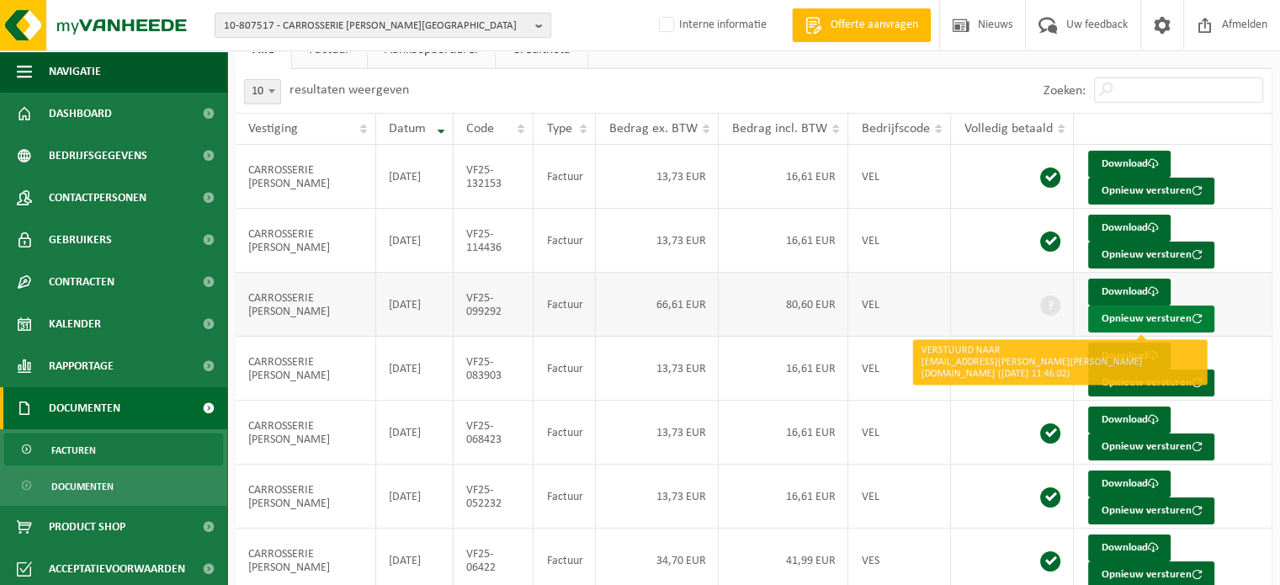
click at [1158, 322] on button "Opnieuw versturen" at bounding box center [1151, 318] width 126 height 27
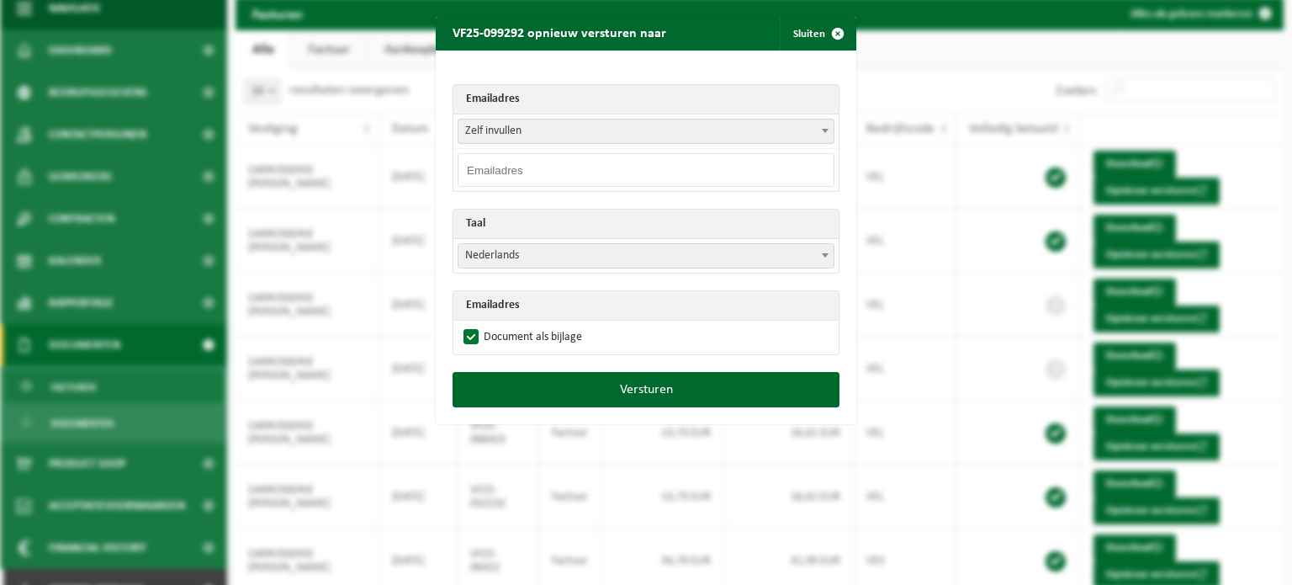
click at [580, 171] on input "email" at bounding box center [646, 170] width 377 height 34
paste input "[EMAIL_ADDRESS][DOMAIN_NAME]"
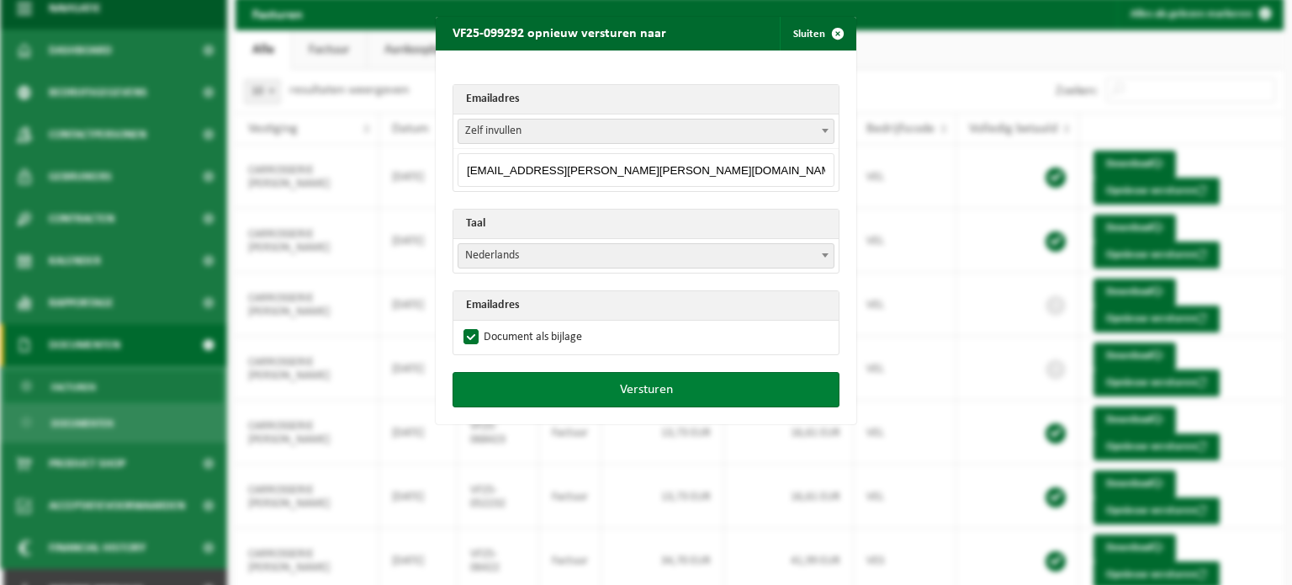
type input "[EMAIL_ADDRESS][DOMAIN_NAME]"
click at [638, 389] on button "Versturen" at bounding box center [646, 389] width 387 height 35
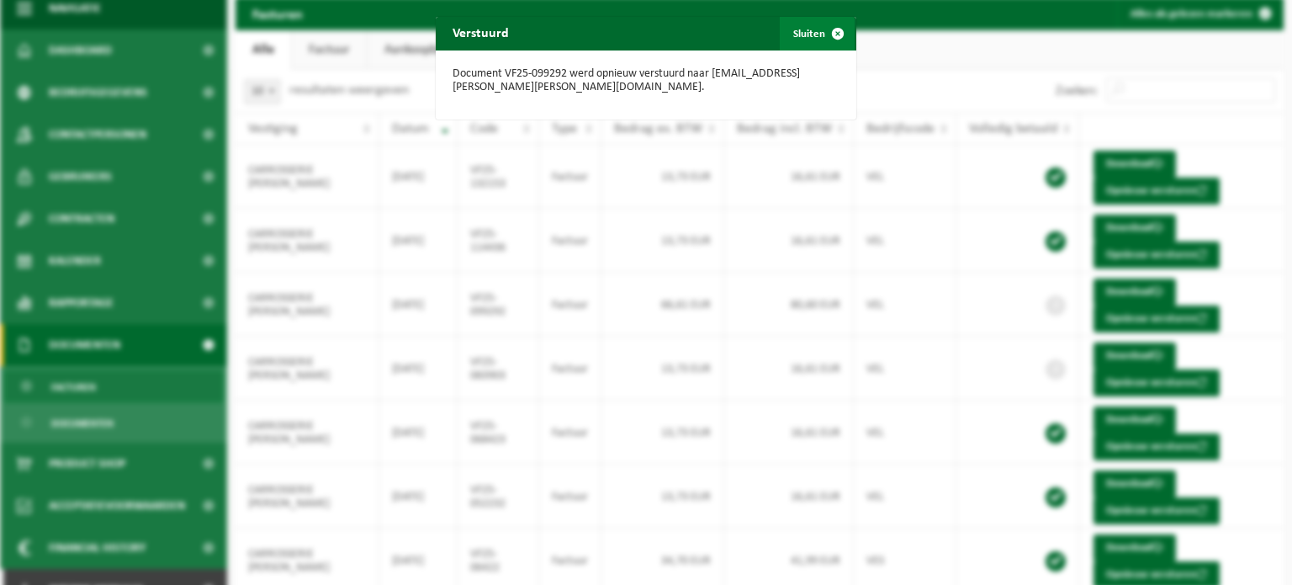
click at [792, 35] on button "Sluiten" at bounding box center [817, 34] width 75 height 34
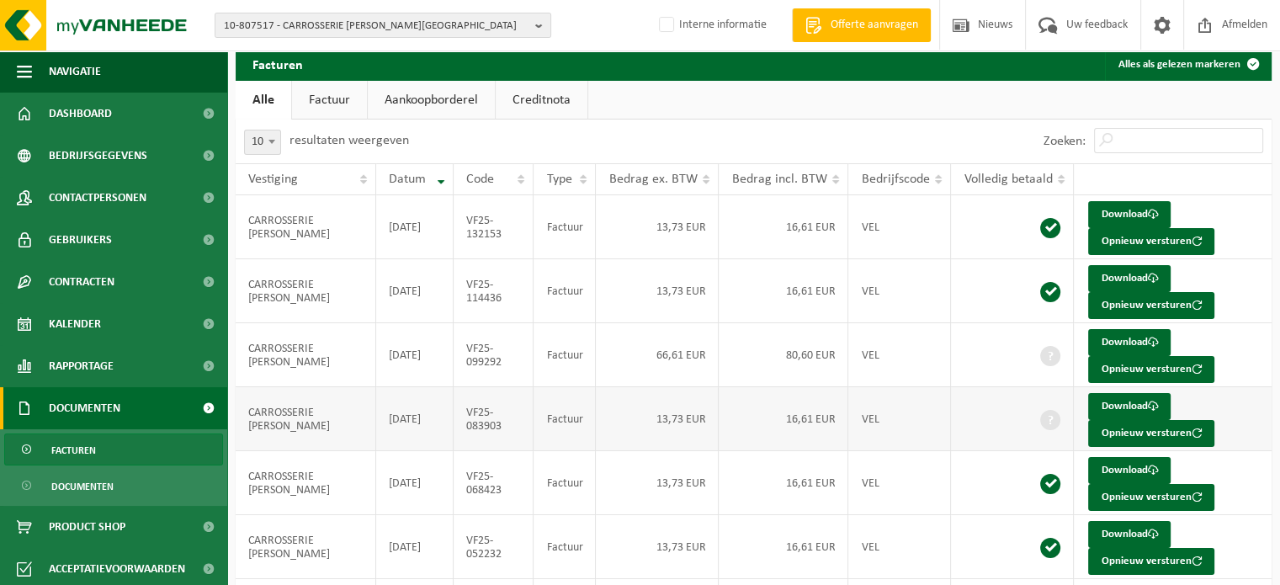
scroll to position [0, 0]
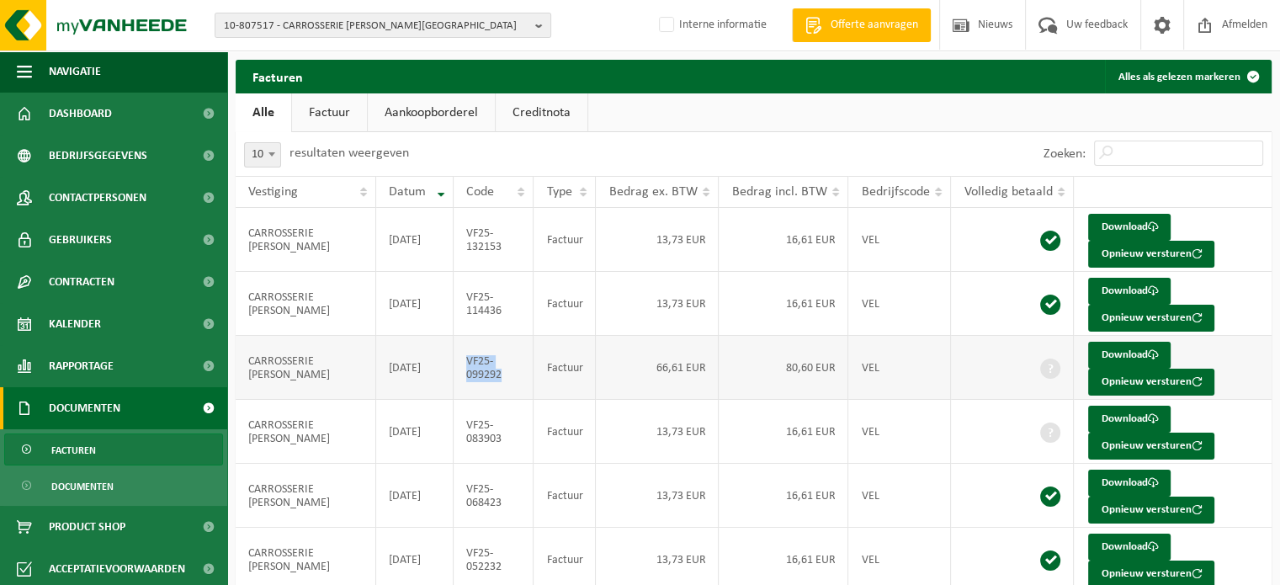
drag, startPoint x: 468, startPoint y: 359, endPoint x: 521, endPoint y: 372, distance: 54.5
click at [521, 372] on td "VF25-099292" at bounding box center [493, 368] width 80 height 64
click at [549, 369] on td "Factuur" at bounding box center [564, 368] width 62 height 64
click at [661, 407] on td "13,73 EUR" at bounding box center [657, 432] width 123 height 64
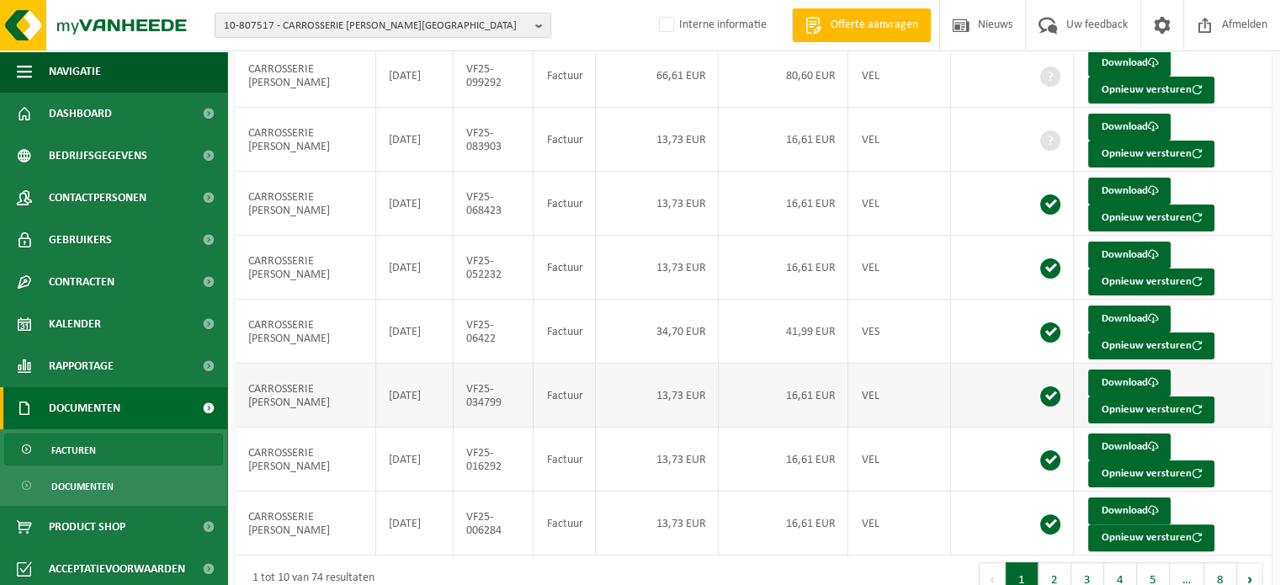
scroll to position [320, 0]
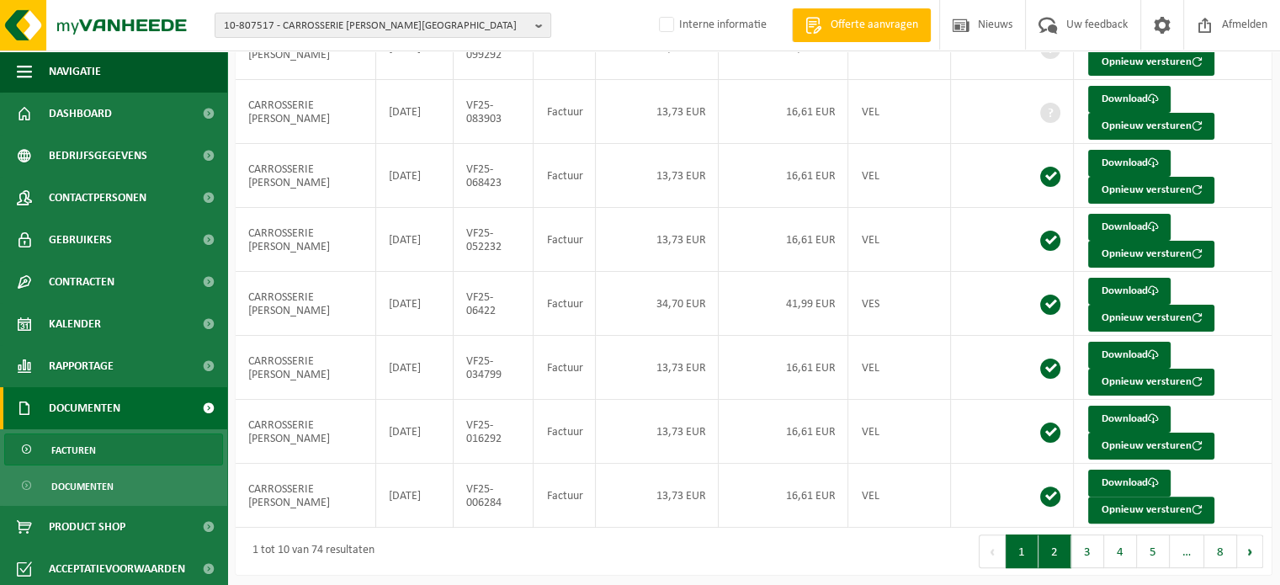
click at [1059, 558] on button "2" at bounding box center [1054, 551] width 33 height 34
click at [1020, 546] on button "1" at bounding box center [1021, 551] width 33 height 34
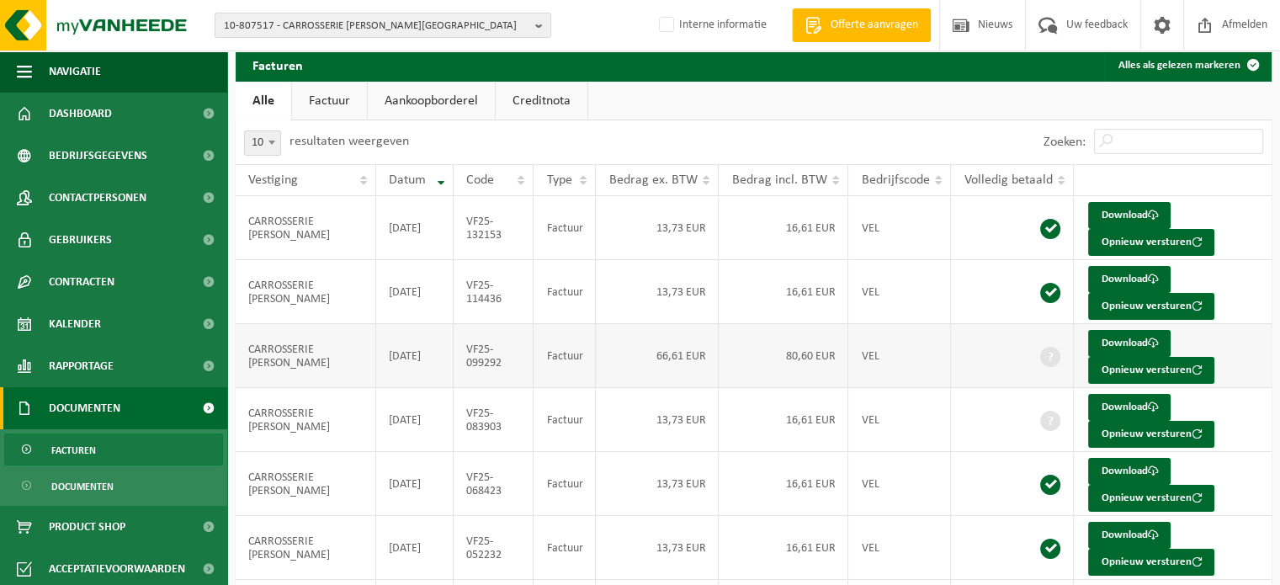
scroll to position [4, 0]
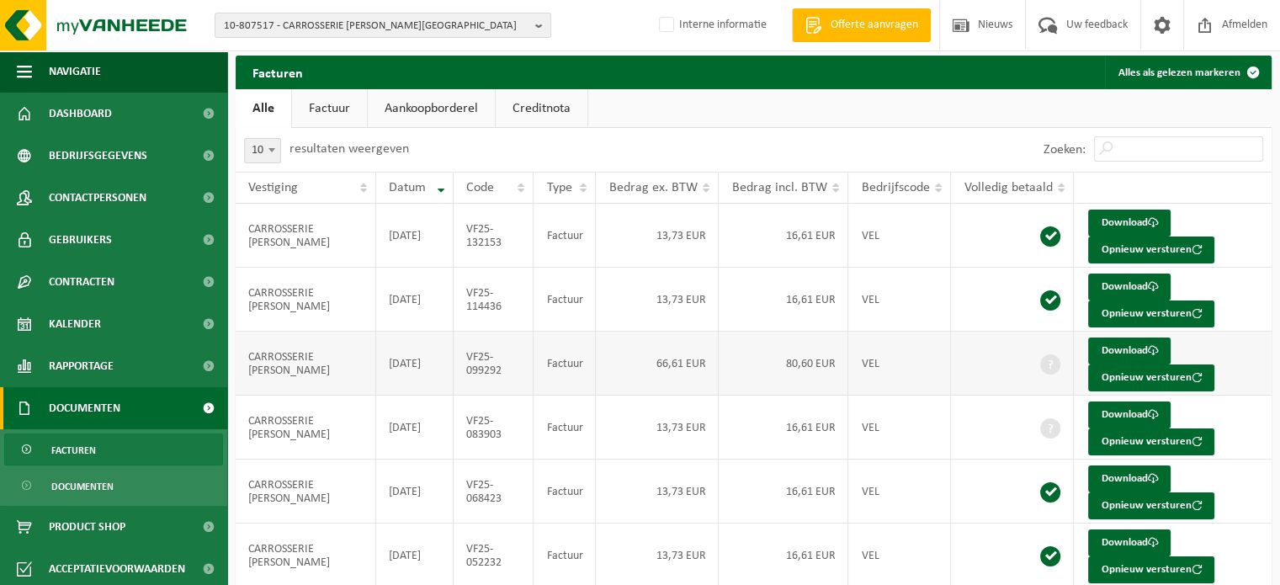
click at [565, 367] on td "Factuur" at bounding box center [564, 363] width 62 height 64
click at [582, 407] on td "Factuur" at bounding box center [564, 427] width 62 height 64
click at [517, 370] on td "VF25-099292" at bounding box center [493, 363] width 80 height 64
click at [473, 353] on td "VF25-099292" at bounding box center [493, 363] width 80 height 64
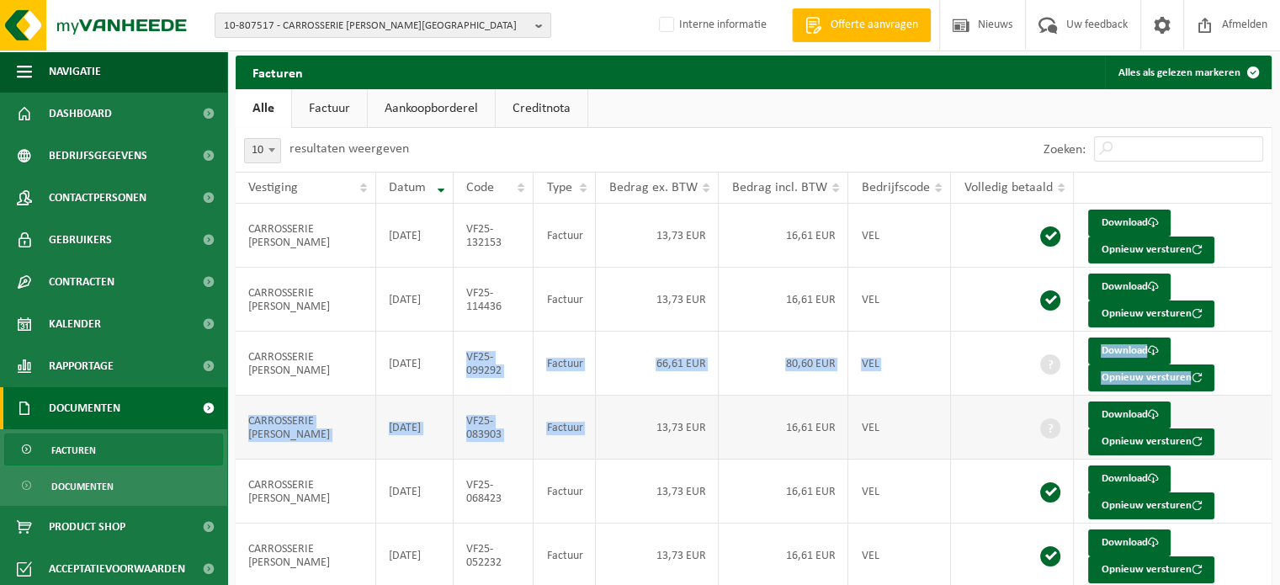
drag, startPoint x: 467, startPoint y: 353, endPoint x: 603, endPoint y: 436, distance: 159.7
click at [603, 436] on tbody "CARROSSERIE IVAN FOUBERT 2025-09-30 VF25-132153 Factuur 13,73 EUR 16,61 EUR VEL…" at bounding box center [754, 523] width 1036 height 639
click at [554, 426] on td "Factuur" at bounding box center [564, 427] width 62 height 64
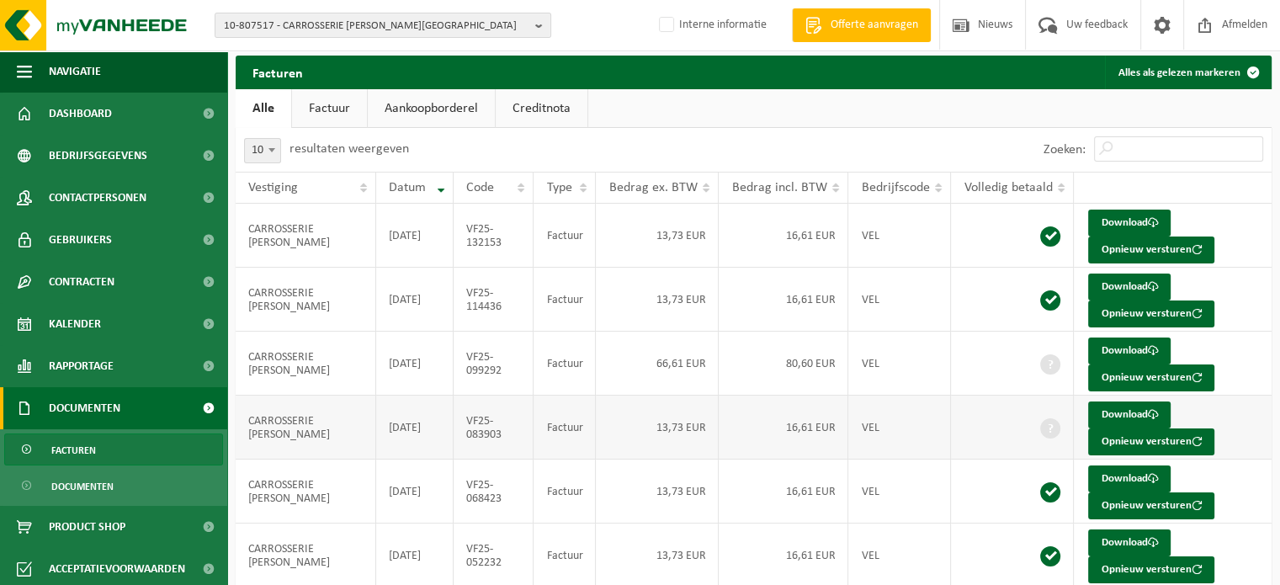
click at [549, 426] on td "Factuur" at bounding box center [564, 427] width 62 height 64
click at [889, 426] on td "VEL" at bounding box center [899, 427] width 103 height 64
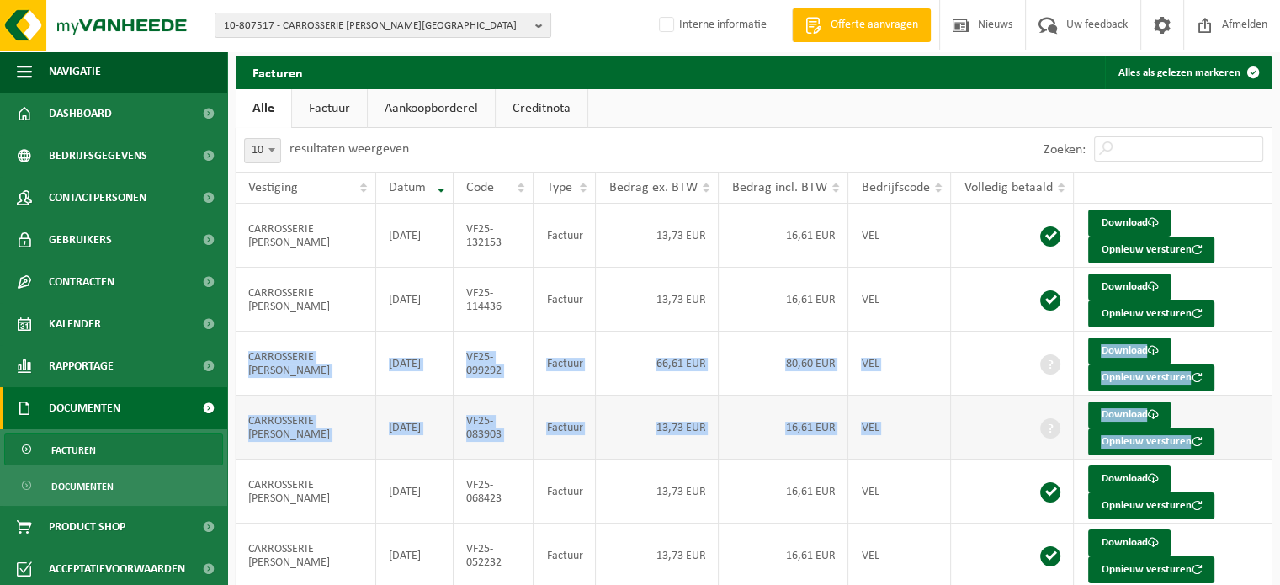
drag, startPoint x: 246, startPoint y: 356, endPoint x: 1235, endPoint y: 433, distance: 992.4
click at [1235, 433] on tbody "CARROSSERIE IVAN FOUBERT 2025-09-30 VF25-132153 Factuur 13,73 EUR 16,61 EUR VEL…" at bounding box center [754, 523] width 1036 height 639
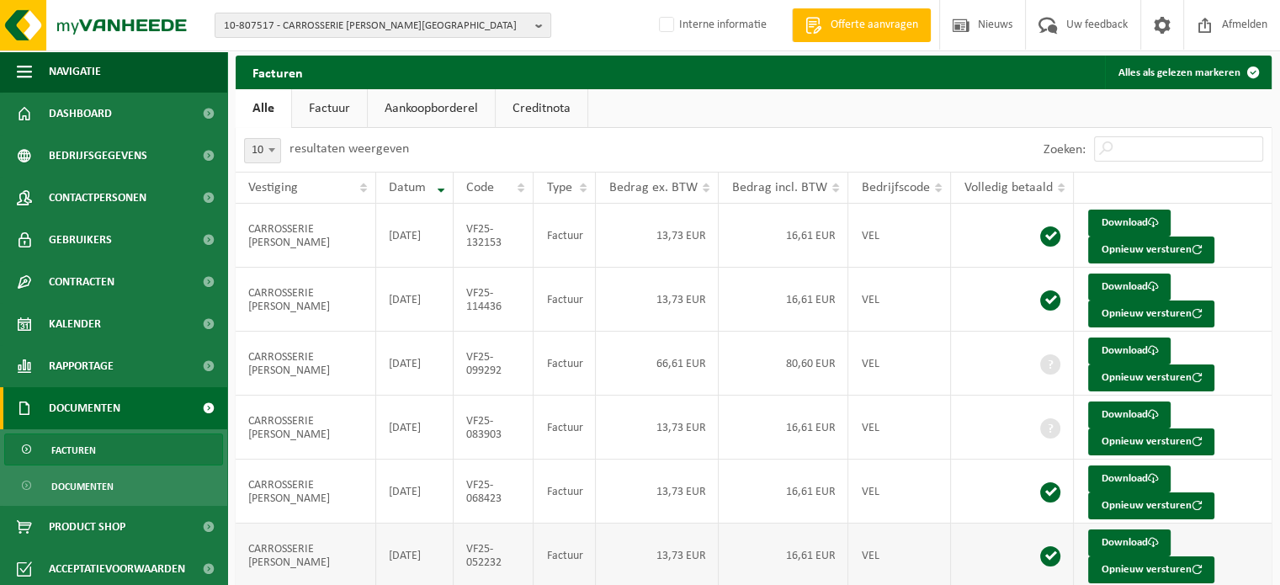
click at [766, 531] on td "16,61 EUR" at bounding box center [783, 555] width 130 height 64
click at [748, 497] on td "16,61 EUR" at bounding box center [783, 491] width 130 height 64
click at [606, 448] on td "13,73 EUR" at bounding box center [657, 427] width 123 height 64
click at [405, 395] on td "2025-06-30" at bounding box center [414, 427] width 77 height 64
click at [372, 361] on td "CARROSSERIE IVAN FOUBERT" at bounding box center [306, 363] width 140 height 64
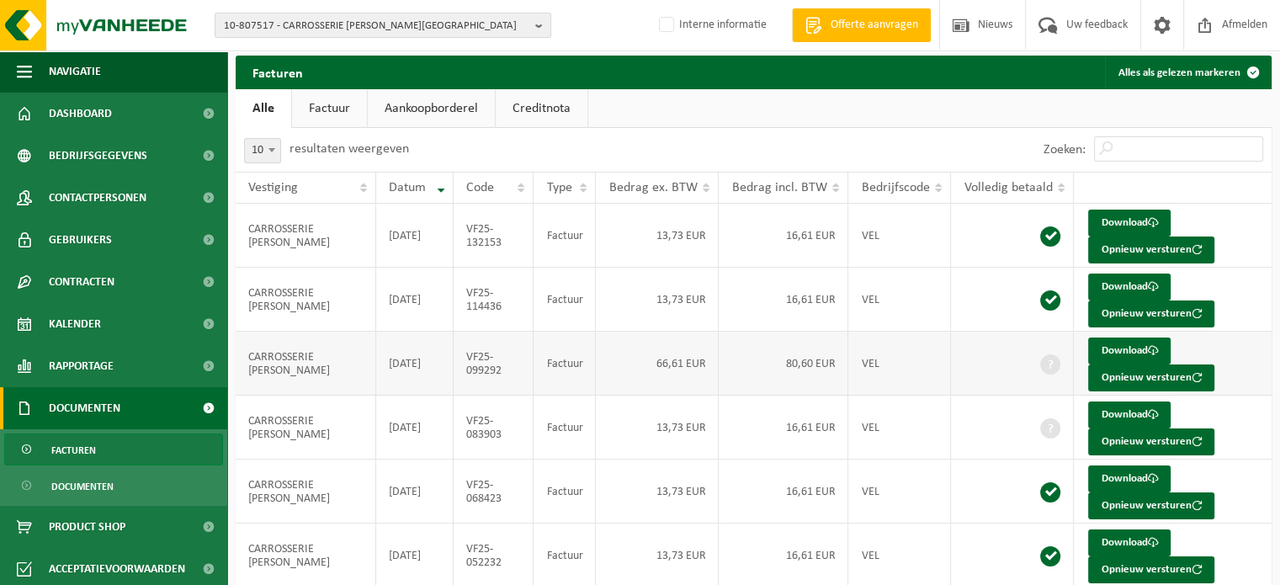
click at [367, 358] on td "CARROSSERIE IVAN FOUBERT" at bounding box center [306, 363] width 140 height 64
click at [300, 356] on td "CARROSSERIE IVAN FOUBERT" at bounding box center [306, 363] width 140 height 64
drag, startPoint x: 243, startPoint y: 357, endPoint x: 370, endPoint y: 366, distance: 127.4
click at [370, 366] on td "CARROSSERIE IVAN FOUBERT" at bounding box center [306, 363] width 140 height 64
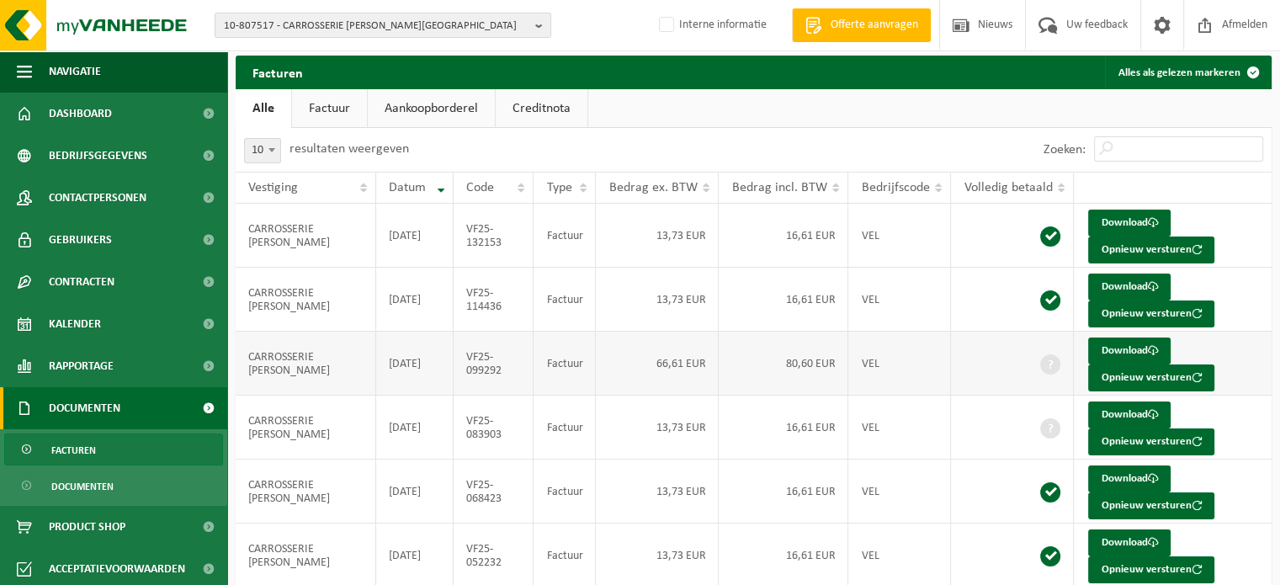
click at [469, 369] on td "VF25-099292" at bounding box center [493, 363] width 80 height 64
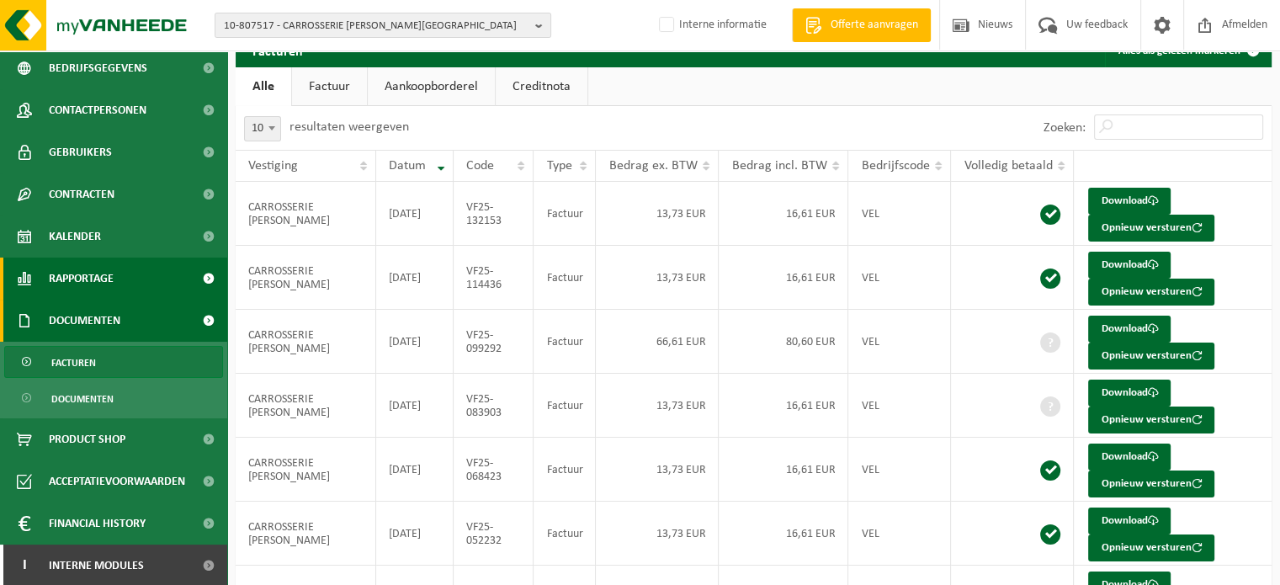
scroll to position [88, 0]
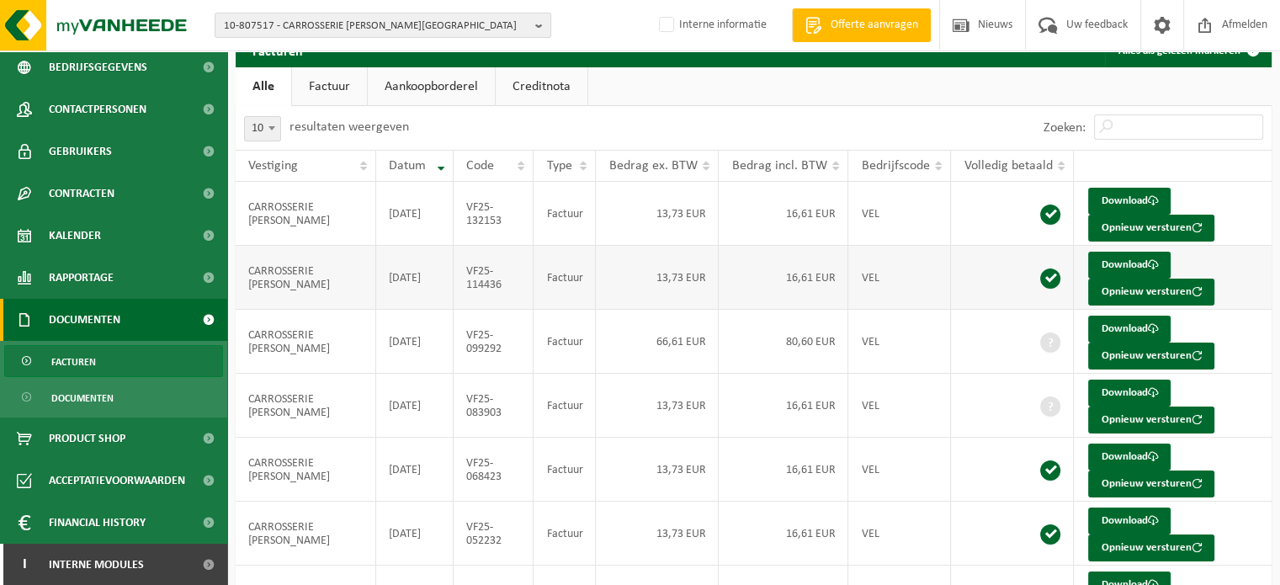
click at [494, 282] on td "VF25-114436" at bounding box center [493, 278] width 80 height 64
drag, startPoint x: 464, startPoint y: 336, endPoint x: 518, endPoint y: 344, distance: 54.5
click at [518, 344] on td "VF25-099292" at bounding box center [493, 342] width 80 height 64
copy td "VF25-099292"
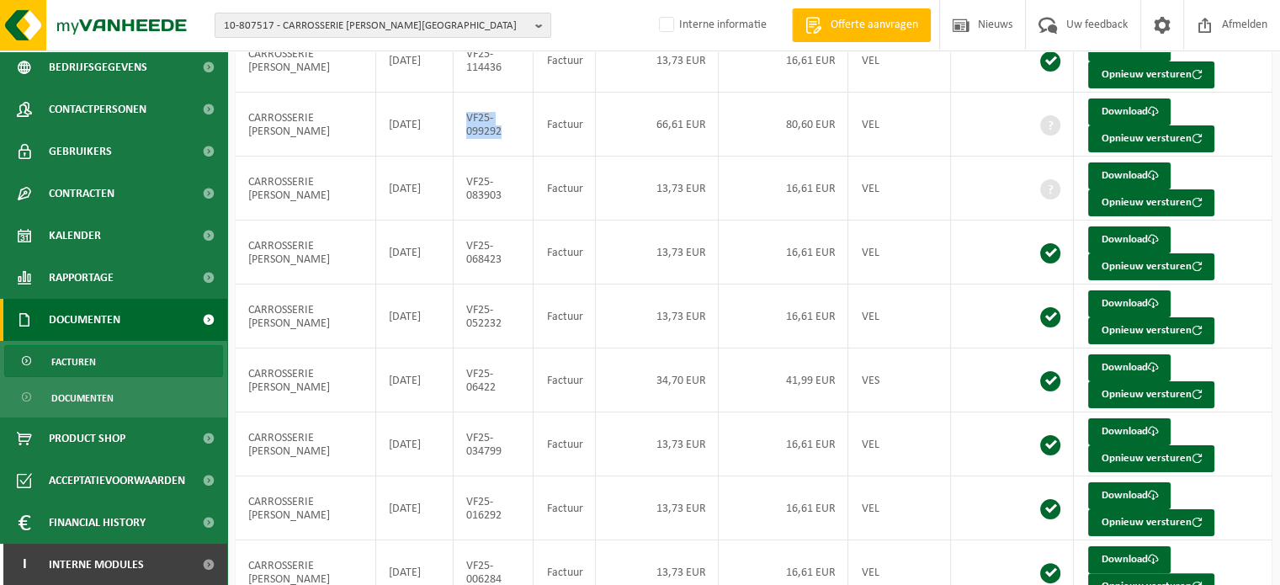
scroll to position [320, 0]
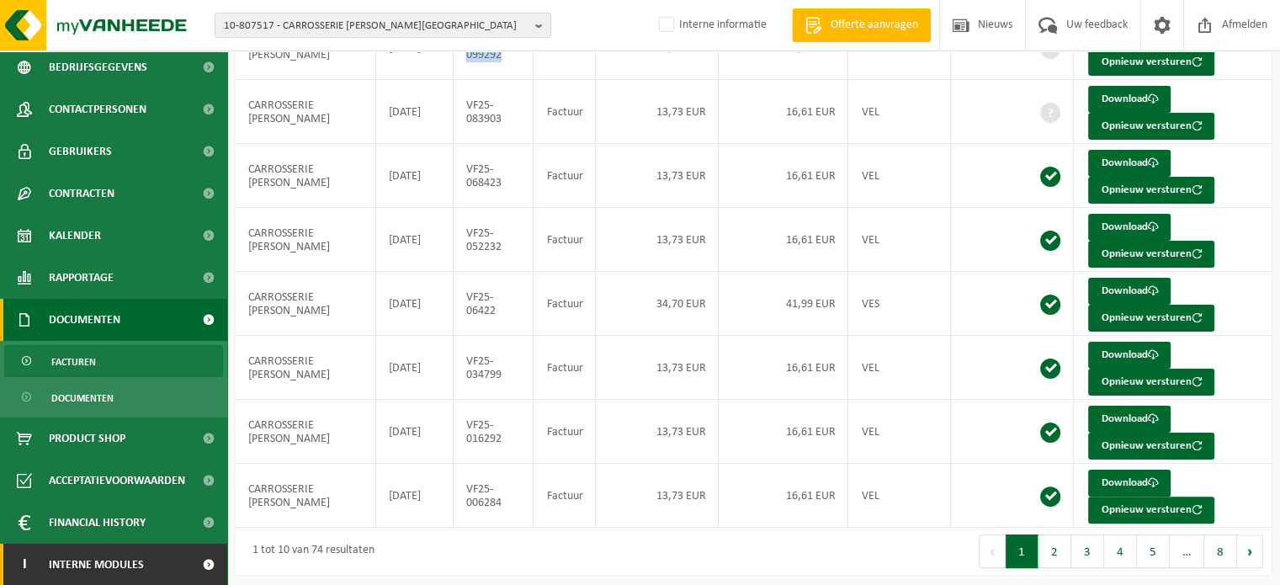
click at [171, 568] on link "I Interne modules" at bounding box center [113, 564] width 227 height 42
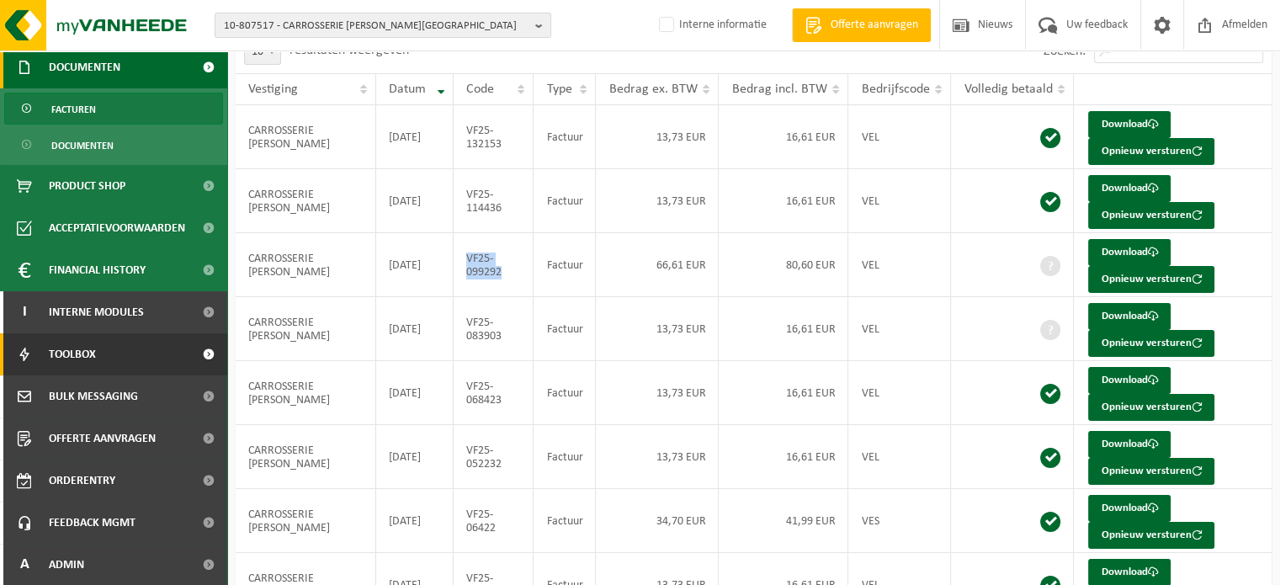
scroll to position [320, 0]
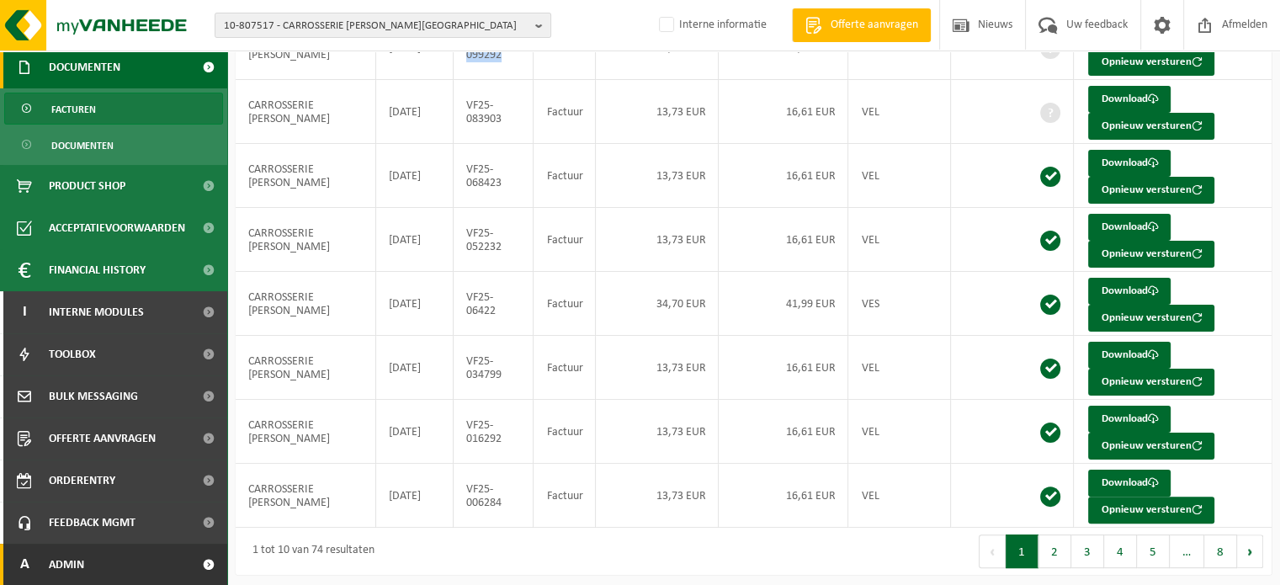
click at [64, 556] on span "Admin" at bounding box center [66, 564] width 35 height 42
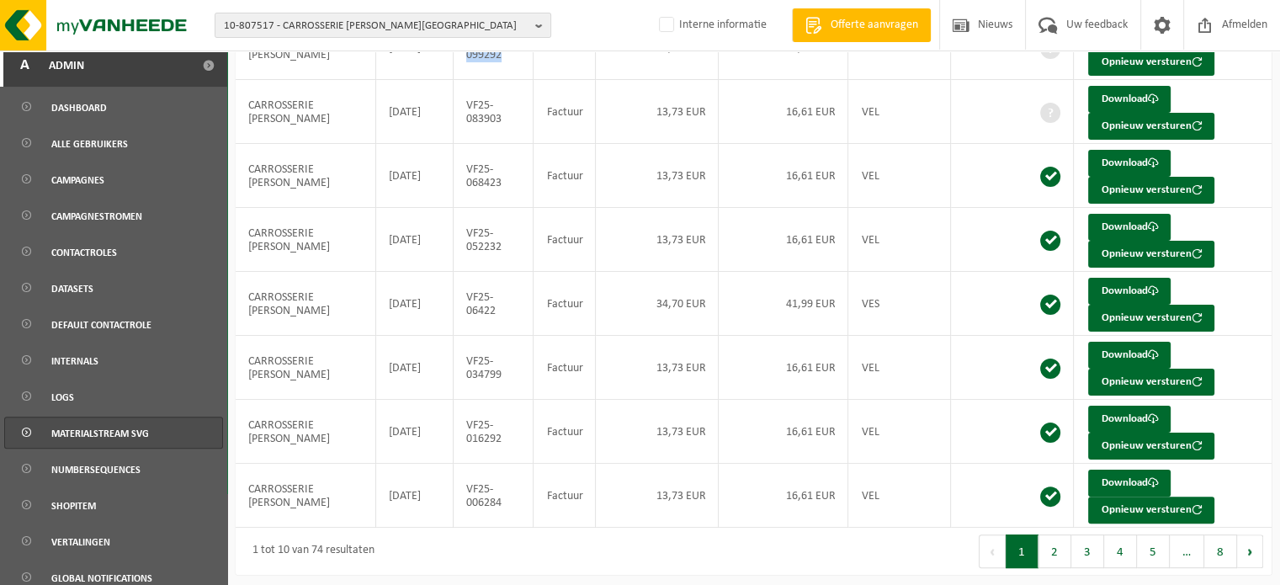
scroll to position [819, 0]
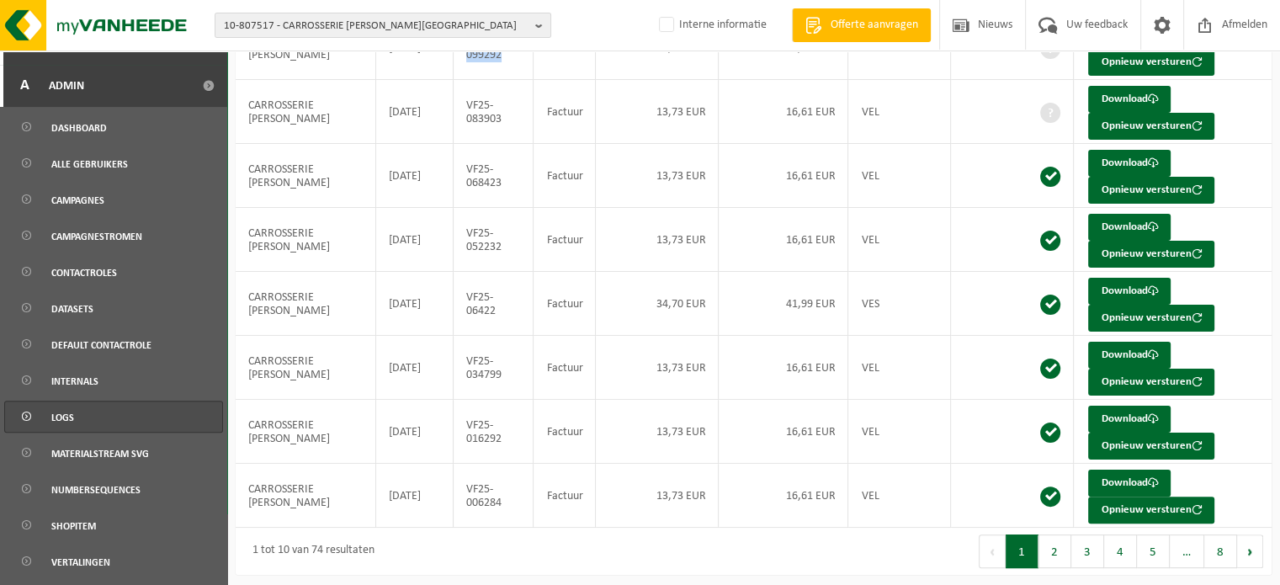
click at [52, 424] on span "Logs" at bounding box center [62, 417] width 23 height 32
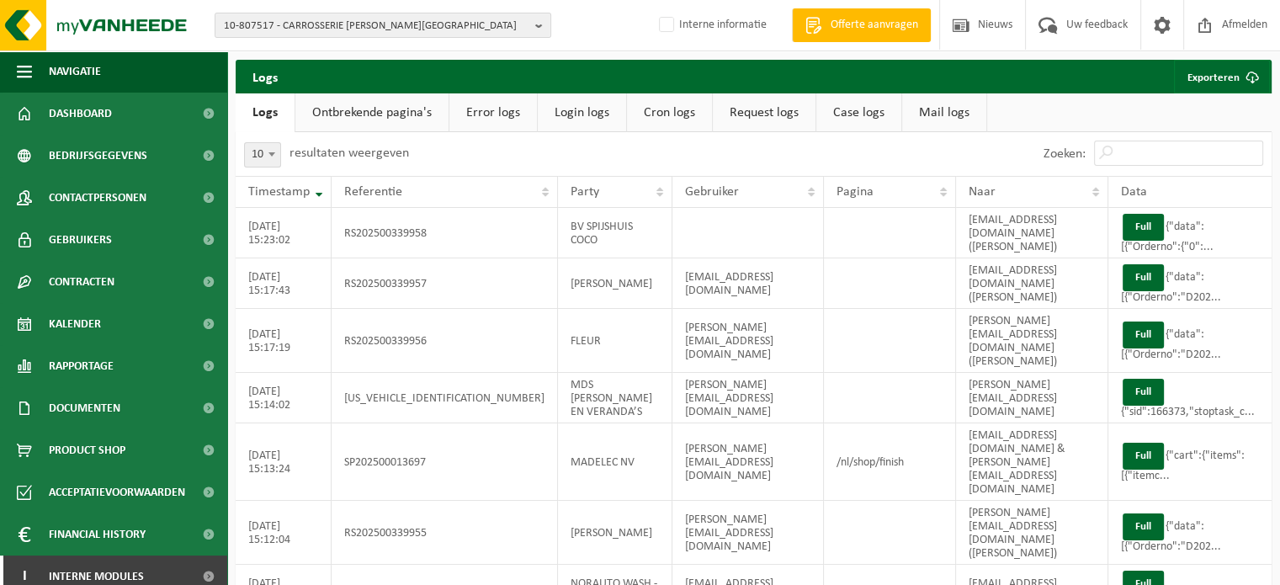
click at [948, 103] on link "Mail logs" at bounding box center [944, 112] width 84 height 39
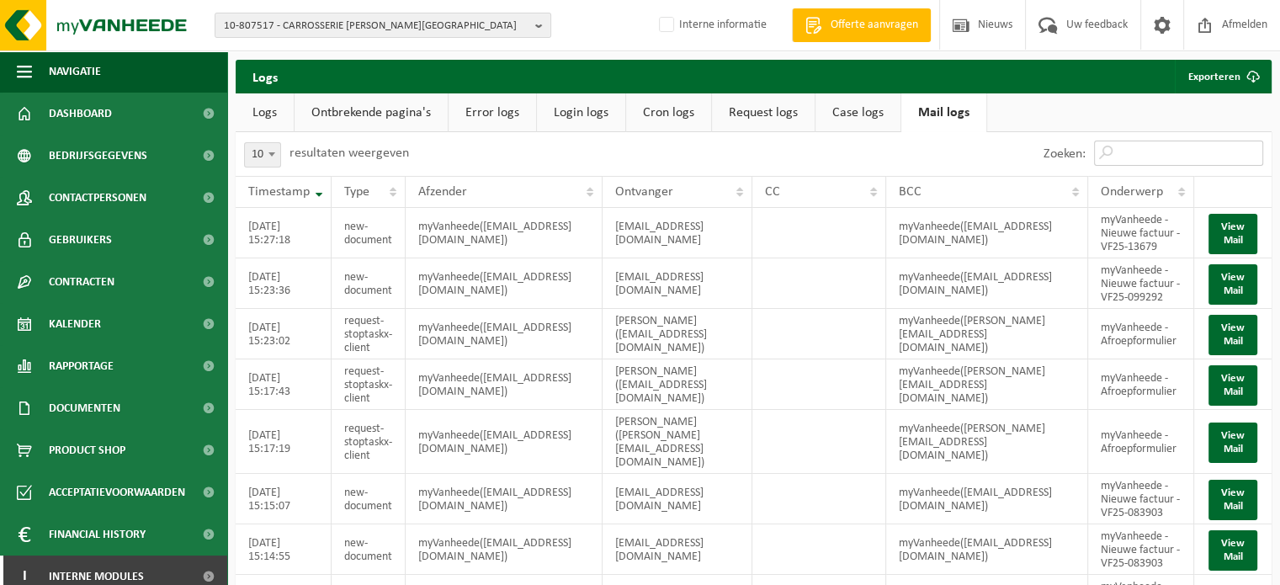
click at [1185, 151] on input "Zoeken:" at bounding box center [1178, 152] width 169 height 25
paste input "VF25-099292"
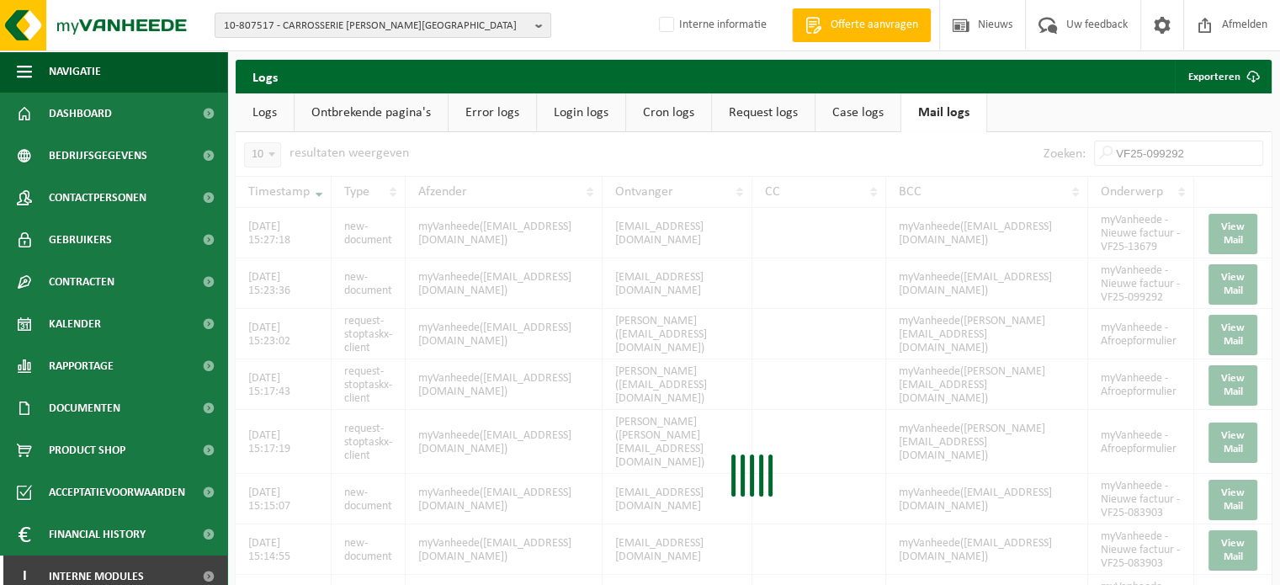
type input "VF25-099292"
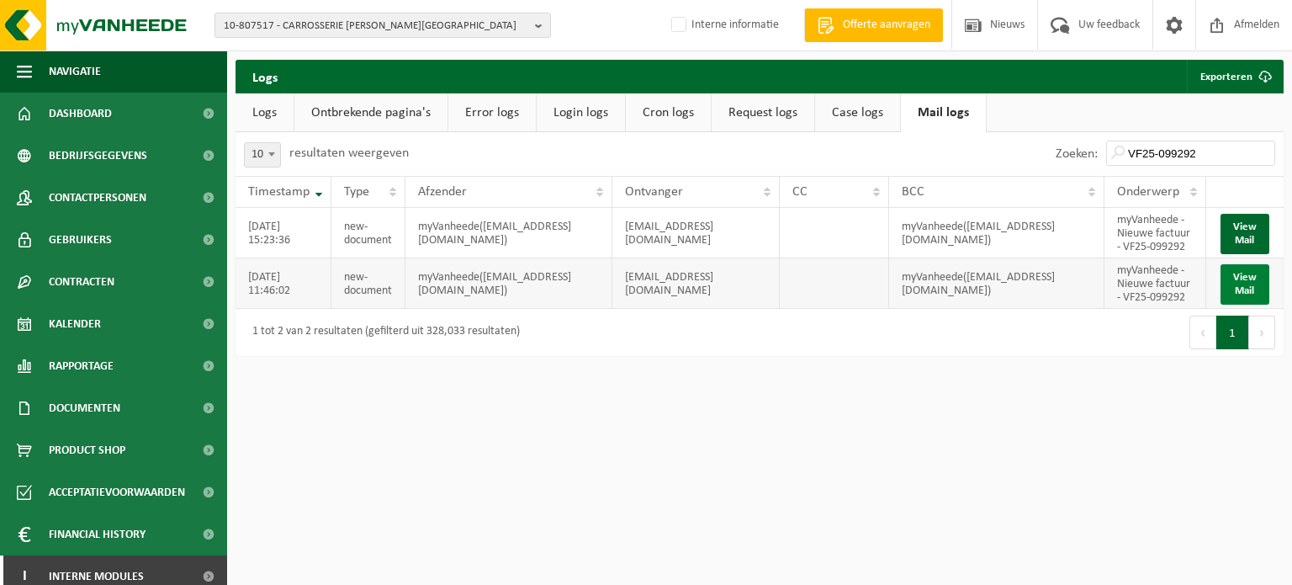
click at [1242, 305] on button "View Mail" at bounding box center [1245, 284] width 49 height 40
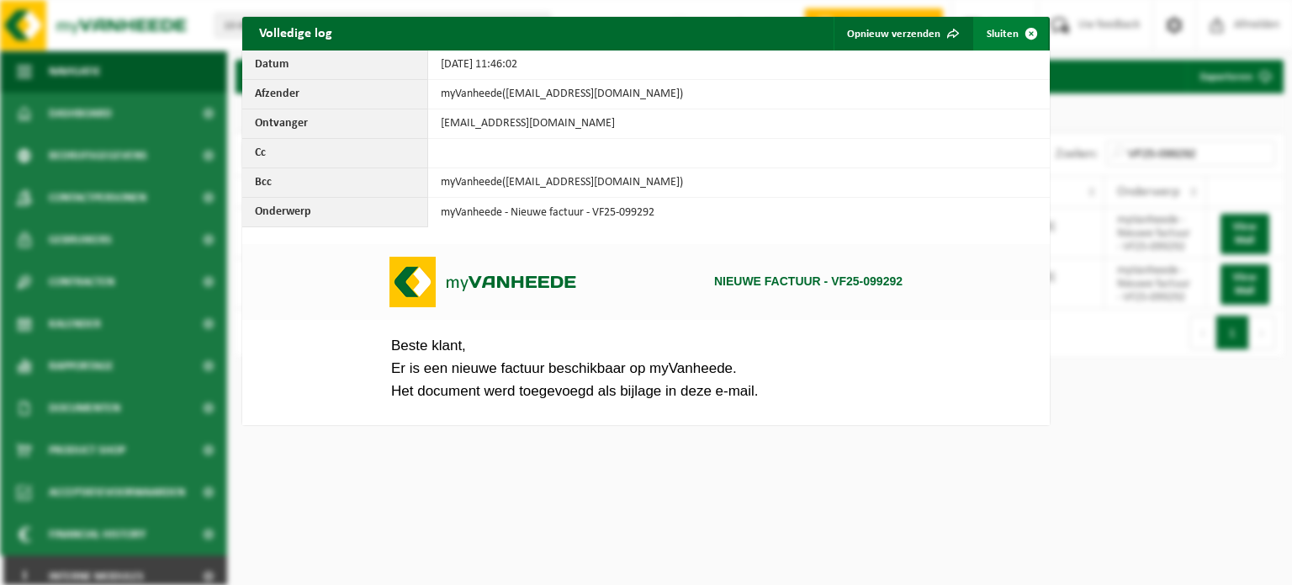
click at [1023, 34] on span "button" at bounding box center [1032, 34] width 34 height 34
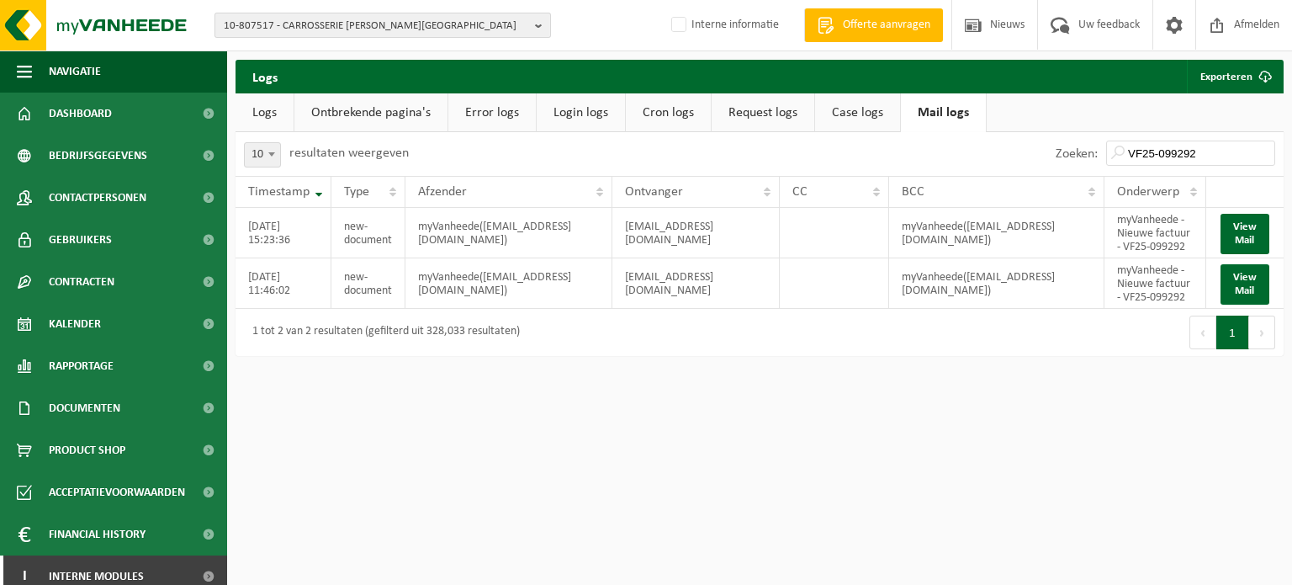
click at [266, 34] on span "10-807517 - CARROSSERIE IVAN FOUBERT - ELVERDINGE" at bounding box center [376, 25] width 305 height 25
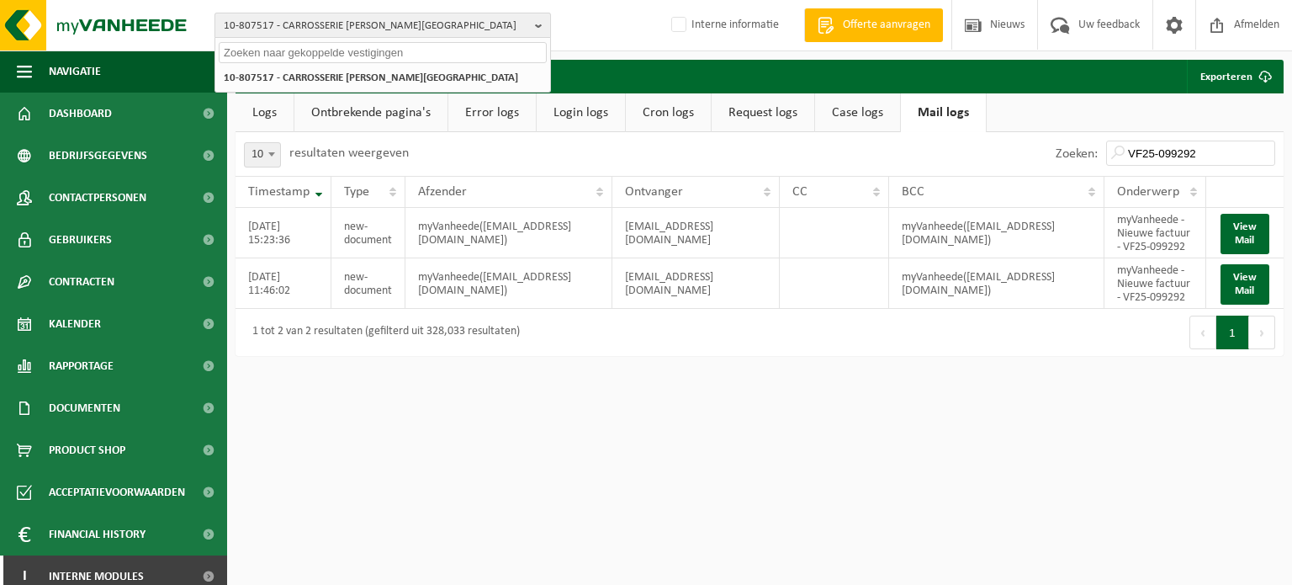
paste input "01-091949"
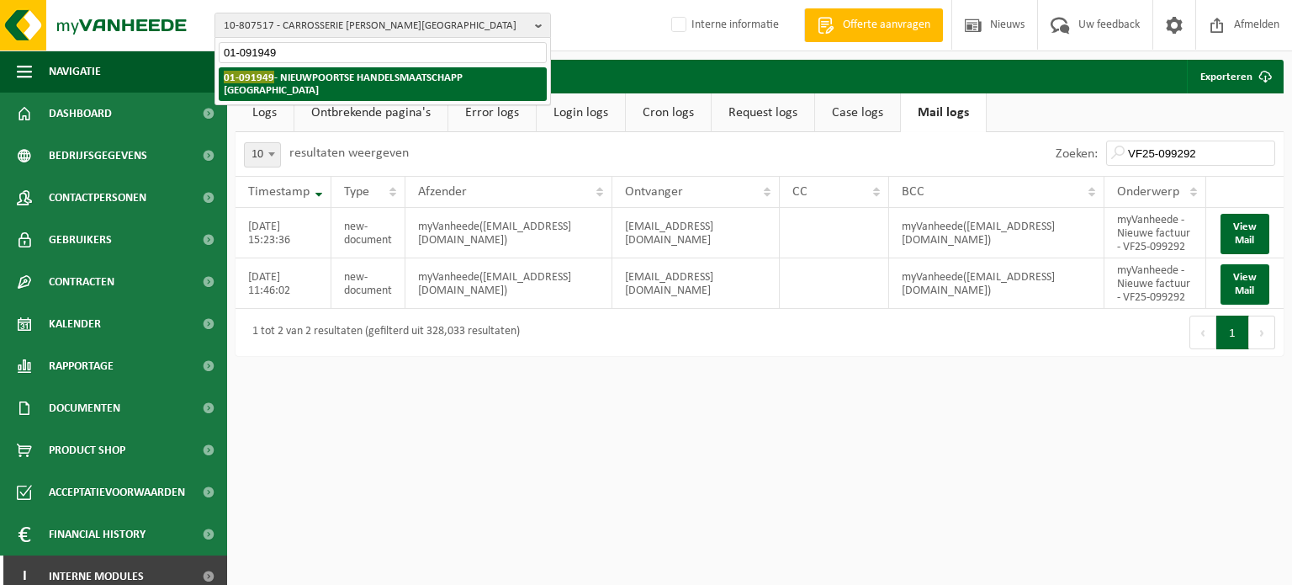
type input "01-091949"
click at [268, 82] on span "01-091949" at bounding box center [249, 77] width 50 height 13
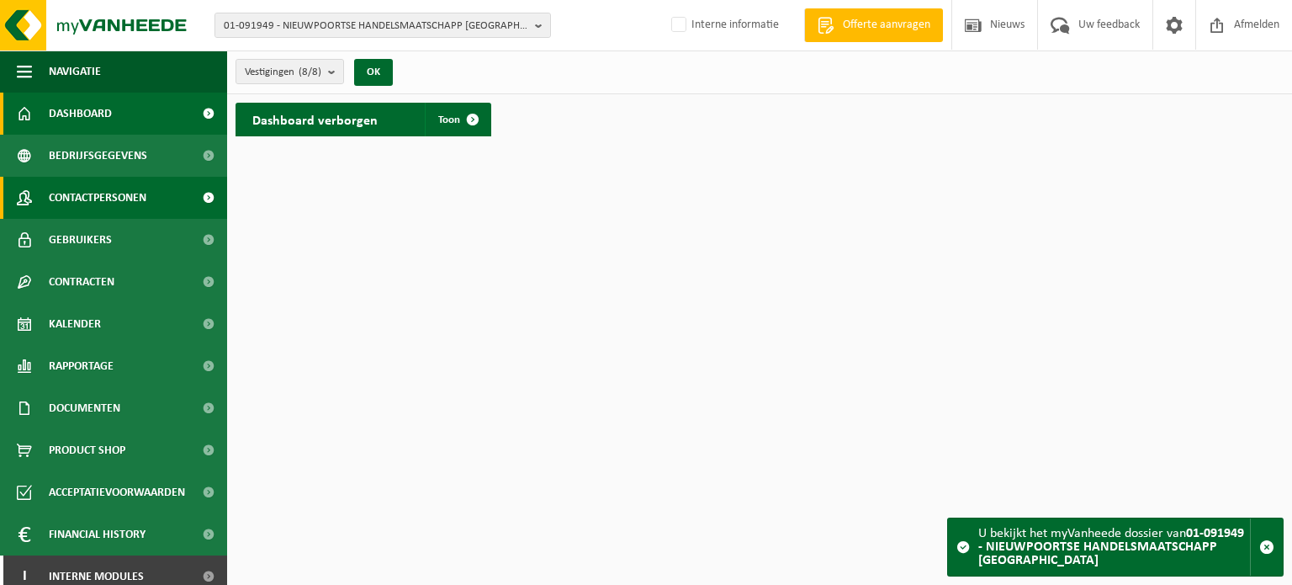
click at [119, 196] on span "Contactpersonen" at bounding box center [98, 198] width 98 height 42
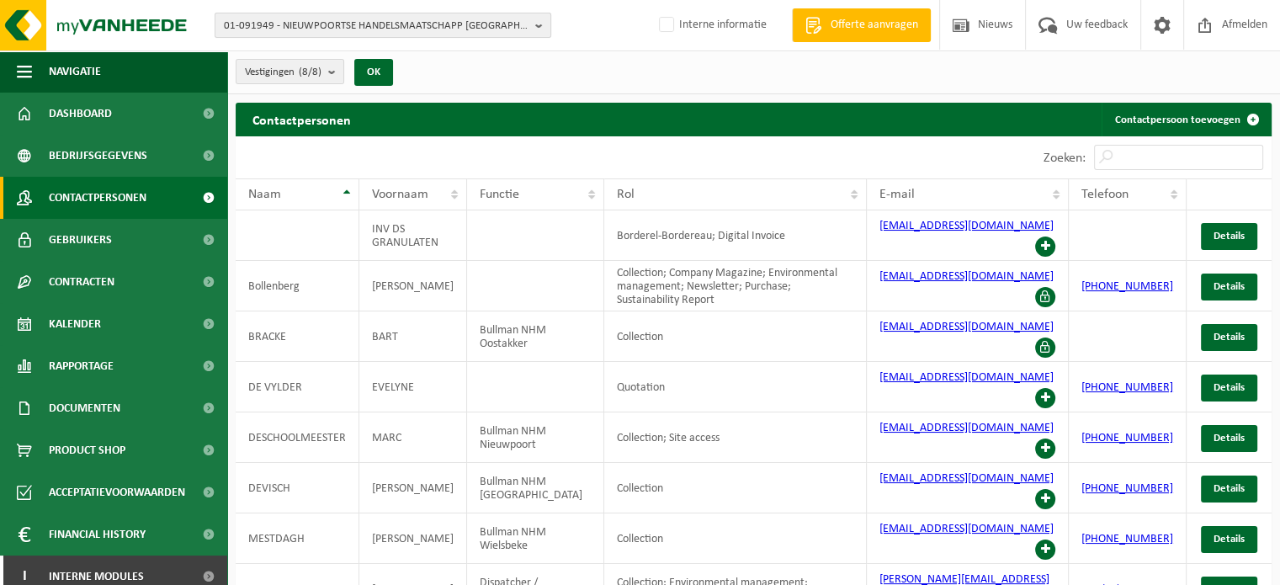
click at [290, 20] on span "01-091949 - NIEUWPOORTSE HANDELSMAATSCHAPP NIEUWPOORT - NIEUWPOORT" at bounding box center [376, 25] width 305 height 25
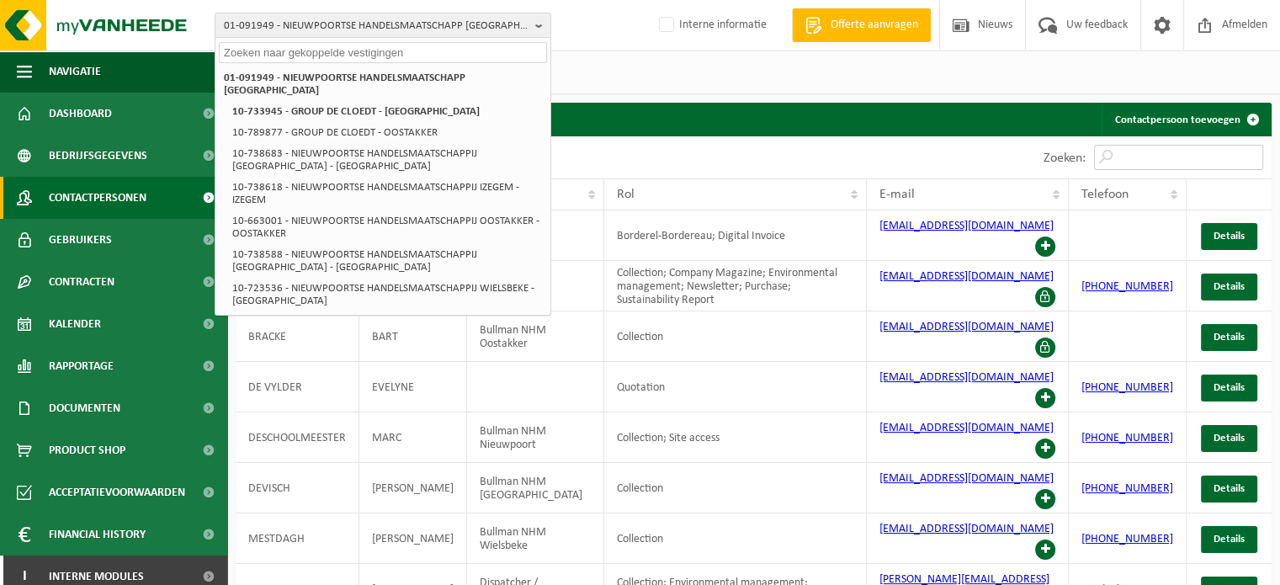
click at [1189, 158] on input "Zoeken:" at bounding box center [1178, 157] width 169 height 25
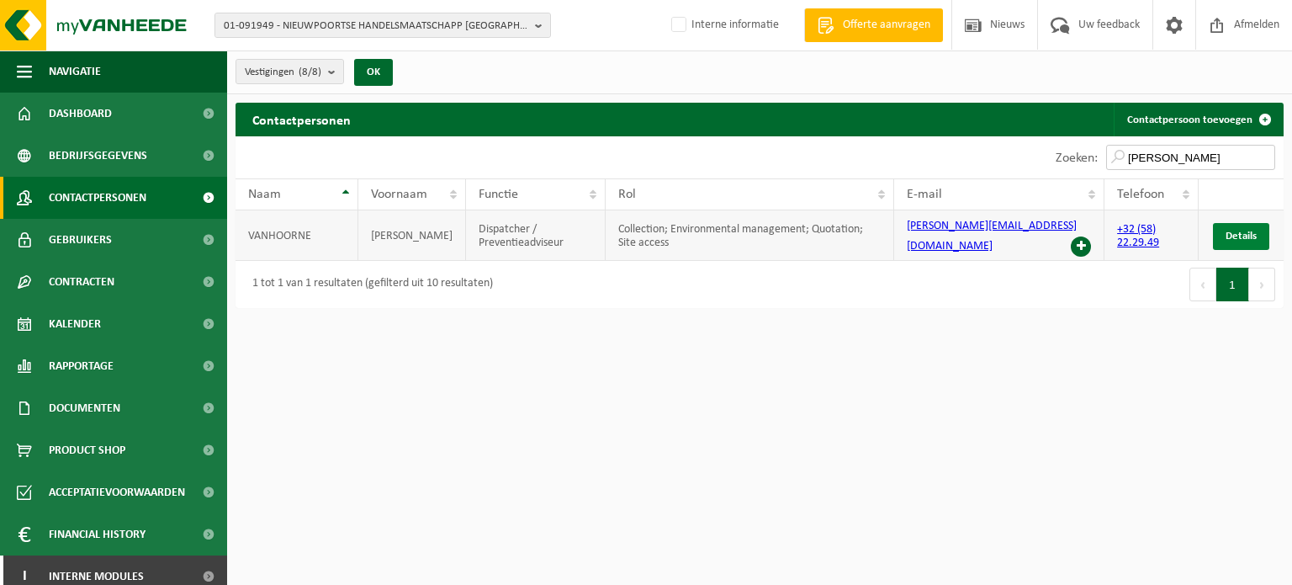
type input "simon"
click at [1244, 231] on span "Details" at bounding box center [1241, 236] width 31 height 11
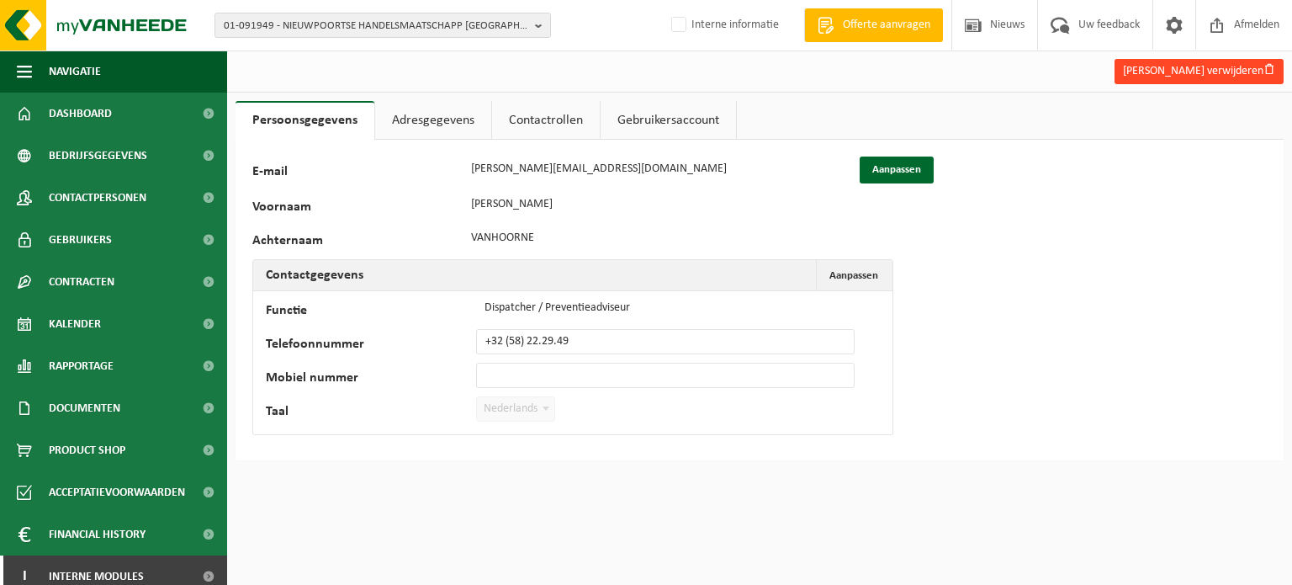
click at [1148, 70] on button "[PERSON_NAME] verwijderen" at bounding box center [1199, 71] width 169 height 25
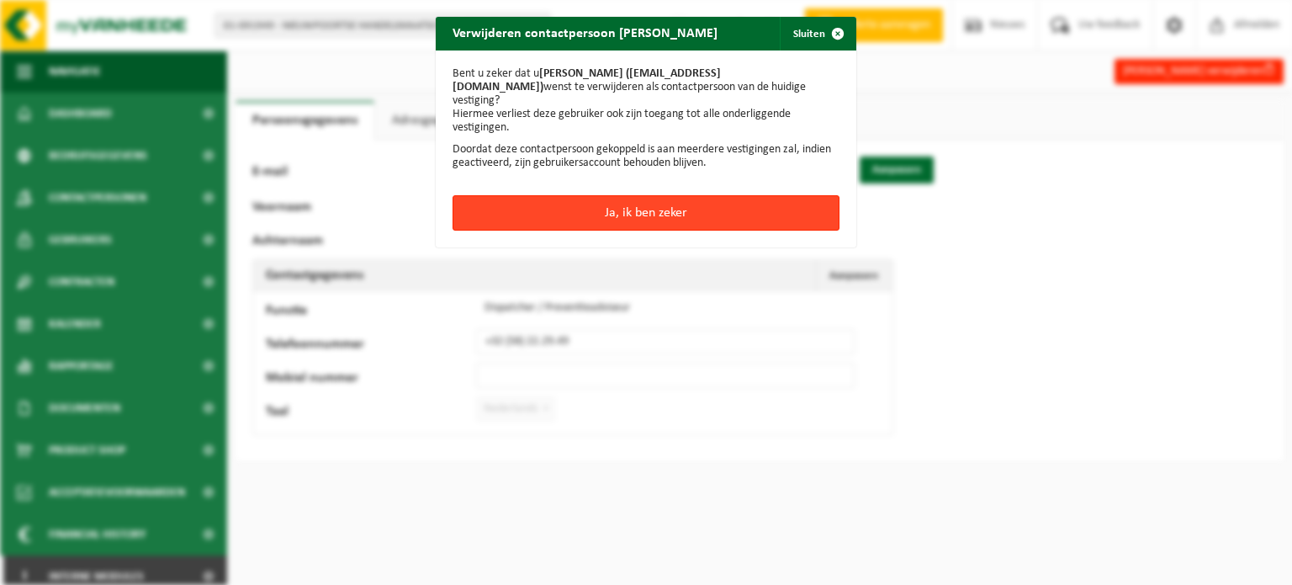
click at [701, 195] on button "Ja, ik ben zeker" at bounding box center [646, 212] width 387 height 35
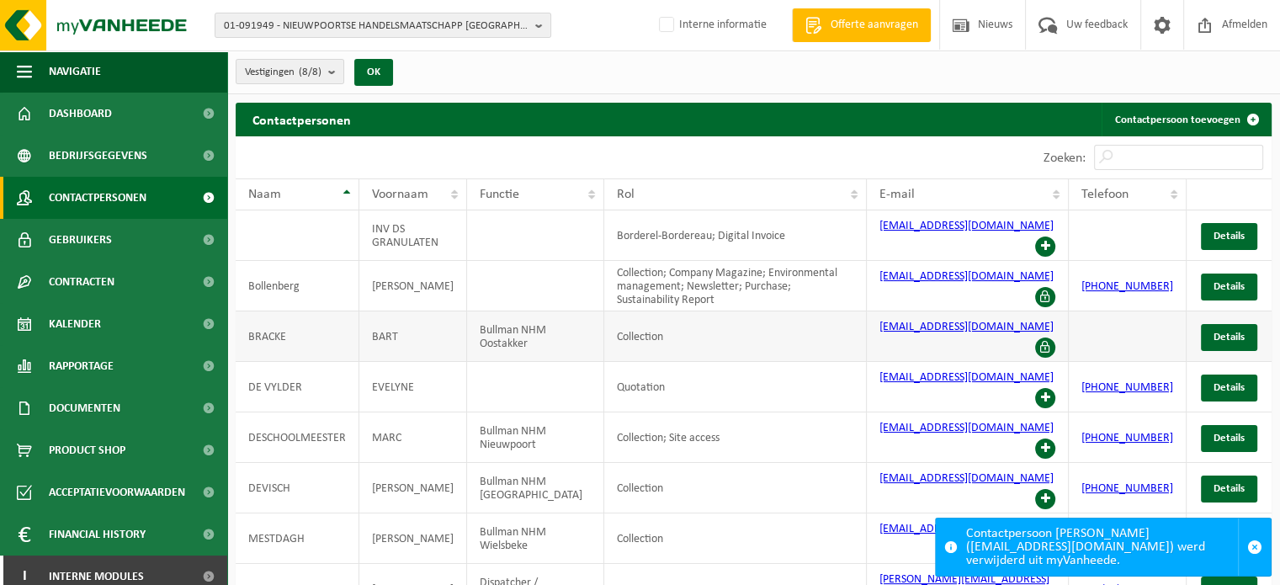
scroll to position [75, 0]
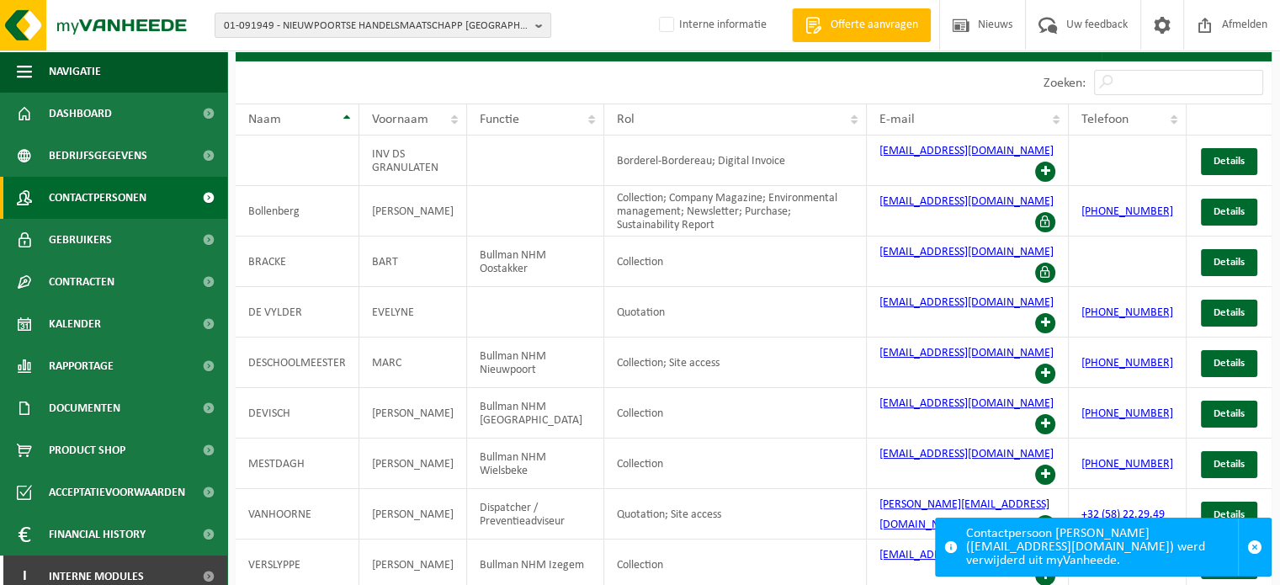
drag, startPoint x: 575, startPoint y: 572, endPoint x: 568, endPoint y: 559, distance: 14.3
click at [400, 25] on span "01-091949 - NIEUWPOORTSE HANDELSMAATSCHAPP NIEUWPOORT - NIEUWPOORT" at bounding box center [376, 25] width 305 height 25
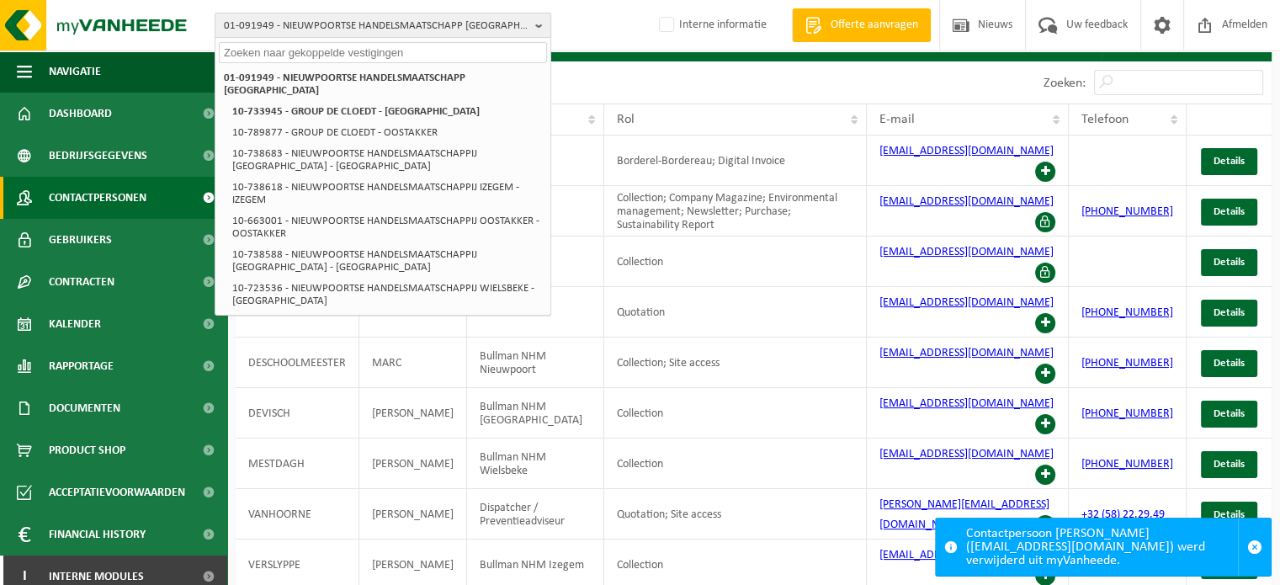
paste input "10-870730"
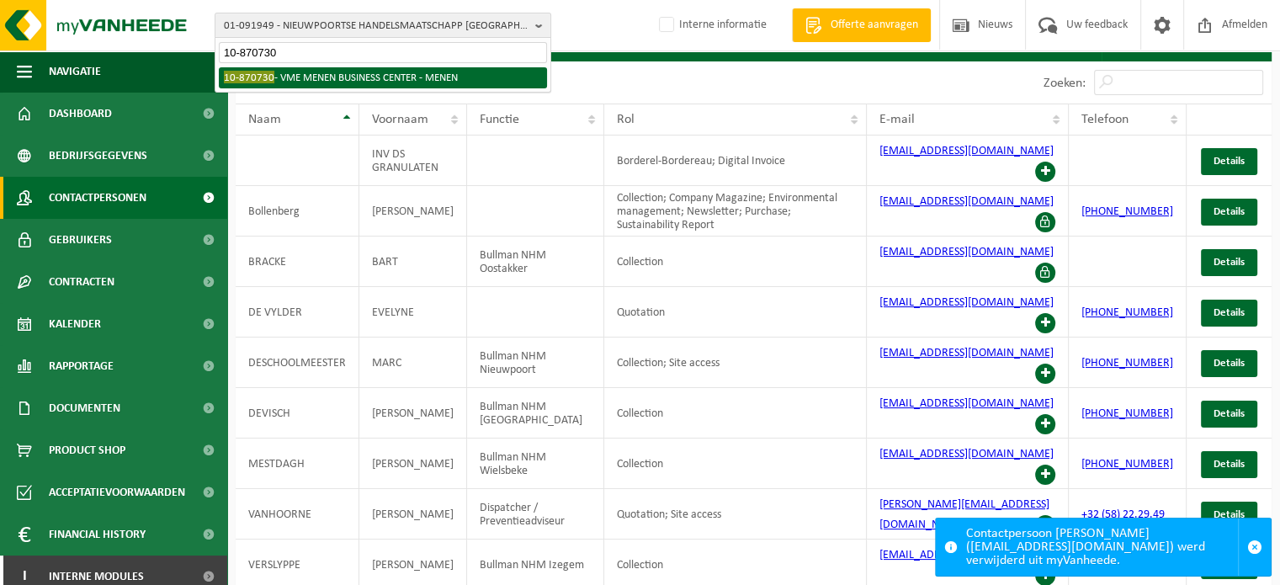
type input "10-870730"
click at [290, 66] on div "01-091949 - NIEUWPOORTSE HANDELSMAATSCHAPP NIEUWPOORT - NIEUWPOORT 10-733945 - …" at bounding box center [382, 78] width 335 height 28
click at [292, 76] on li "10-870730 - VME MENEN BUSINESS CENTER - MENEN" at bounding box center [383, 77] width 328 height 21
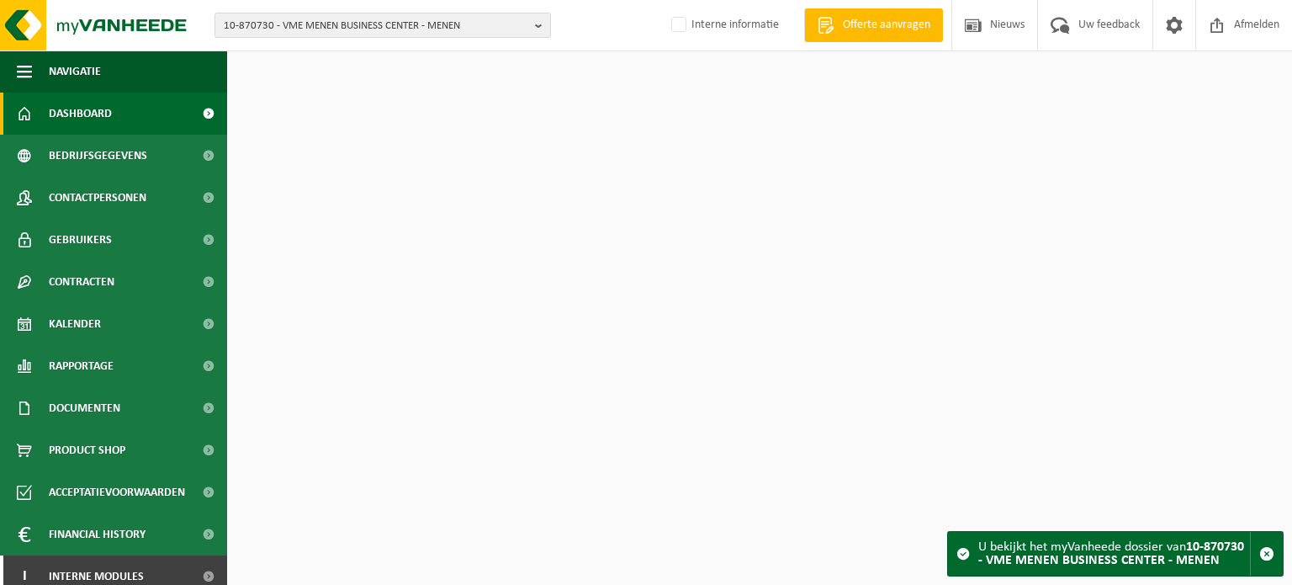
click at [74, 186] on span "Contactpersonen" at bounding box center [98, 198] width 98 height 42
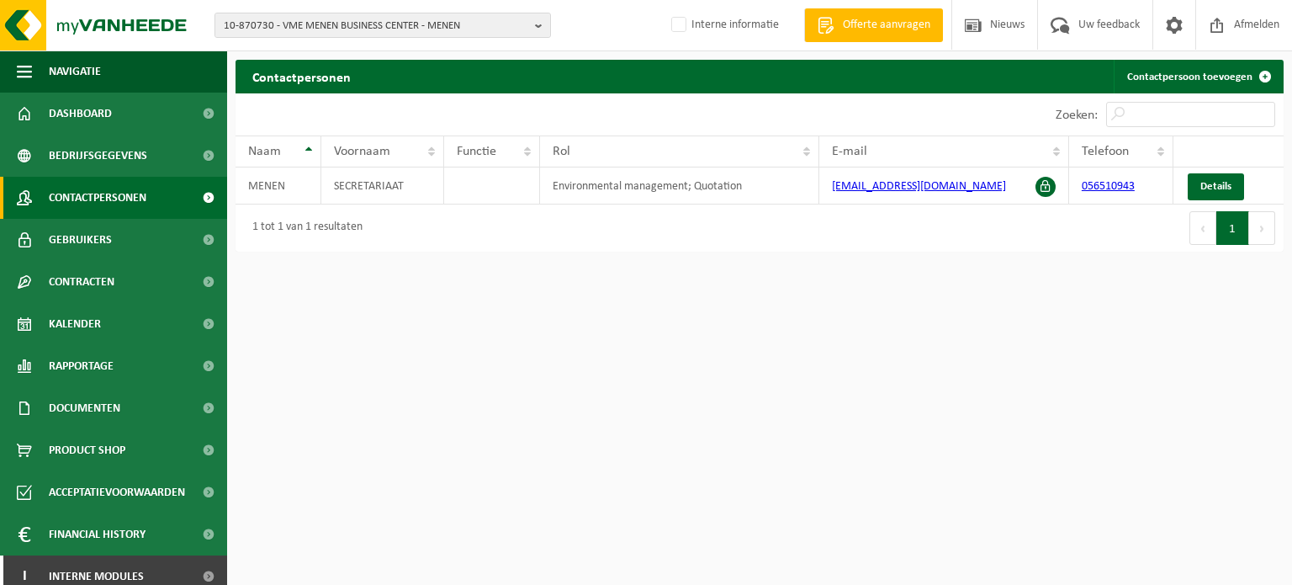
click at [802, 427] on html "10-870730 - VME MENEN BUSINESS CENTER - MENEN 10-873654 - VME MENEN BUSINESS CE…" at bounding box center [646, 292] width 1292 height 585
click at [946, 211] on div "Eerste Vorige 1 Volgende Laatste" at bounding box center [1022, 227] width 524 height 47
click at [721, 309] on html "10-870730 - VME MENEN BUSINESS CENTER - MENEN 10-873654 - VME MENEN BUSINESS CE…" at bounding box center [646, 292] width 1292 height 585
click at [724, 310] on html "10-870730 - VME MENEN BUSINESS CENTER - MENEN 10-873654 - VME MENEN BUSINESS CE…" at bounding box center [646, 292] width 1292 height 585
click at [731, 225] on div "1 tot 1 van 1 resultaten" at bounding box center [498, 227] width 524 height 47
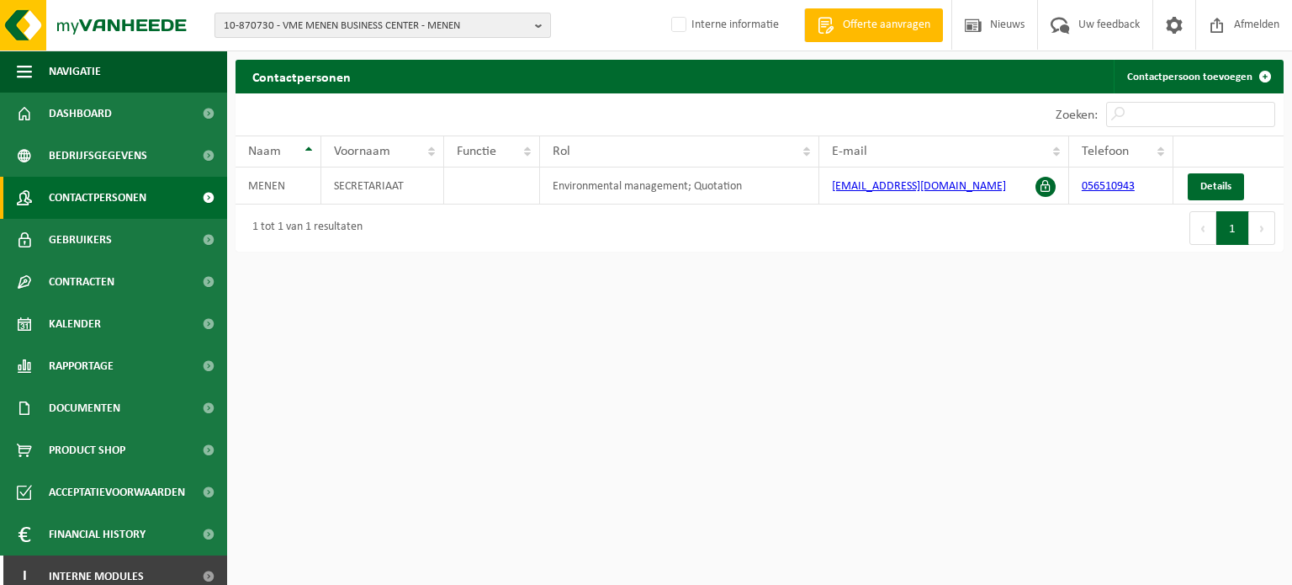
click at [367, 24] on span "10-870730 - VME MENEN BUSINESS CENTER - MENEN" at bounding box center [376, 25] width 305 height 25
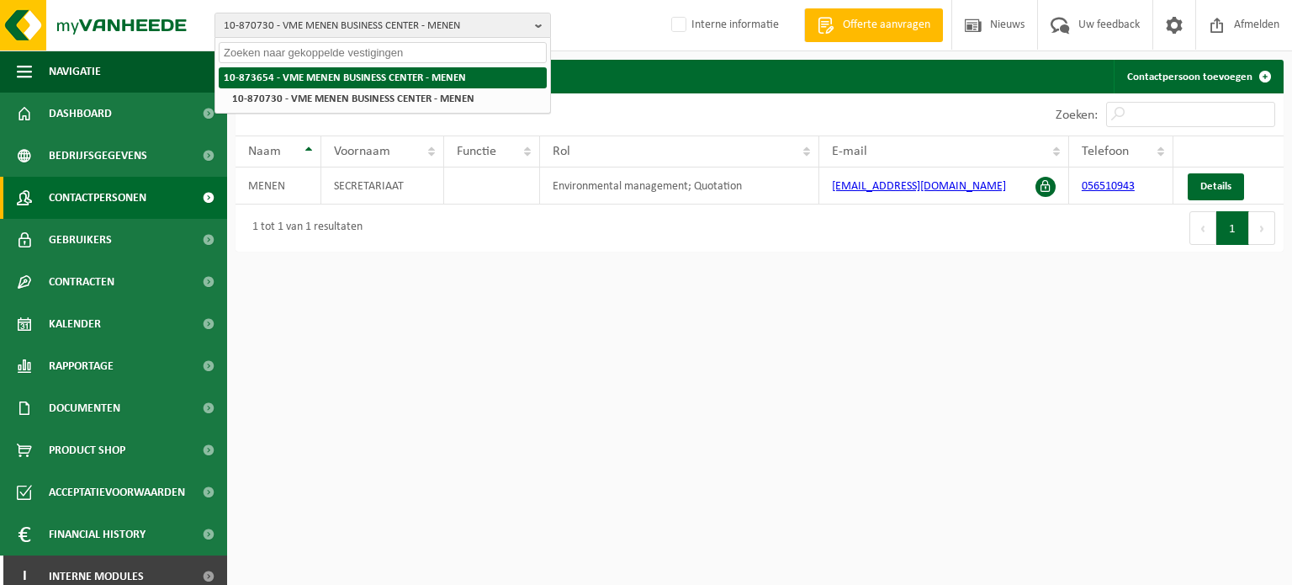
click at [353, 74] on strong "10-873654 - VME MENEN BUSINESS CENTER - MENEN" at bounding box center [345, 77] width 242 height 11
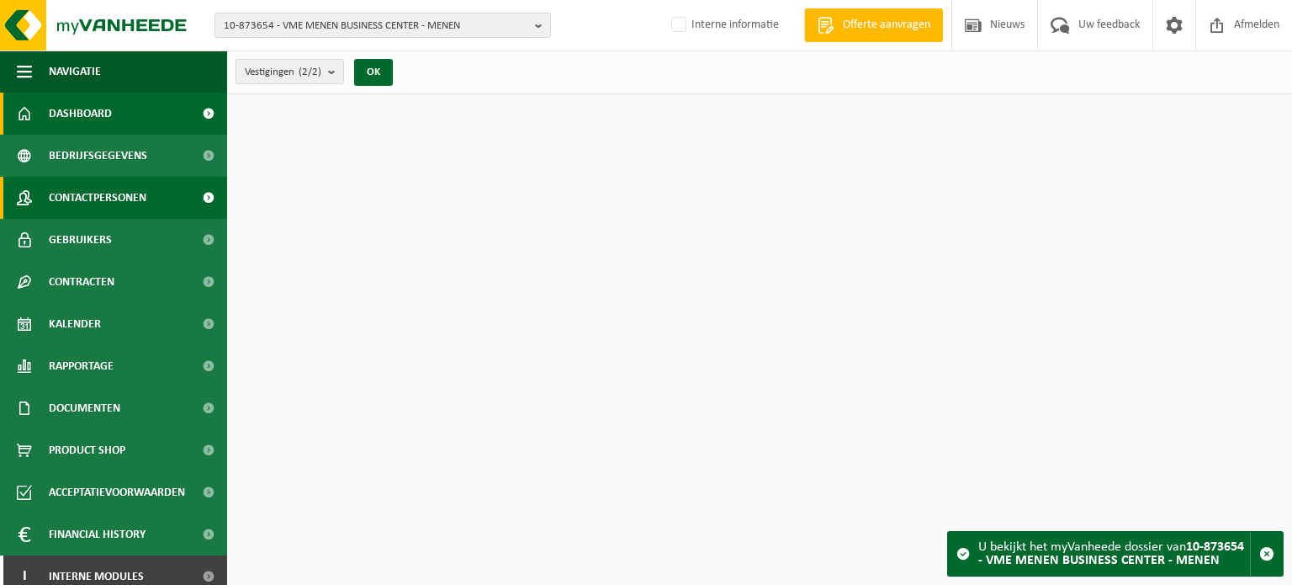
click at [106, 197] on span "Contactpersonen" at bounding box center [98, 198] width 98 height 42
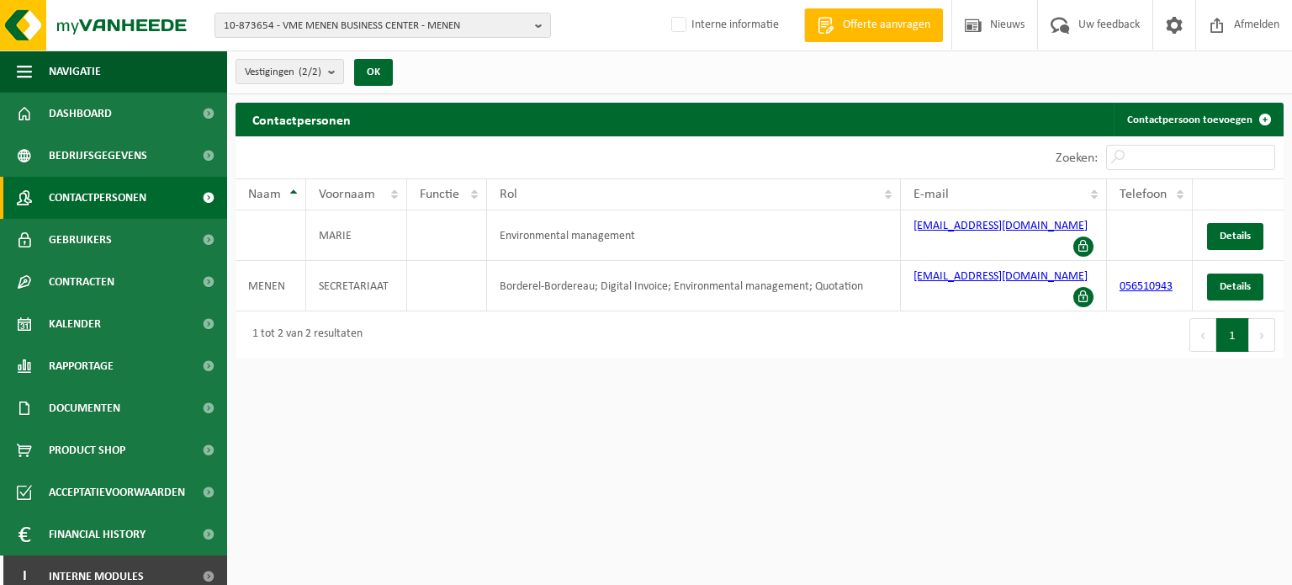
click at [700, 358] on html "10-873654 - VME MENEN BUSINESS CENTER - MENEN 10-873654 - VME MENEN BUSINESS CE…" at bounding box center [646, 292] width 1292 height 585
click at [872, 372] on html "10-873654 - VME MENEN BUSINESS CENTER - MENEN 10-873654 - VME MENEN BUSINESS CE…" at bounding box center [646, 292] width 1292 height 585
click at [803, 311] on div "Eerste Vorige 1 Volgende Laatste" at bounding box center [1022, 334] width 524 height 47
drag, startPoint x: 1021, startPoint y: 236, endPoint x: 881, endPoint y: 242, distance: 140.6
click at [881, 242] on tr "MARIE Environmental management [EMAIL_ADDRESS][DOMAIN_NAME] Details" at bounding box center [760, 235] width 1048 height 50
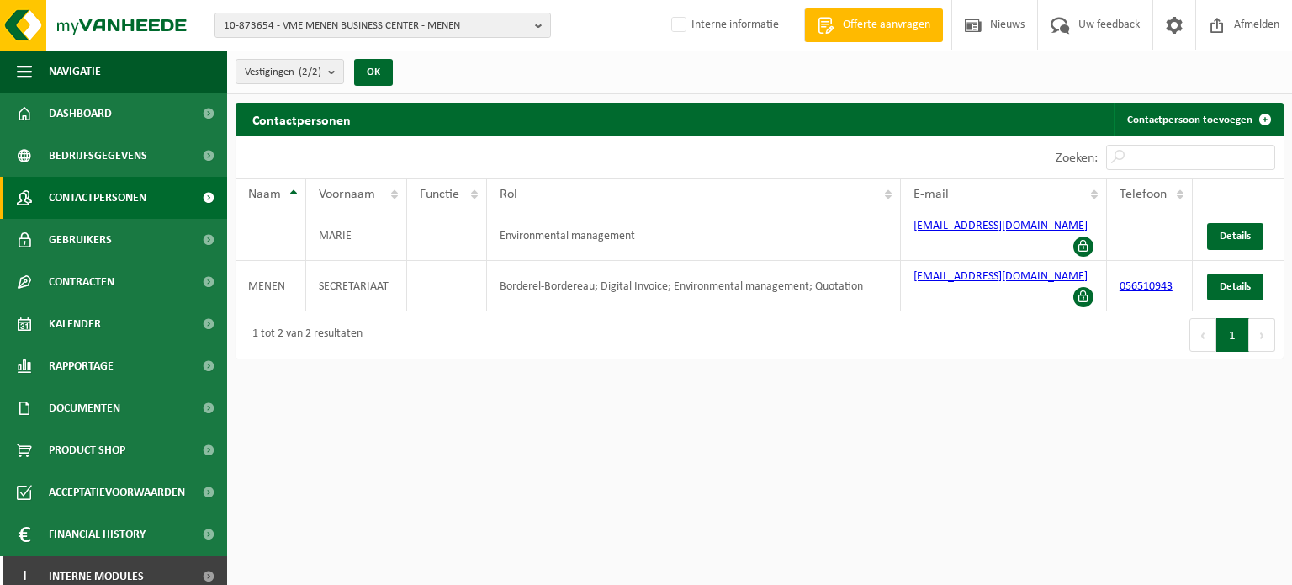
click at [846, 341] on html "10-873654 - VME MENEN BUSINESS CENTER - MENEN 10-873654 - VME MENEN BUSINESS CE…" at bounding box center [646, 292] width 1292 height 585
click at [839, 311] on div "Eerste Vorige 1 Volgende Laatste" at bounding box center [1022, 334] width 524 height 47
click at [835, 311] on div "Eerste Vorige 1 Volgende Laatste" at bounding box center [1022, 334] width 524 height 47
click at [784, 180] on th "Rol" at bounding box center [694, 194] width 415 height 32
click at [822, 311] on div "Eerste Vorige 1 Volgende Laatste" at bounding box center [1022, 334] width 524 height 47
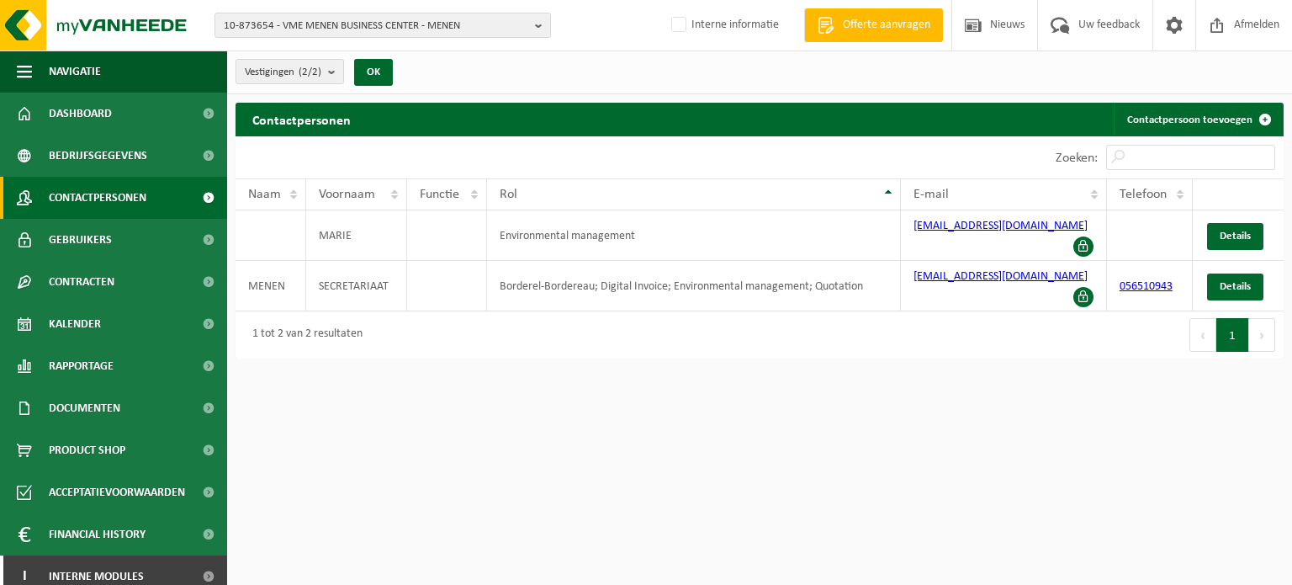
click at [822, 311] on div "Eerste Vorige 1 Volgende Laatste" at bounding box center [1022, 334] width 524 height 47
drag, startPoint x: 1010, startPoint y: 228, endPoint x: 905, endPoint y: 241, distance: 105.2
click at [905, 241] on td "[EMAIL_ADDRESS][DOMAIN_NAME]" at bounding box center [1004, 235] width 206 height 50
copy link "[EMAIL_ADDRESS][DOMAIN_NAME]"
drag, startPoint x: 909, startPoint y: 268, endPoint x: 1065, endPoint y: 263, distance: 155.7
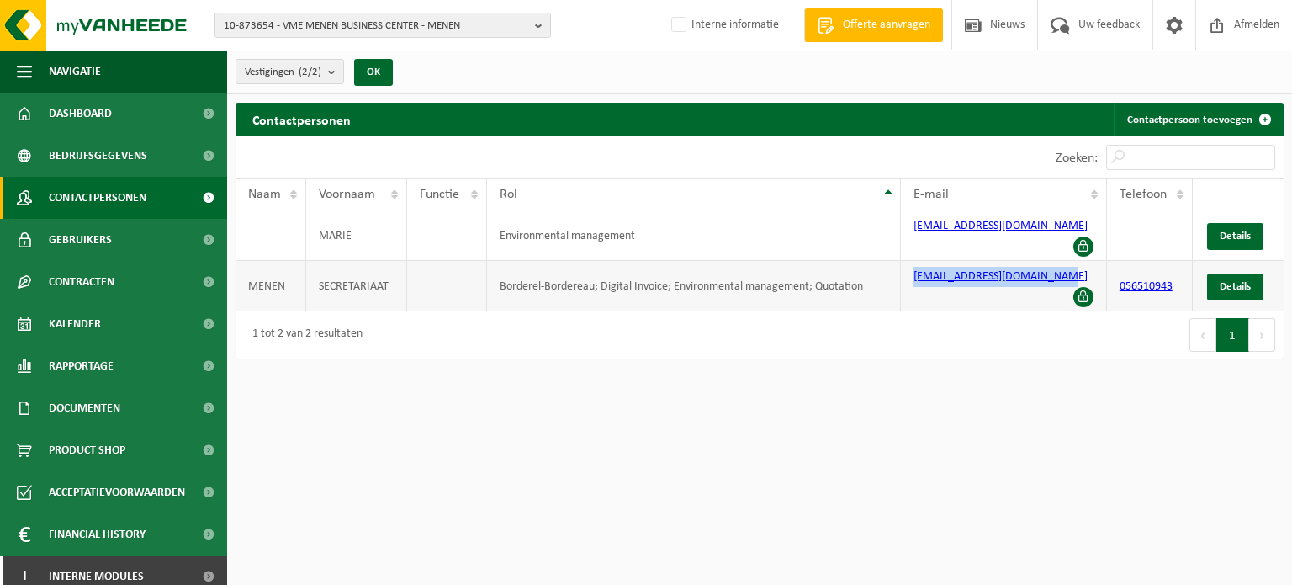
click at [1065, 263] on td "[EMAIL_ADDRESS][DOMAIN_NAME]" at bounding box center [1004, 286] width 206 height 50
copy link "[EMAIL_ADDRESS][DOMAIN_NAME]"
click at [789, 426] on html "10-873654 - VME MENEN BUSINESS CENTER - MENEN 10-873654 - VME MENEN BUSINESS CE…" at bounding box center [646, 292] width 1292 height 585
click at [591, 359] on html "10-873654 - VME MENEN BUSINESS CENTER - MENEN 10-873654 - VME MENEN BUSINESS CE…" at bounding box center [646, 292] width 1292 height 585
